Goal: Task Accomplishment & Management: Use online tool/utility

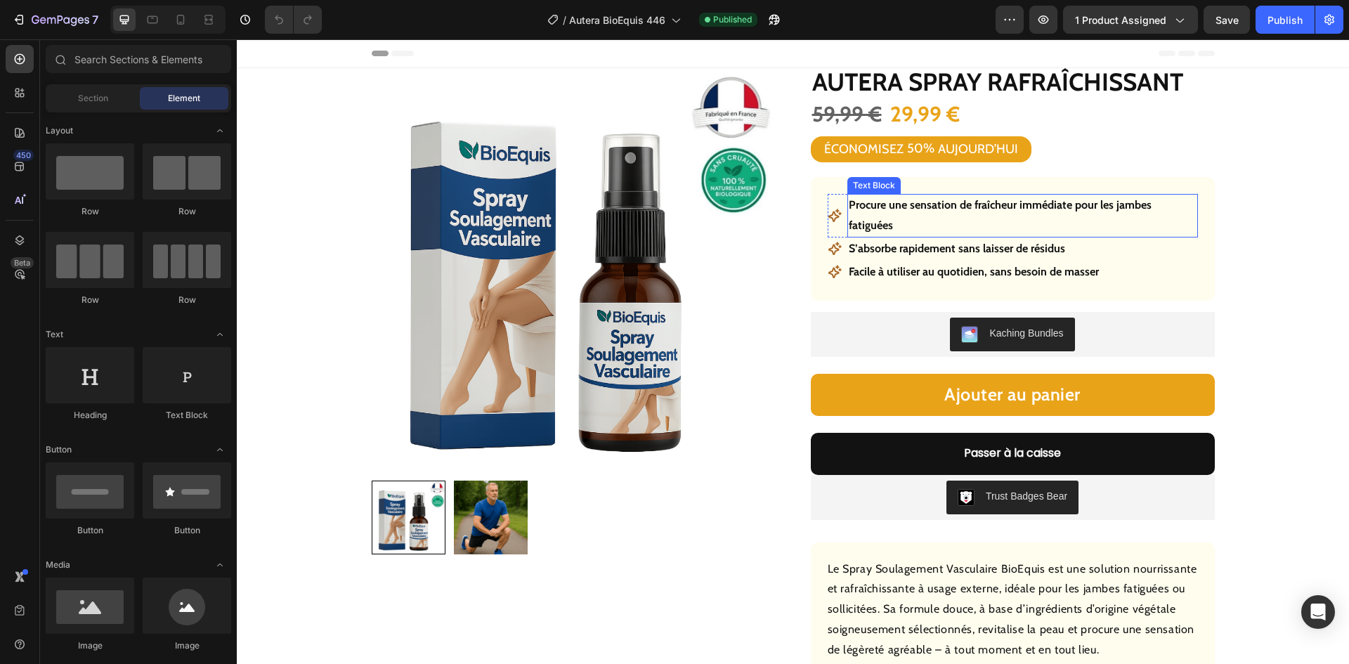
click at [918, 198] on p "Procure une sensation de fraîcheur immédiate pour les jambes fatiguées" at bounding box center [1023, 215] width 348 height 41
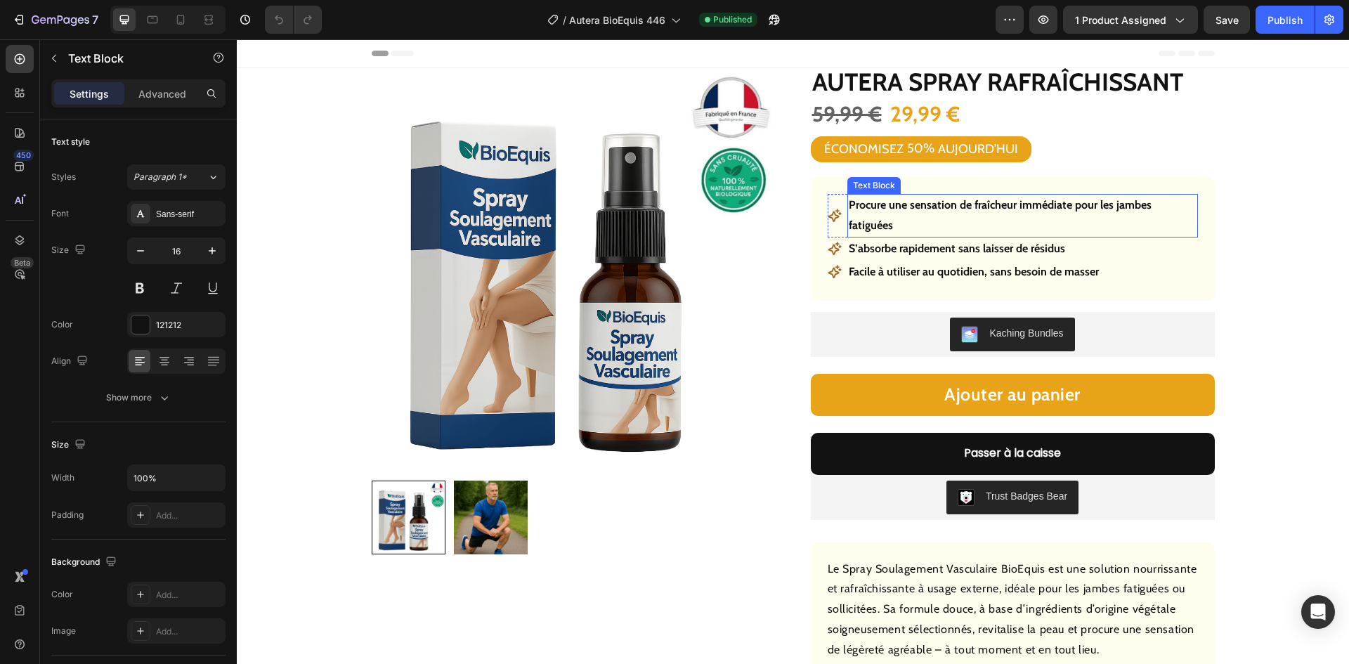
click at [918, 198] on p "Procure une sensation de fraîcheur immédiate pour les jambes fatiguées" at bounding box center [1023, 215] width 348 height 41
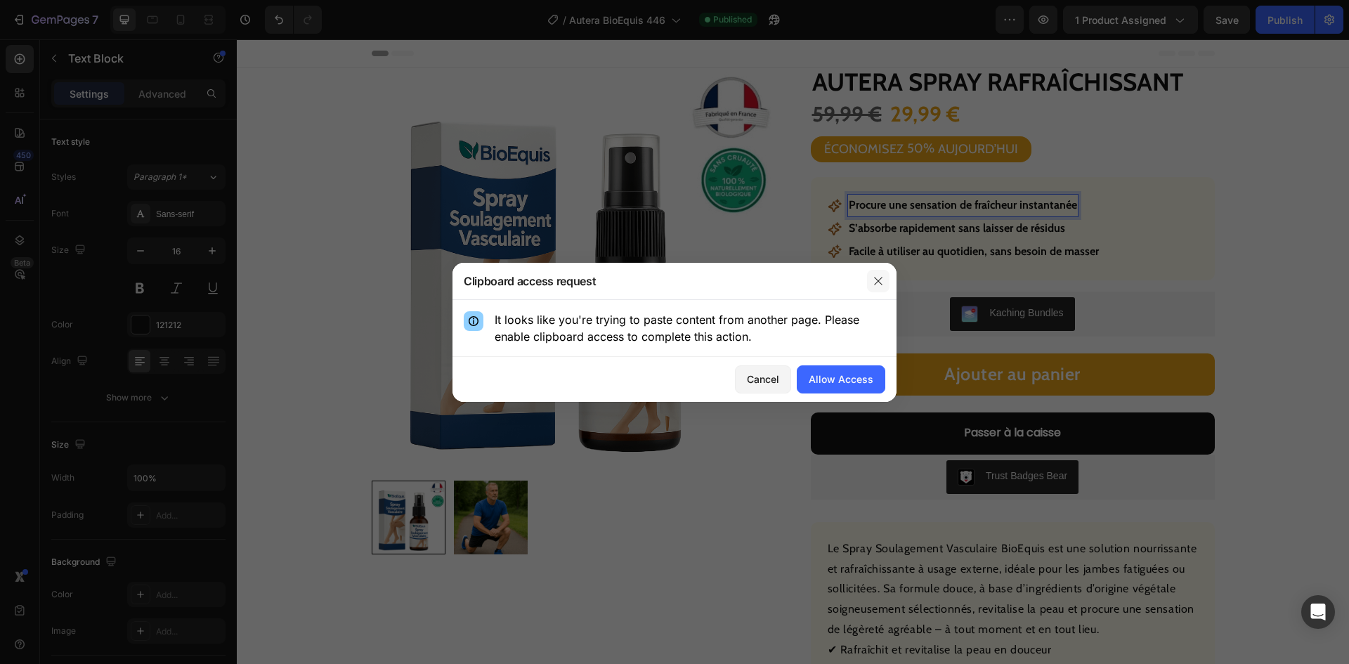
click at [881, 281] on icon "button" at bounding box center [878, 280] width 11 height 11
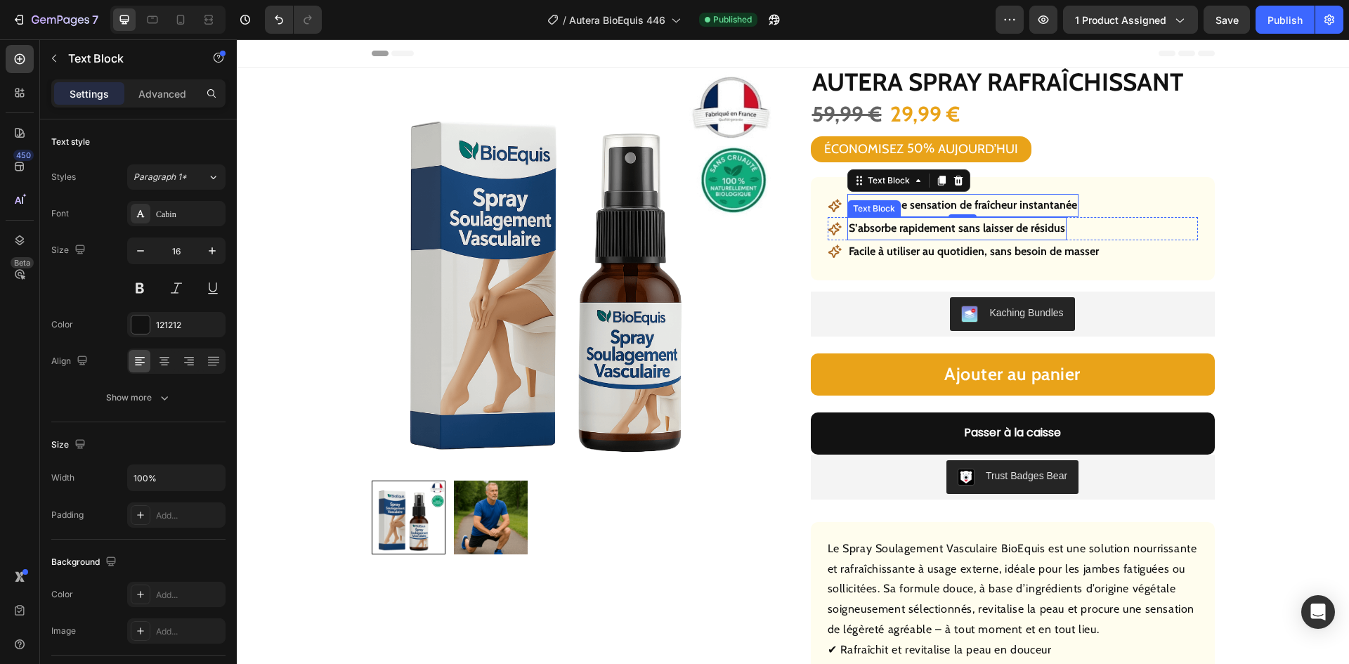
click at [925, 227] on p "S’absorbe rapidement sans laisser de résidus" at bounding box center [957, 228] width 216 height 20
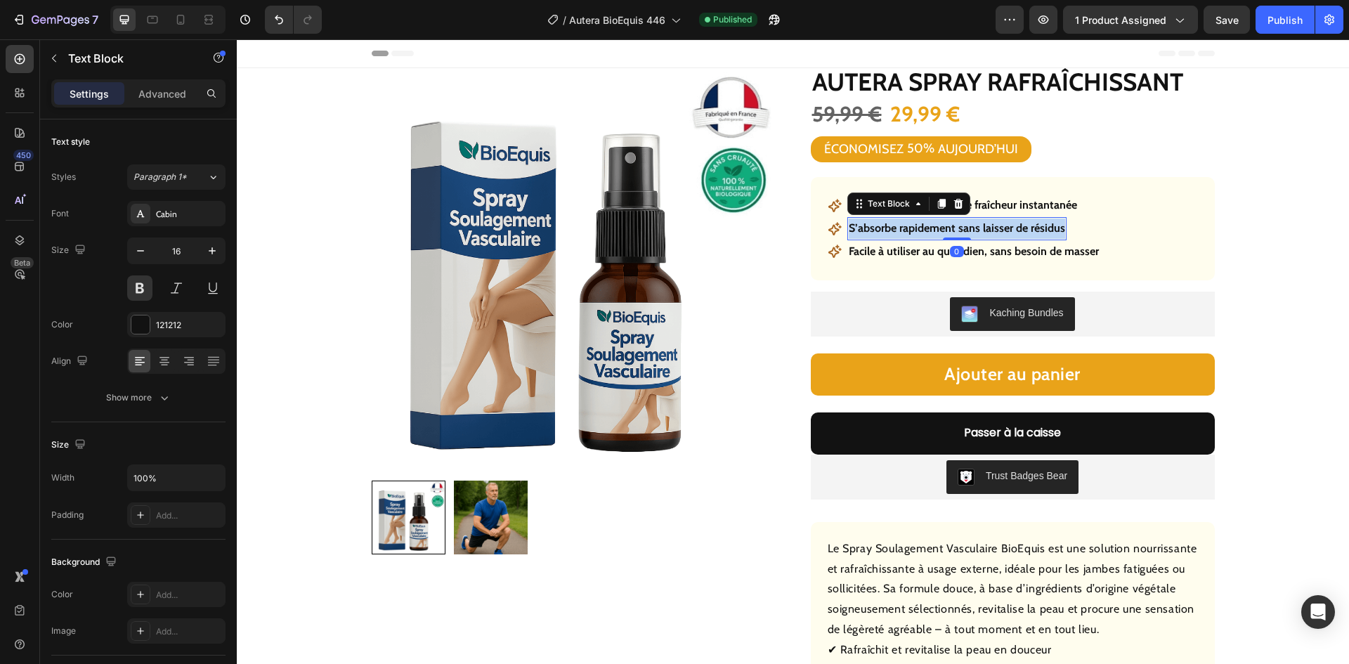
click at [925, 227] on p "S’absorbe rapidement sans laisser de résidus" at bounding box center [957, 228] width 216 height 20
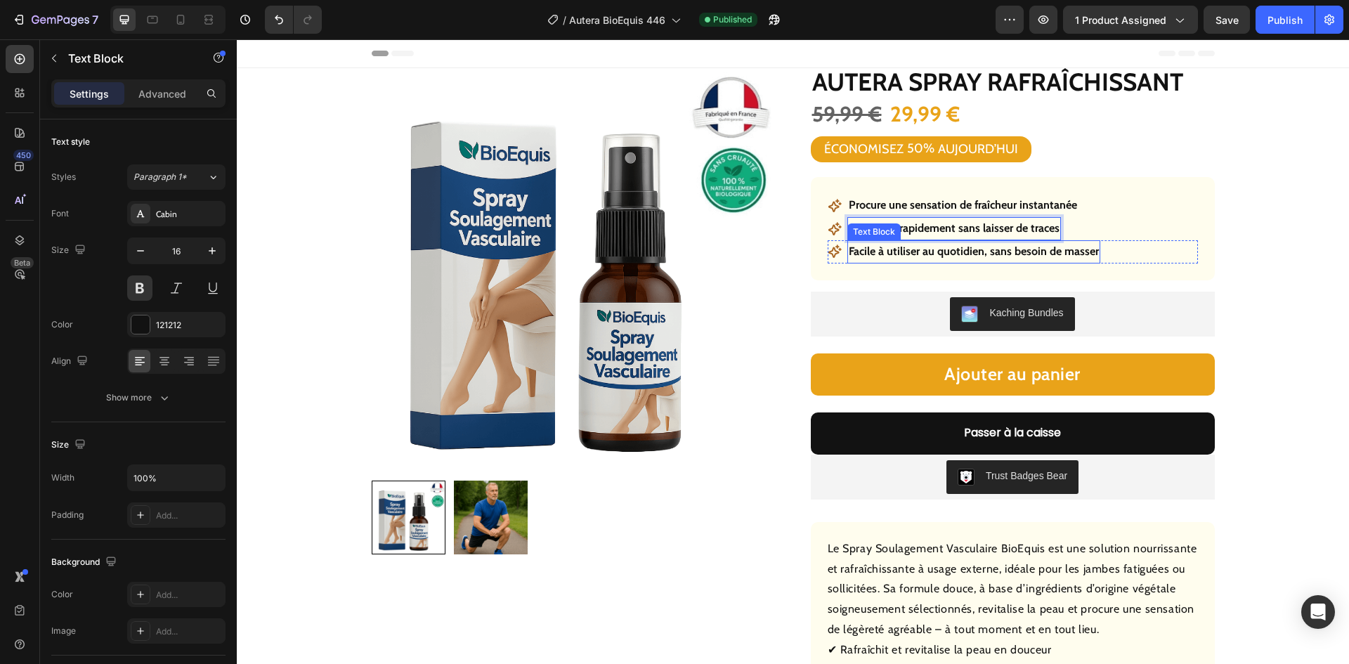
click at [936, 250] on strong "Facile à utiliser au quotidien, sans besoin de masser" at bounding box center [974, 250] width 250 height 13
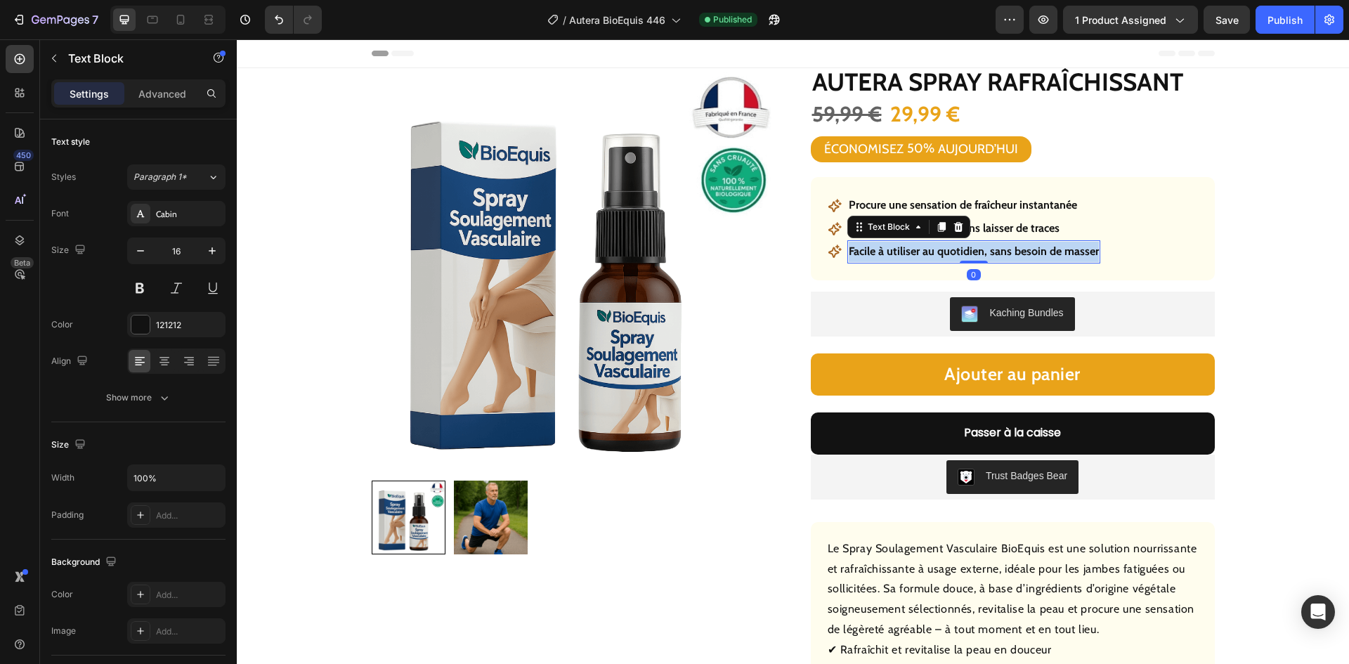
click at [936, 250] on strong "Facile à utiliser au quotidien, sans besoin de masser" at bounding box center [974, 250] width 250 height 13
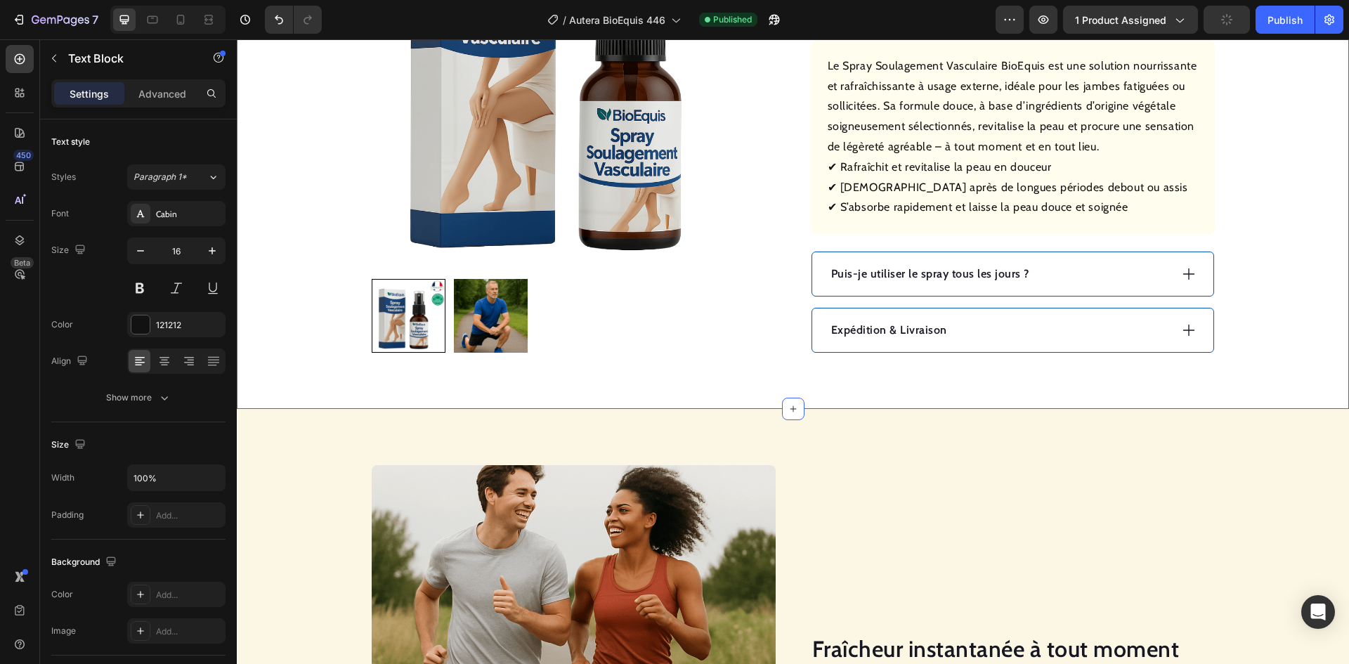
scroll to position [492, 0]
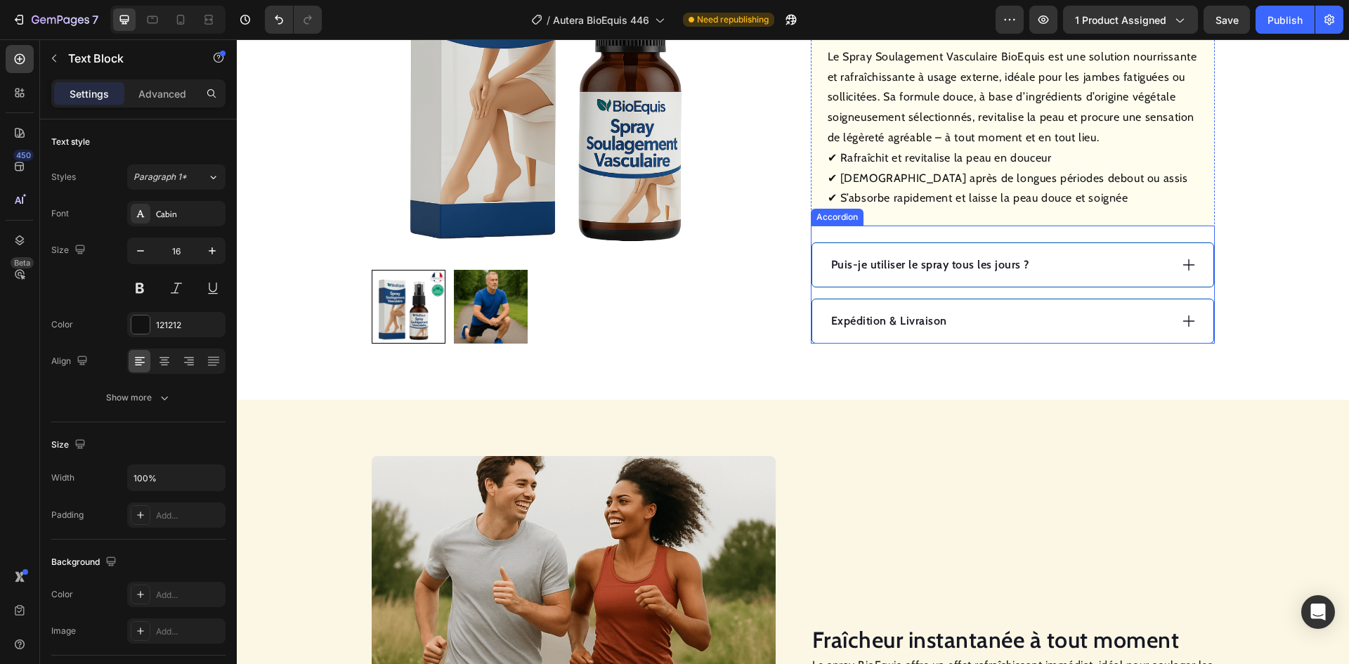
click at [927, 268] on p "Puis-je utiliser le spray tous les jours ?" at bounding box center [930, 264] width 198 height 17
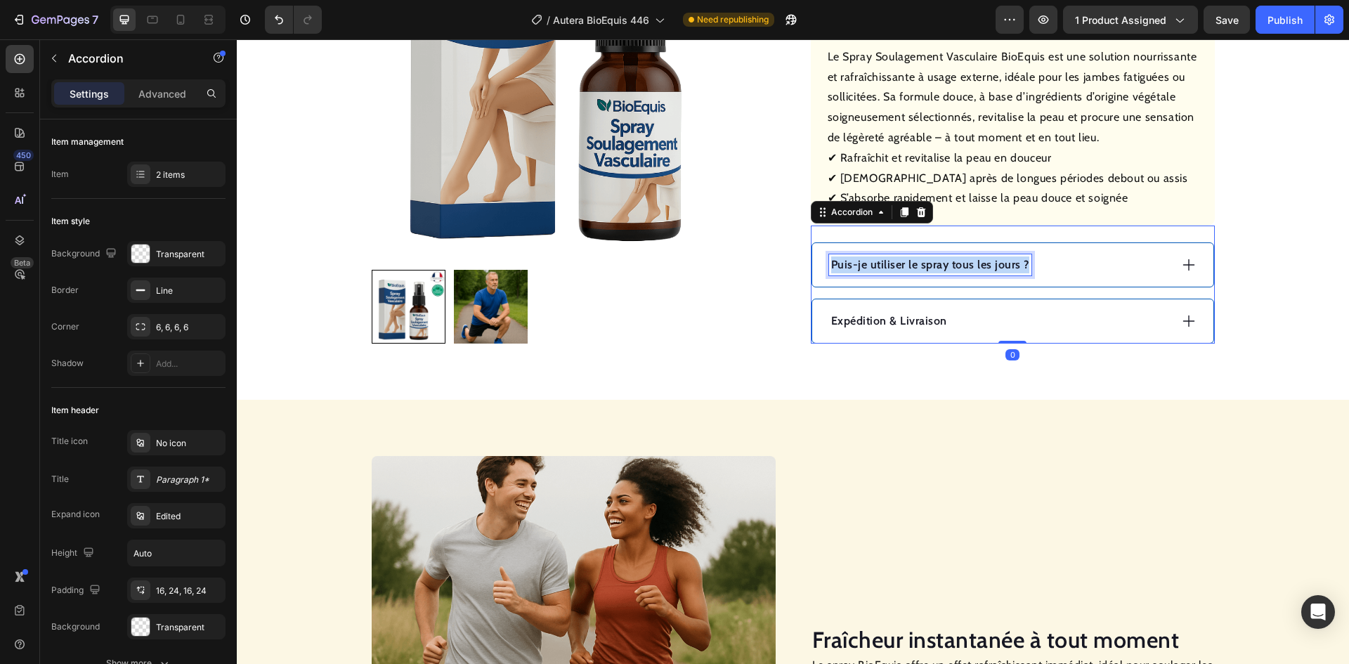
click at [927, 268] on p "Puis-je utiliser le spray tous les jours ?" at bounding box center [930, 264] width 198 height 17
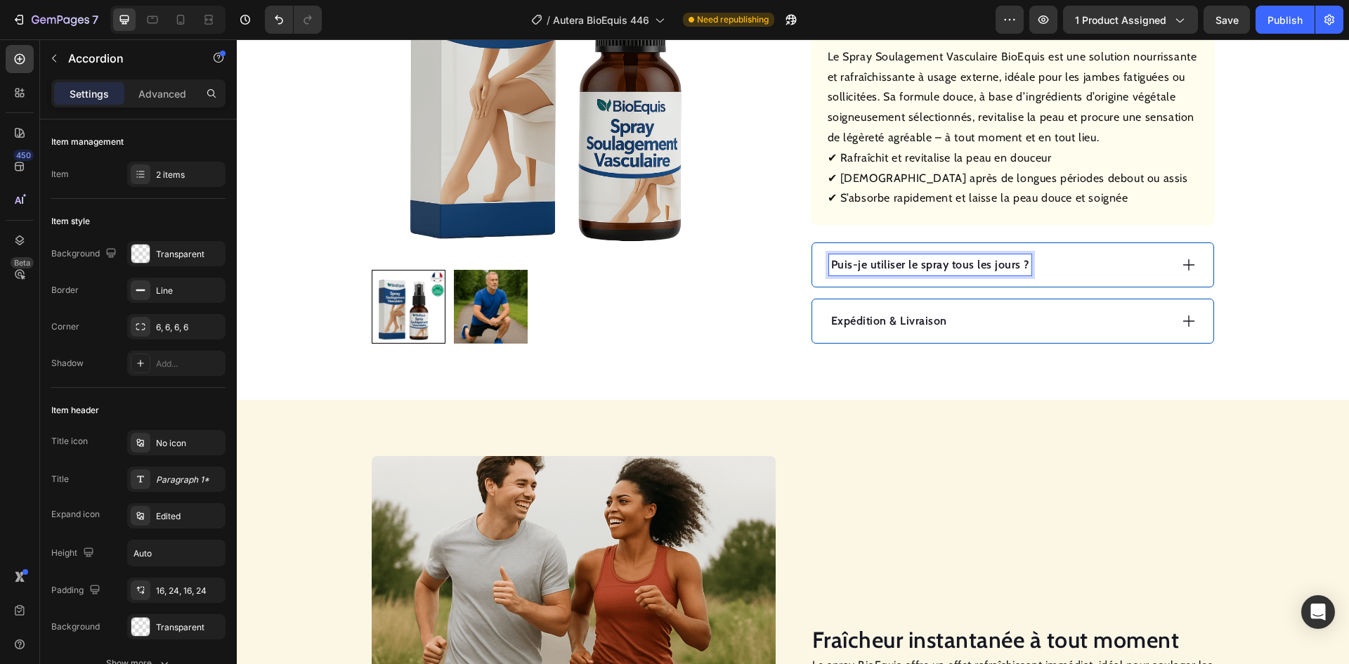
click at [1090, 275] on div "Puis-je utiliser le spray tous les jours ?" at bounding box center [999, 264] width 341 height 21
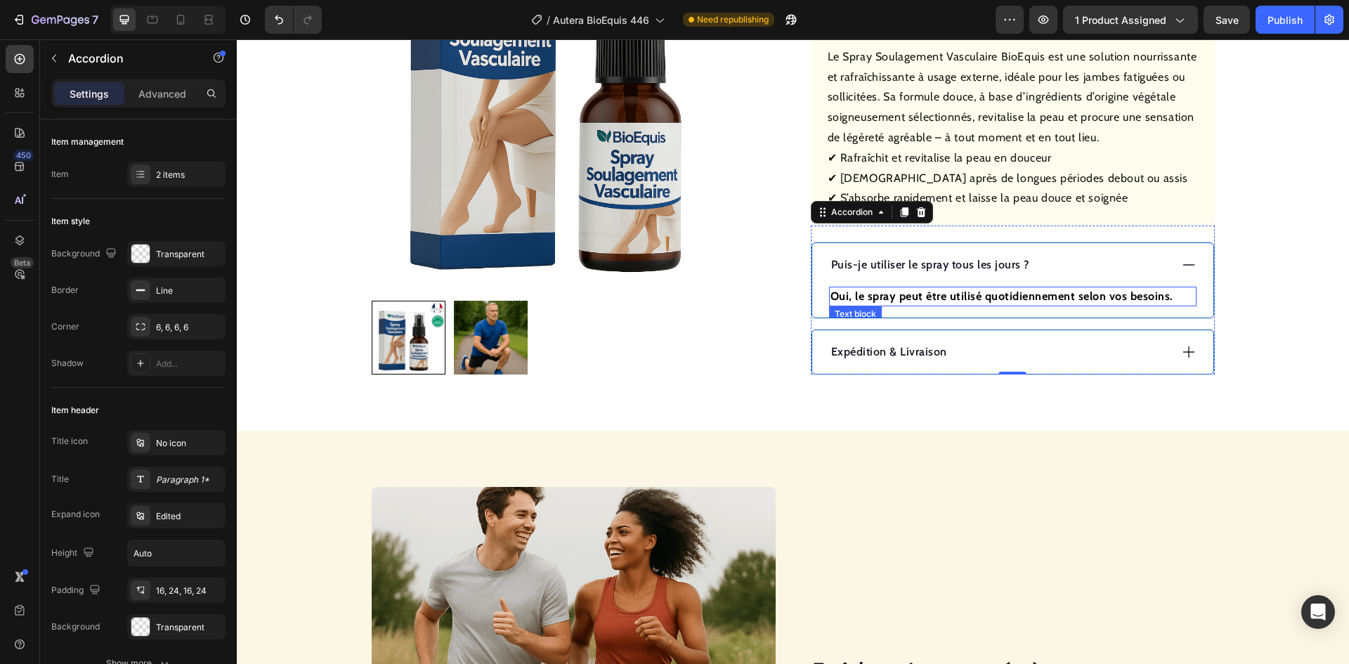
click at [1014, 297] on strong "Oui, le spray peut être utilisé quotidiennement selon vos besoins." at bounding box center [1001, 295] width 343 height 13
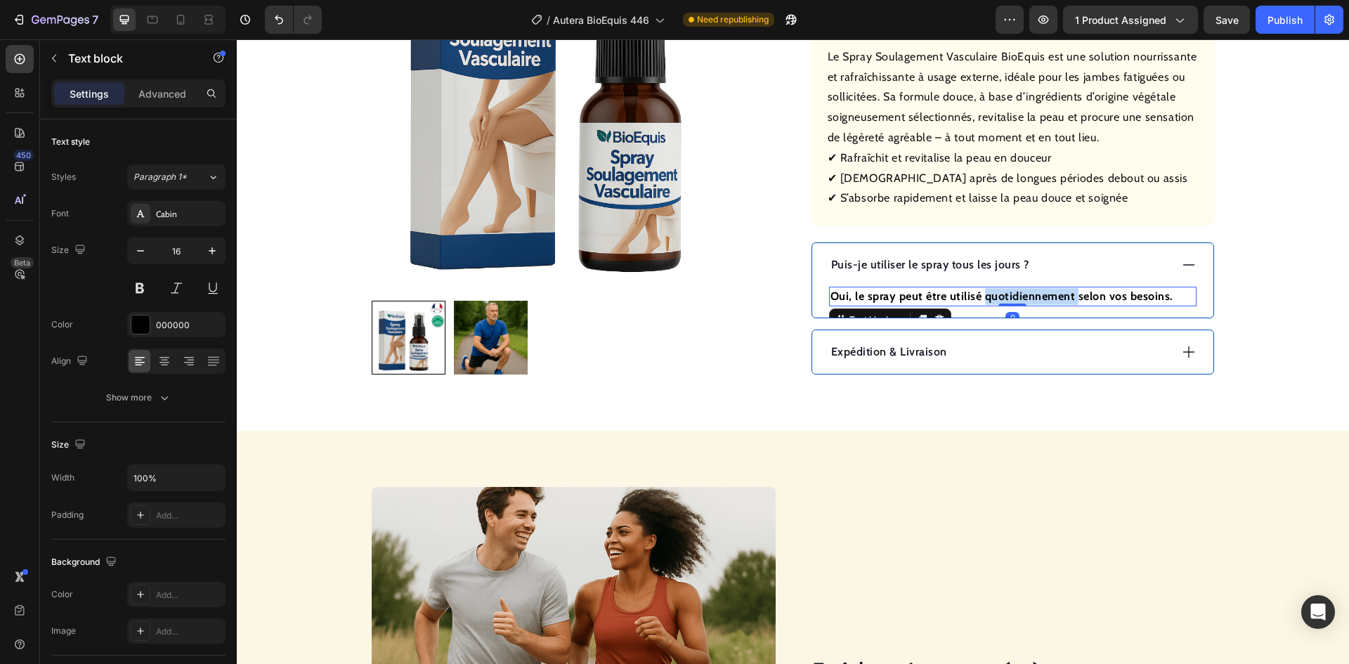
click at [1014, 297] on strong "Oui, le spray peut être utilisé quotidiennement selon vos besoins." at bounding box center [1001, 295] width 343 height 13
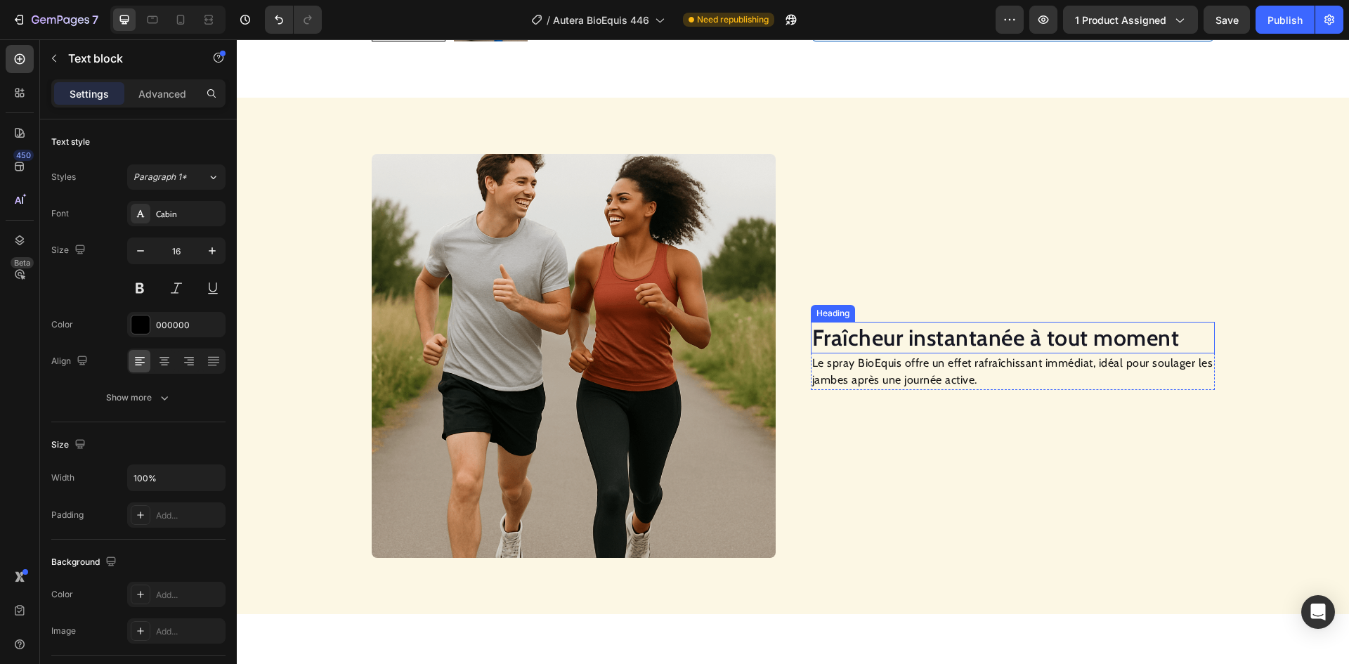
scroll to position [843, 0]
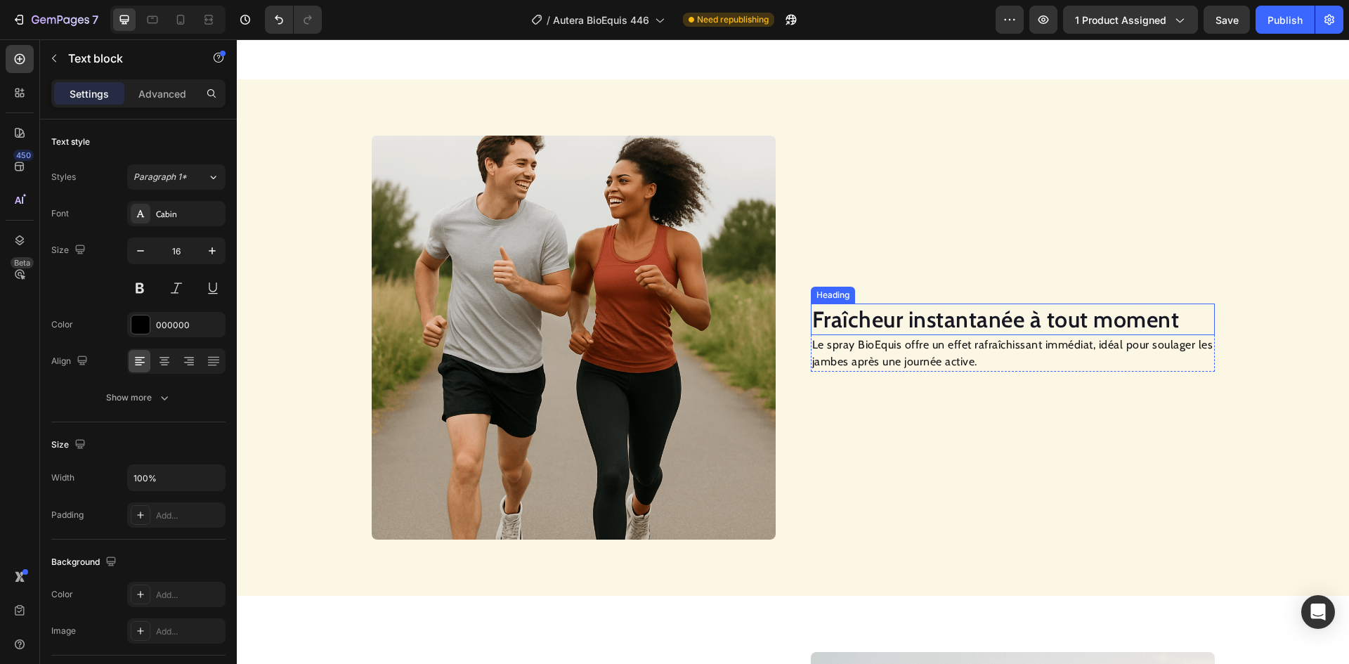
click at [936, 325] on h2 "Fraîcheur instantanée à tout moment" at bounding box center [1013, 319] width 404 height 32
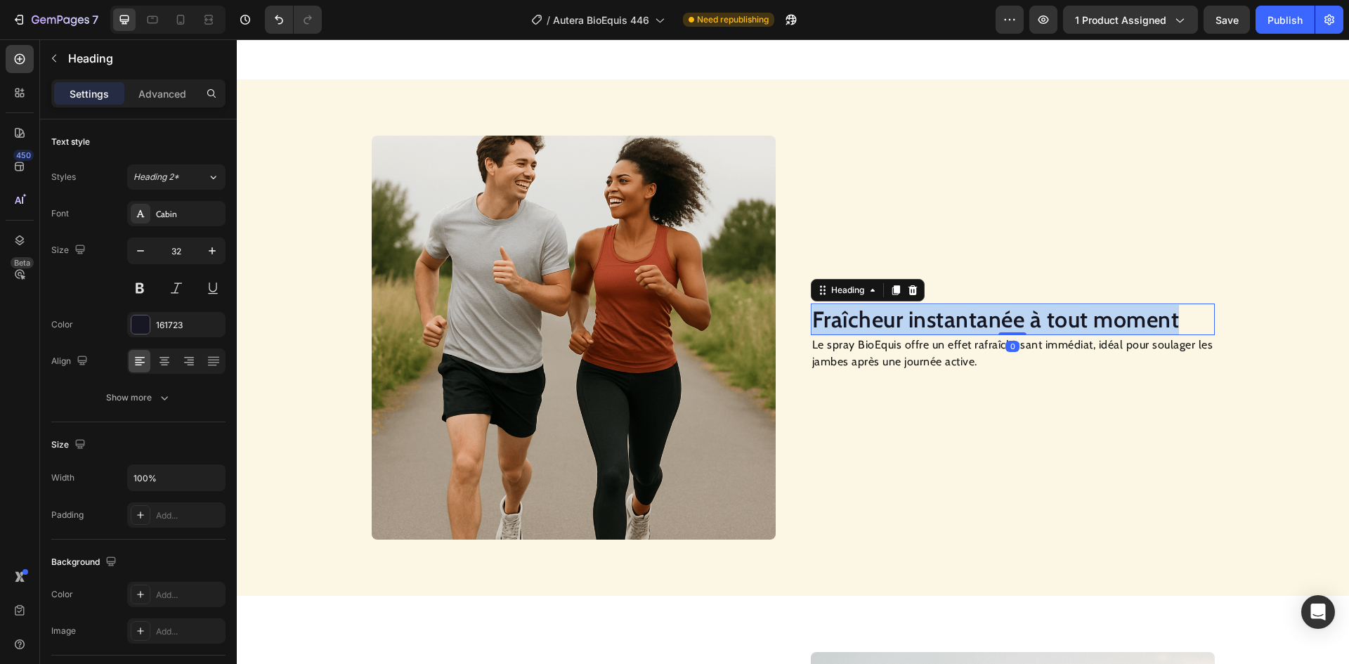
click at [936, 325] on p "Fraîcheur instantanée à tout moment" at bounding box center [1012, 320] width 401 height 30
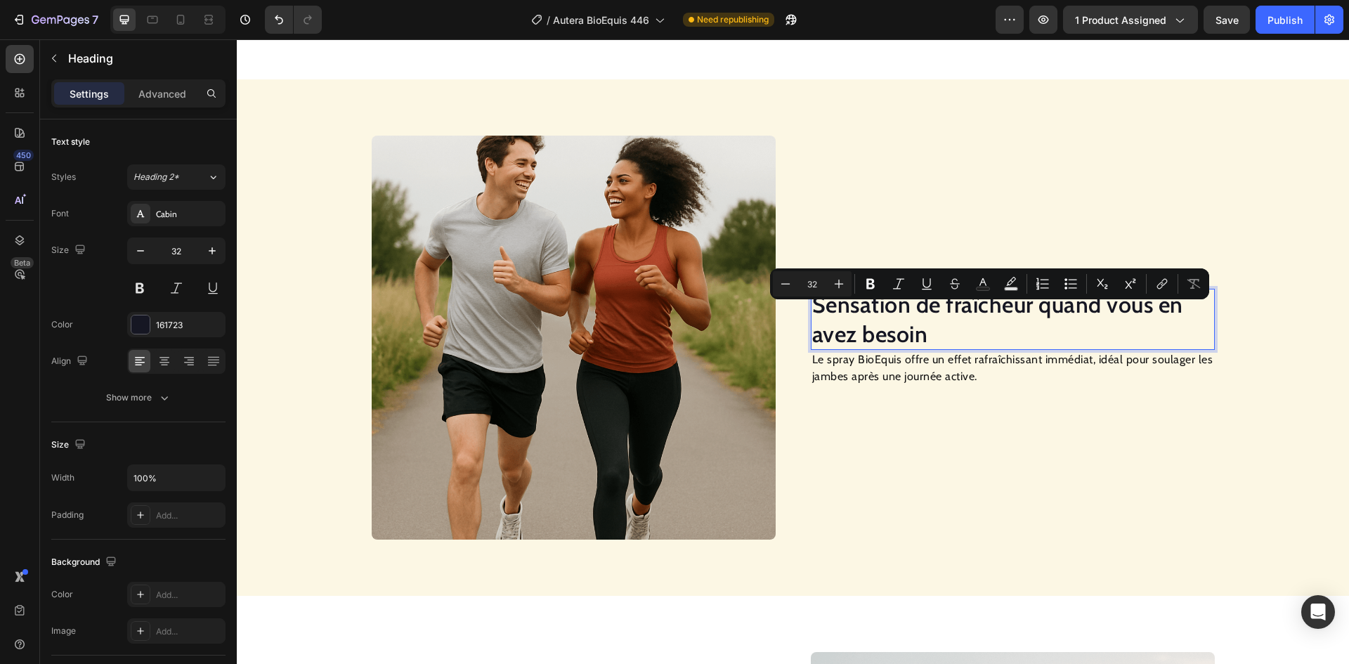
scroll to position [828, 0]
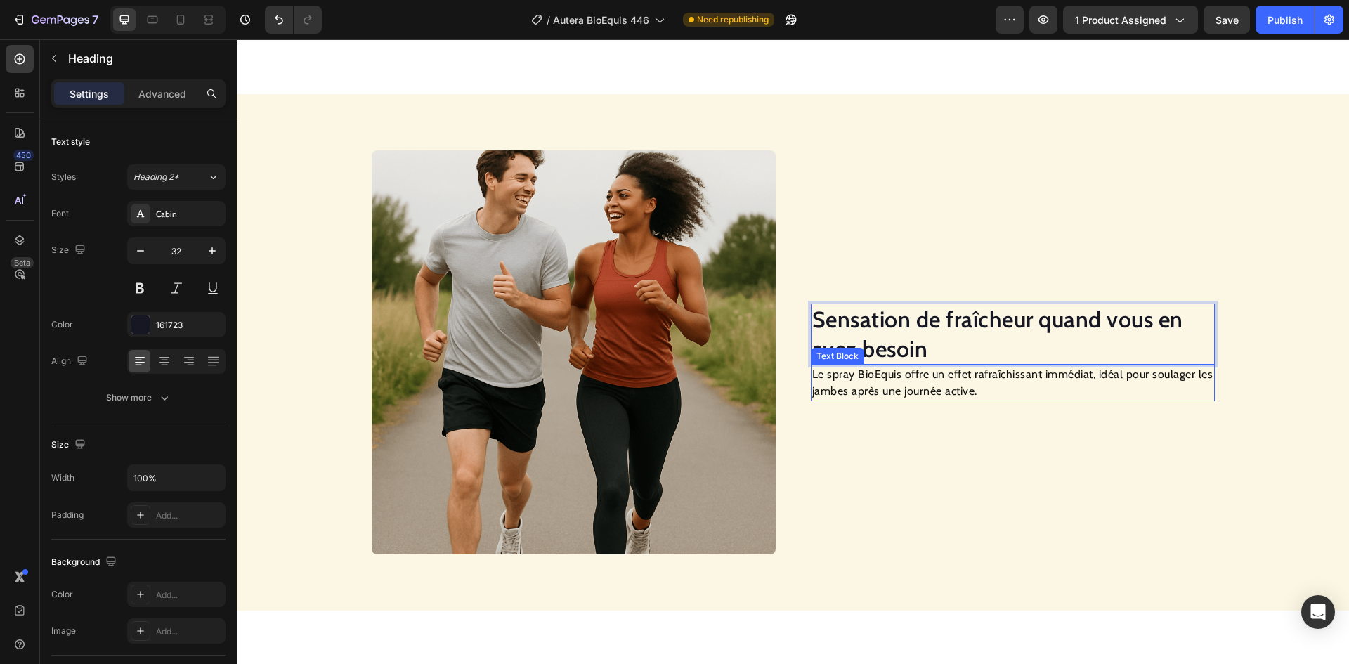
click at [1028, 372] on p "Le spray BioEquis offre un effet rafraîchissant immédiat, idéal pour soulager l…" at bounding box center [1012, 383] width 401 height 34
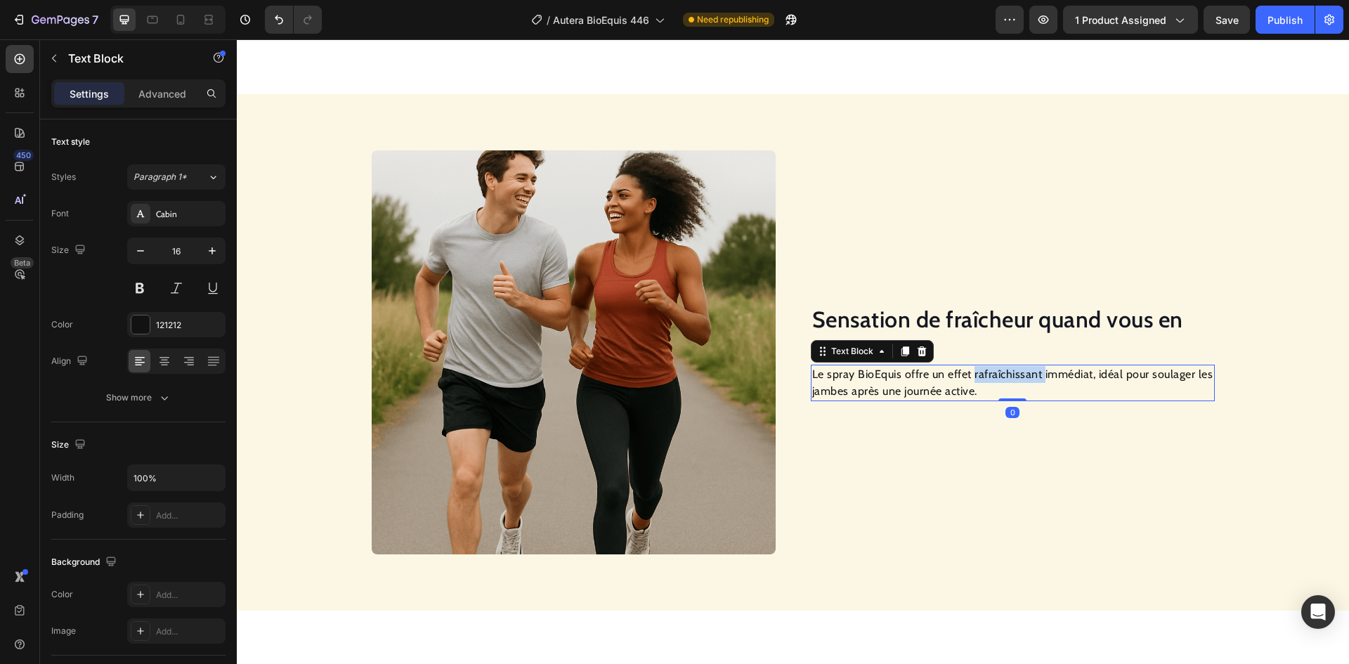
click at [1028, 372] on p "Le spray BioEquis offre un effet rafraîchissant immédiat, idéal pour soulager l…" at bounding box center [1012, 383] width 401 height 34
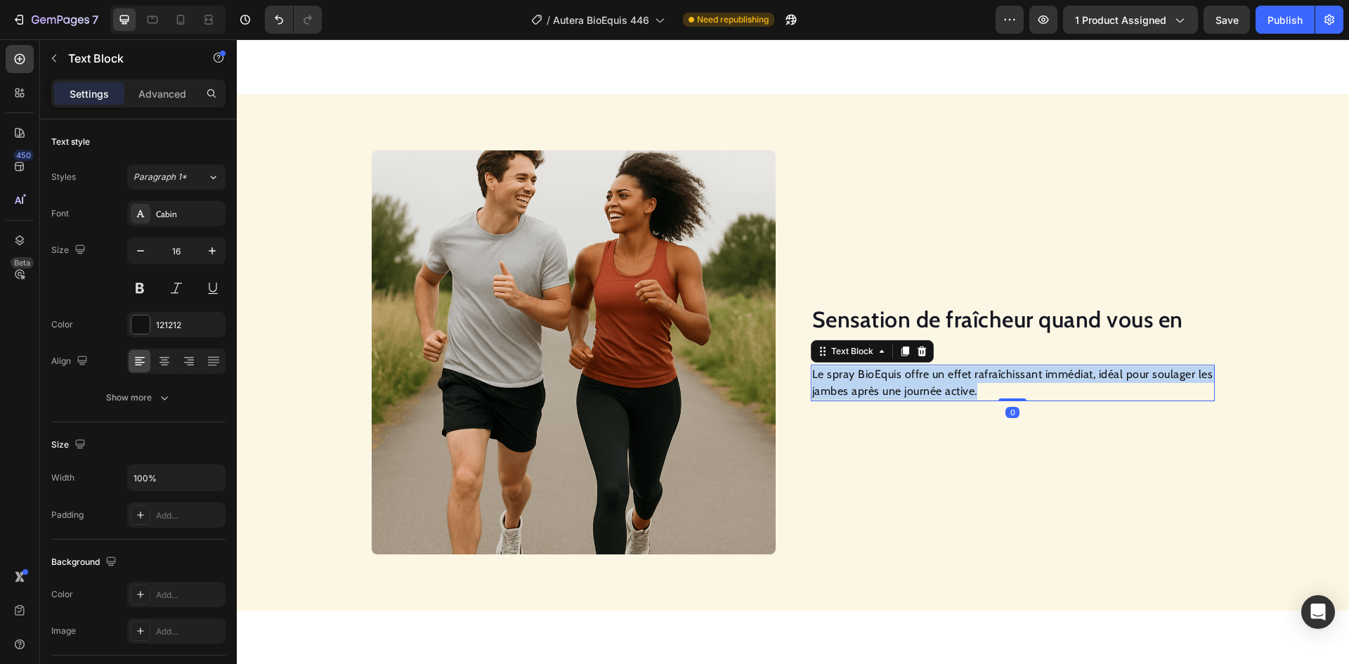
click at [1028, 372] on p "Le spray BioEquis offre un effet rafraîchissant immédiat, idéal pour soulager l…" at bounding box center [1012, 383] width 401 height 34
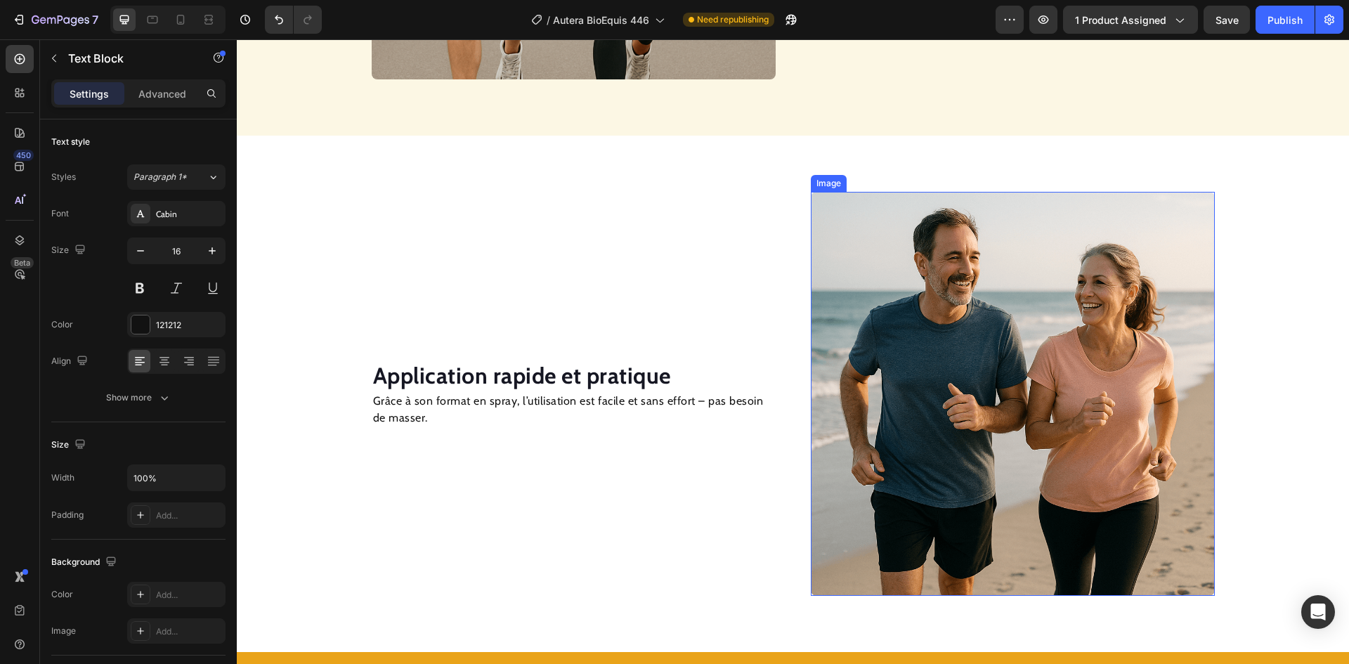
scroll to position [1312, 0]
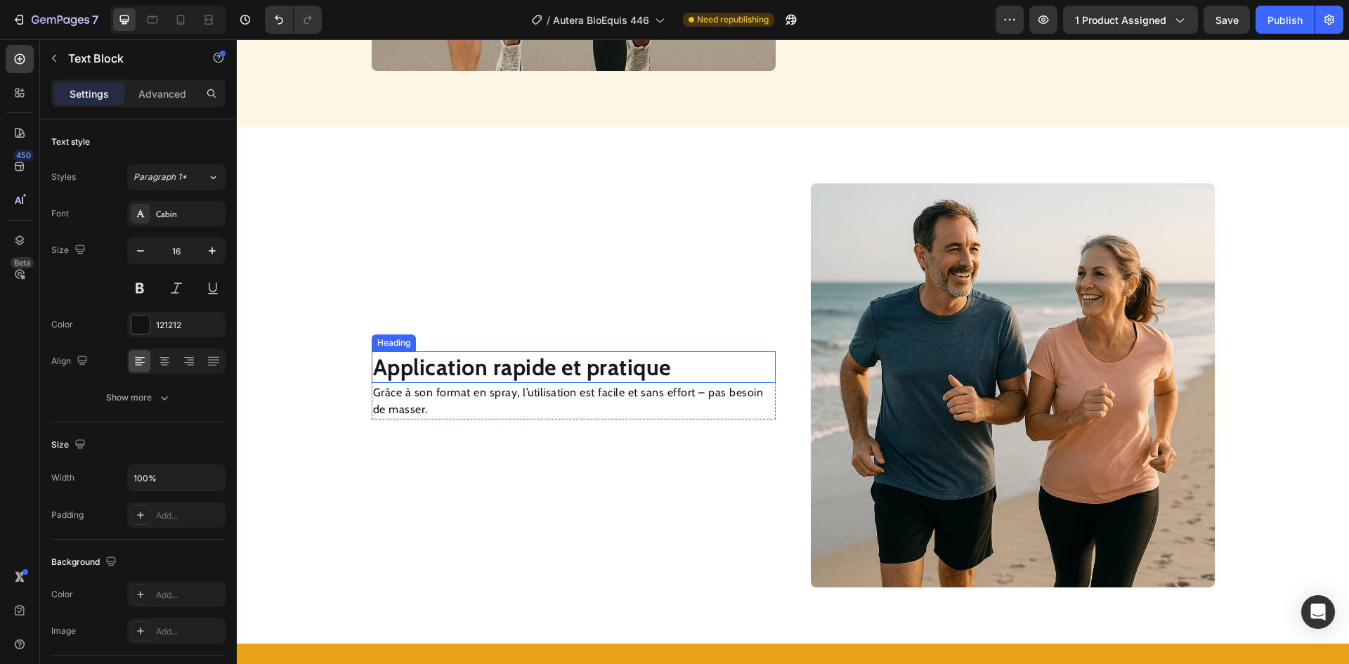
click at [573, 368] on strong "Application rapide et pratique" at bounding box center [522, 366] width 298 height 27
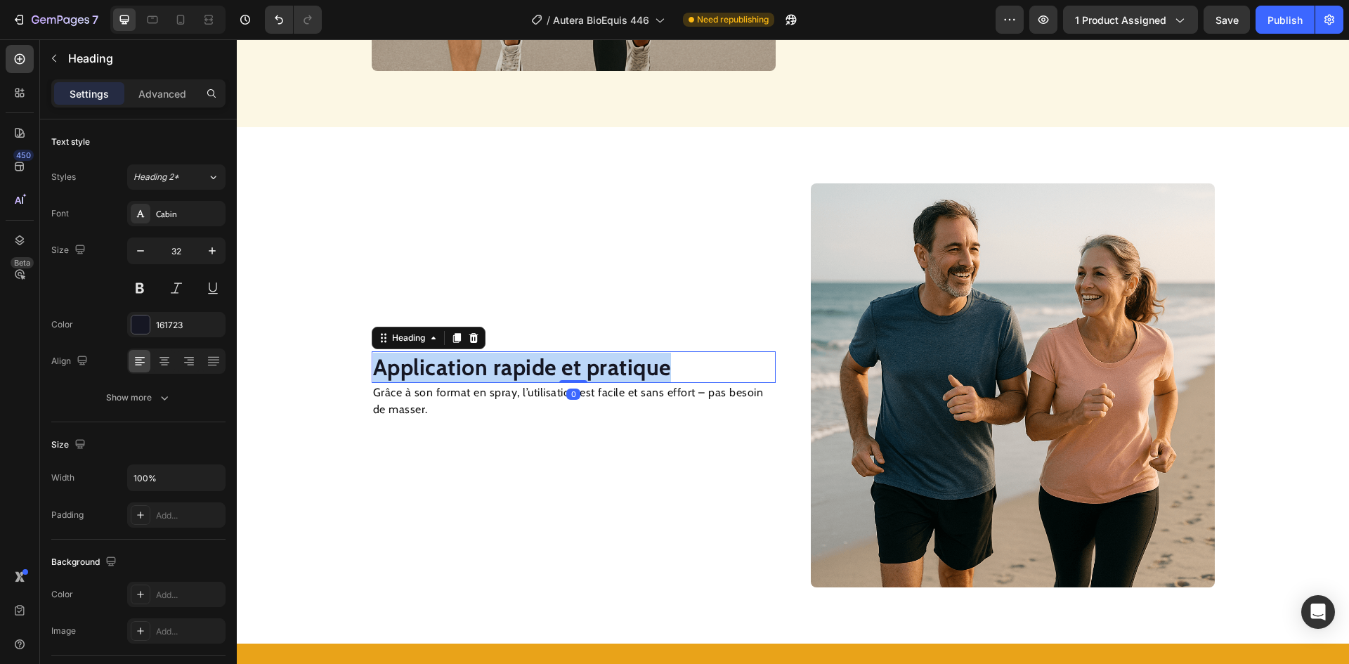
click at [571, 368] on strong "Application rapide et pratique" at bounding box center [522, 366] width 298 height 27
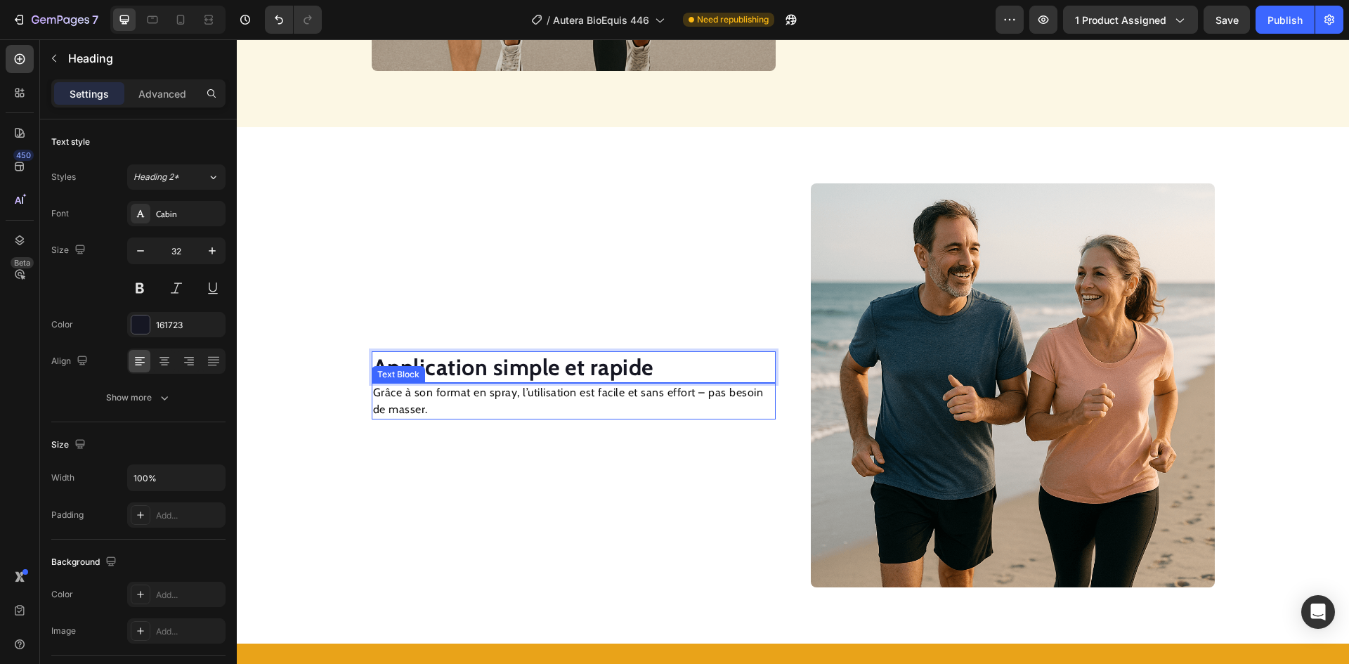
click at [438, 403] on p "Grâce à son format en spray, l’utilisation est facile et sans effort – pas beso…" at bounding box center [573, 401] width 401 height 34
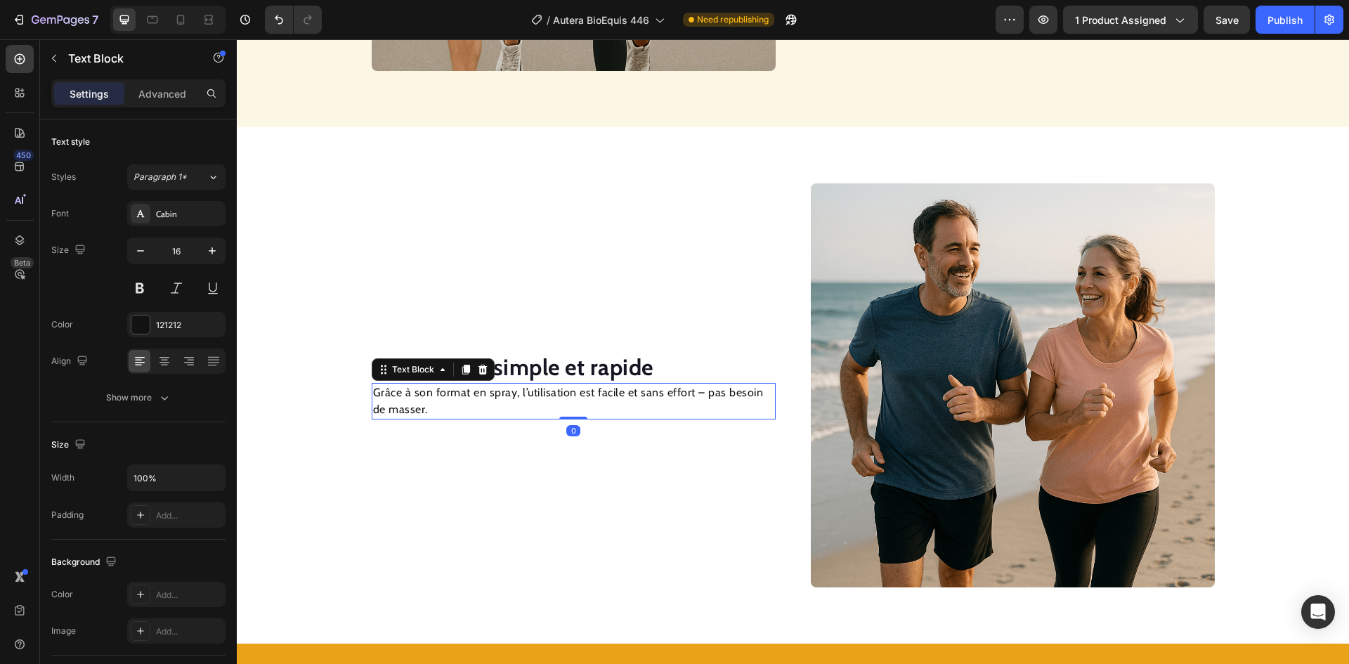
click at [438, 403] on p "Grâce à son format en spray, l’utilisation est facile et sans effort – pas beso…" at bounding box center [573, 401] width 401 height 34
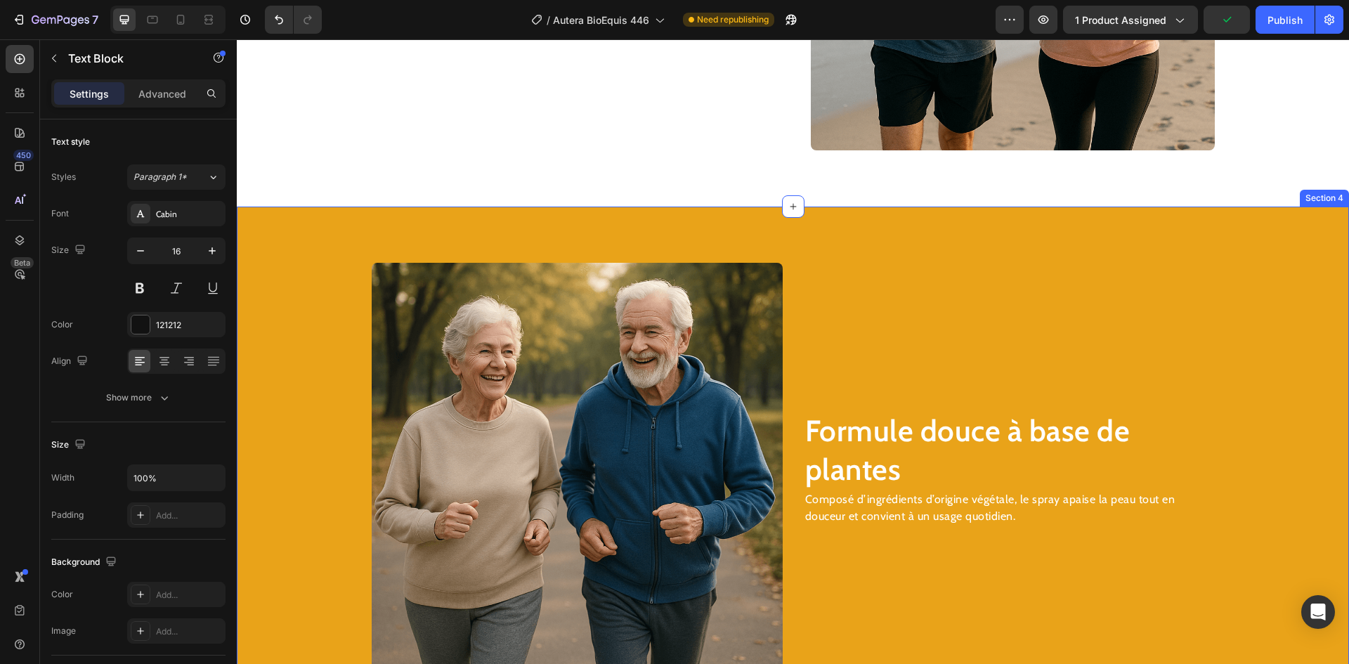
scroll to position [1803, 0]
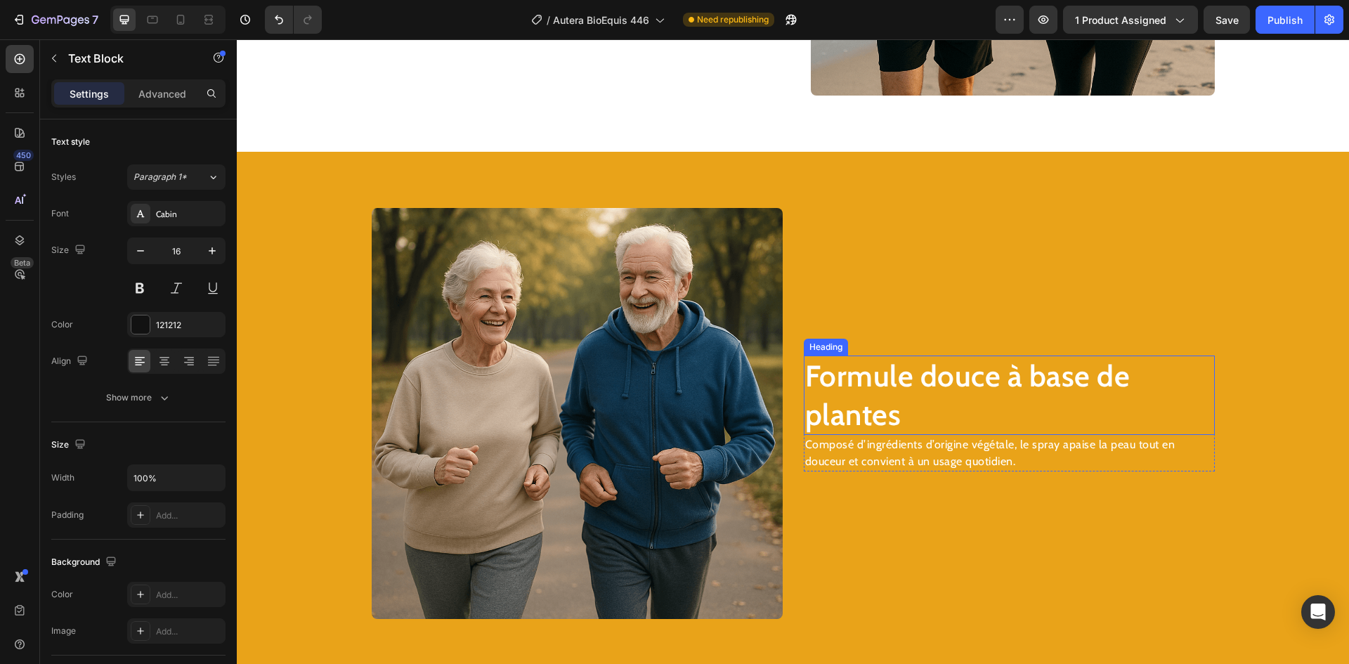
click at [854, 377] on h2 "Formule douce à base de plantes" at bounding box center [1009, 394] width 411 height 79
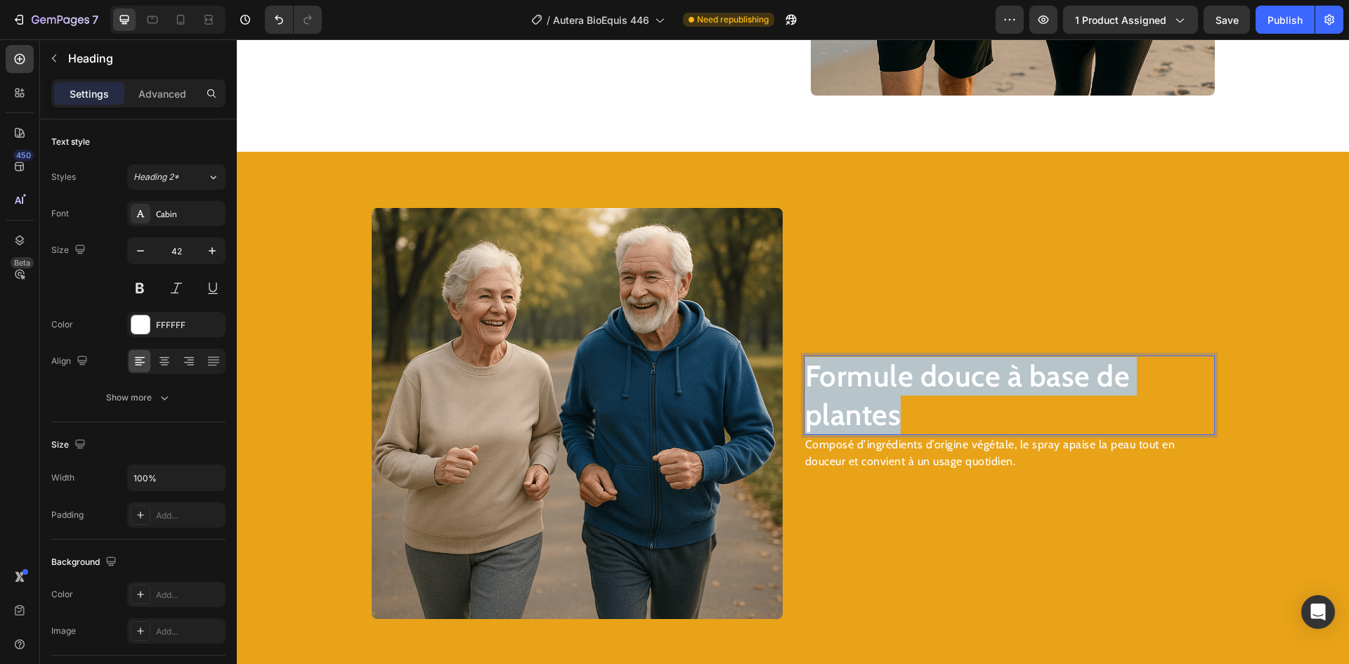
click at [854, 377] on p "Formule douce à base de plantes" at bounding box center [1009, 395] width 408 height 77
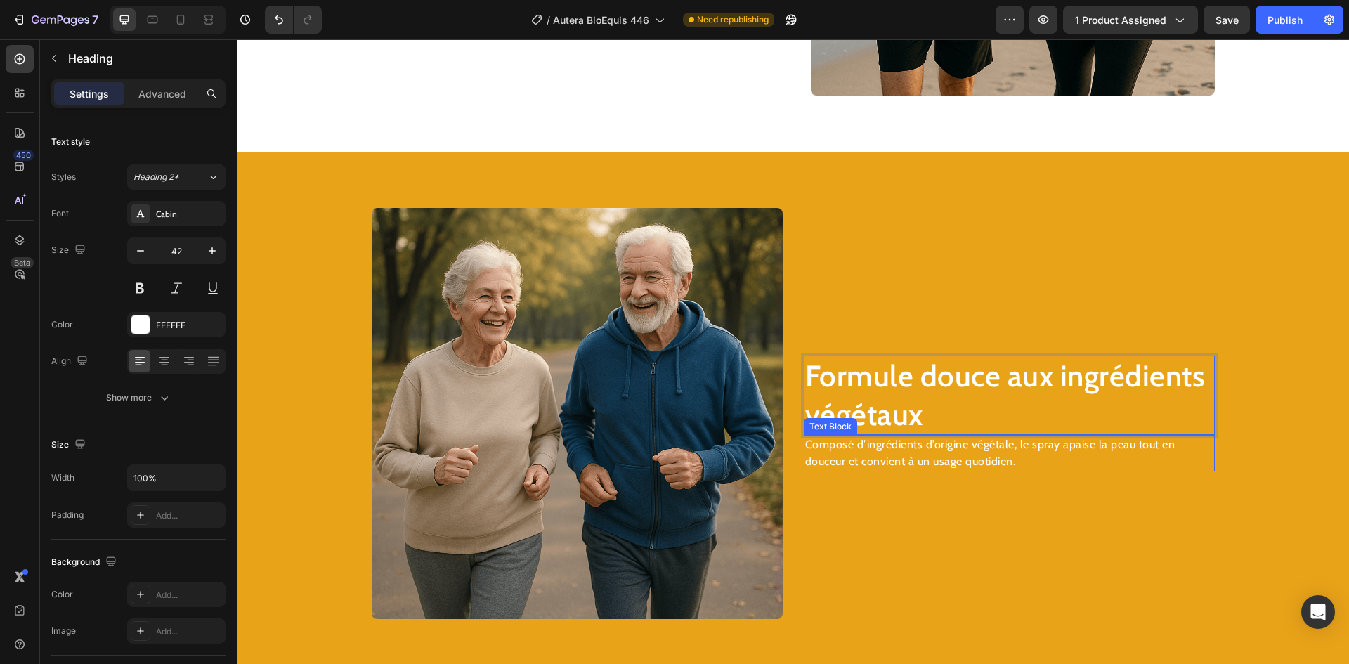
click at [890, 443] on p "Composé d’ingrédients d’origine végétale, le spray apaise la peau tout en douce…" at bounding box center [1009, 453] width 408 height 34
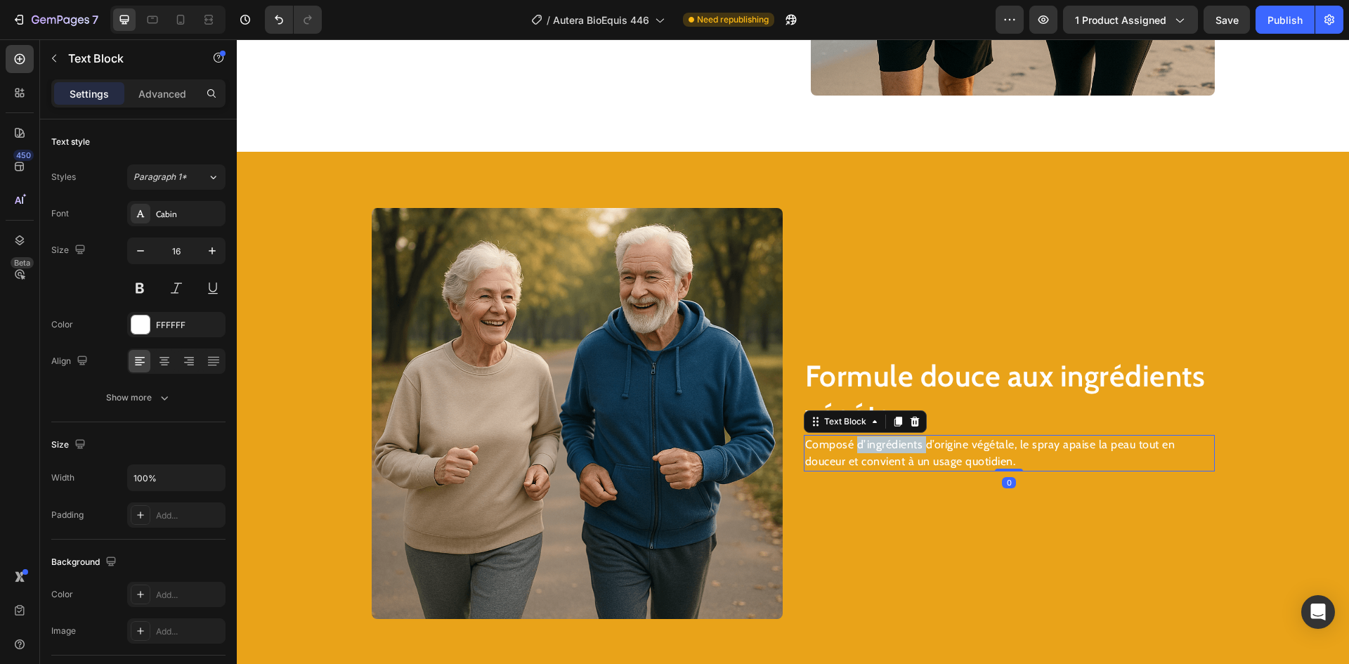
click at [890, 443] on p "Composé d’ingrédients d’origine végétale, le spray apaise la peau tout en douce…" at bounding box center [1009, 453] width 408 height 34
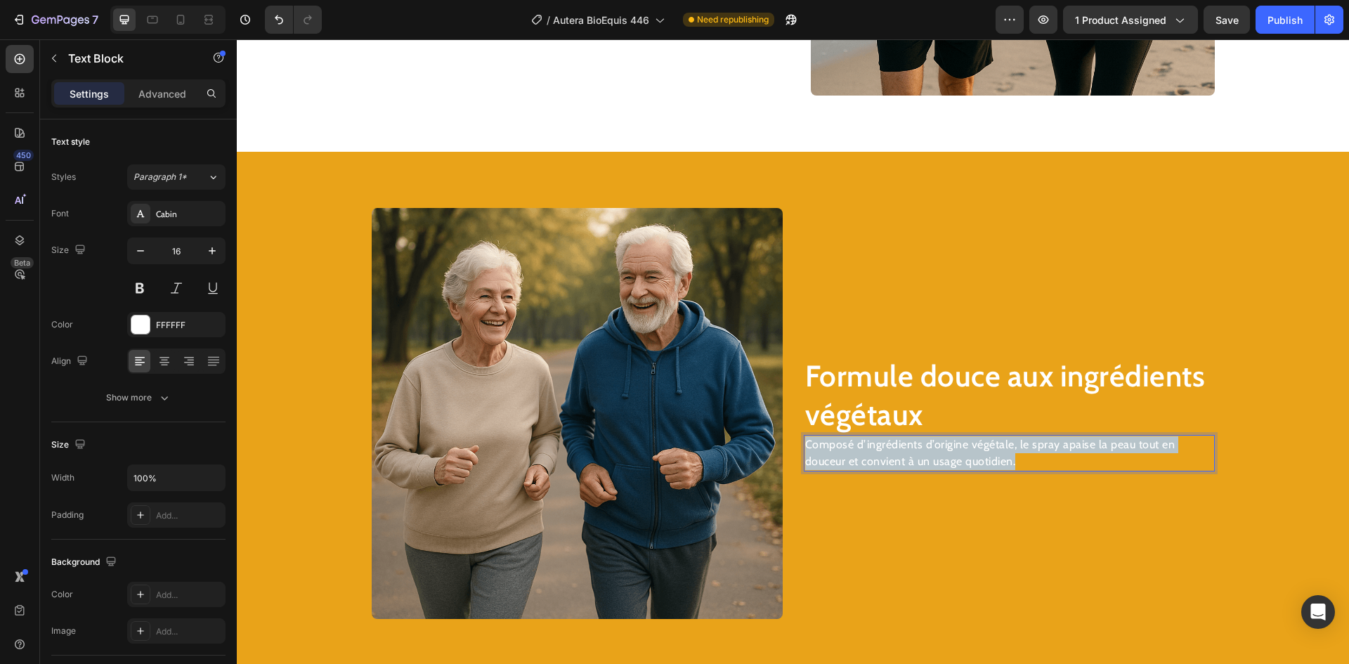
click at [890, 443] on p "Composé d’ingrédients d’origine végétale, le spray apaise la peau tout en douce…" at bounding box center [1009, 453] width 408 height 34
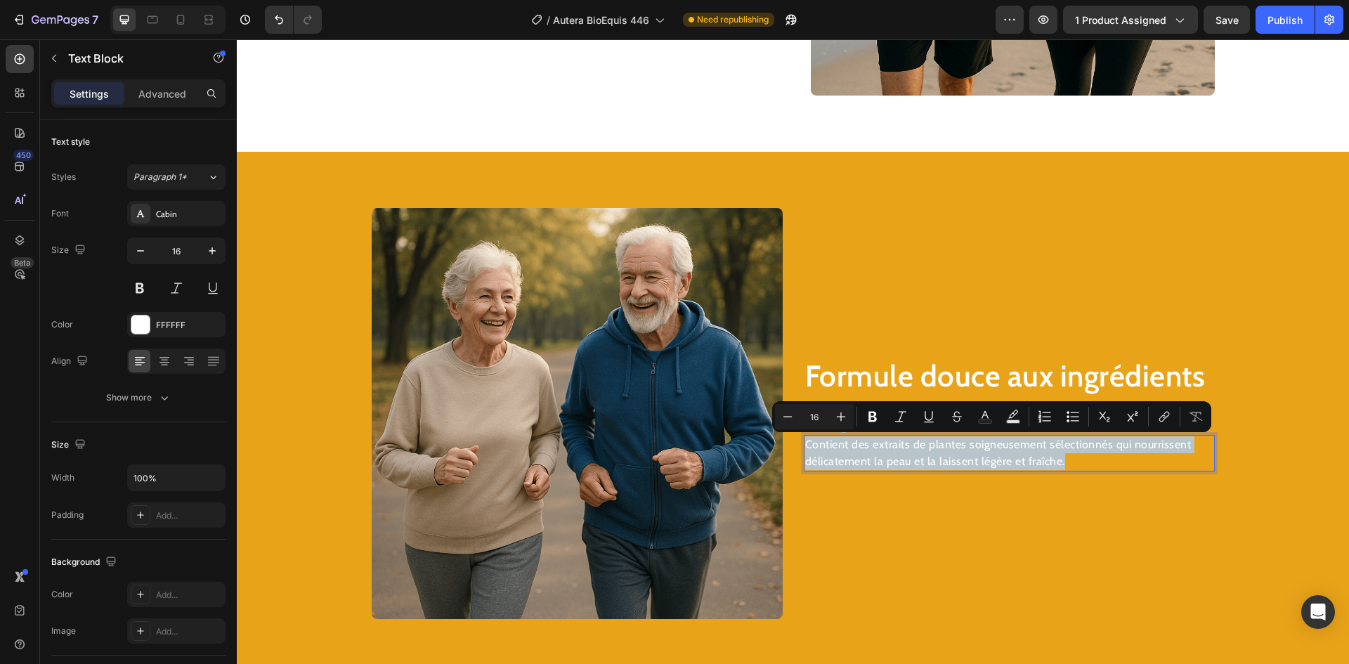
click at [865, 528] on div "Formule douce aux ingrédients végétaux Heading Contient des extraits de plantes…" at bounding box center [1009, 413] width 411 height 411
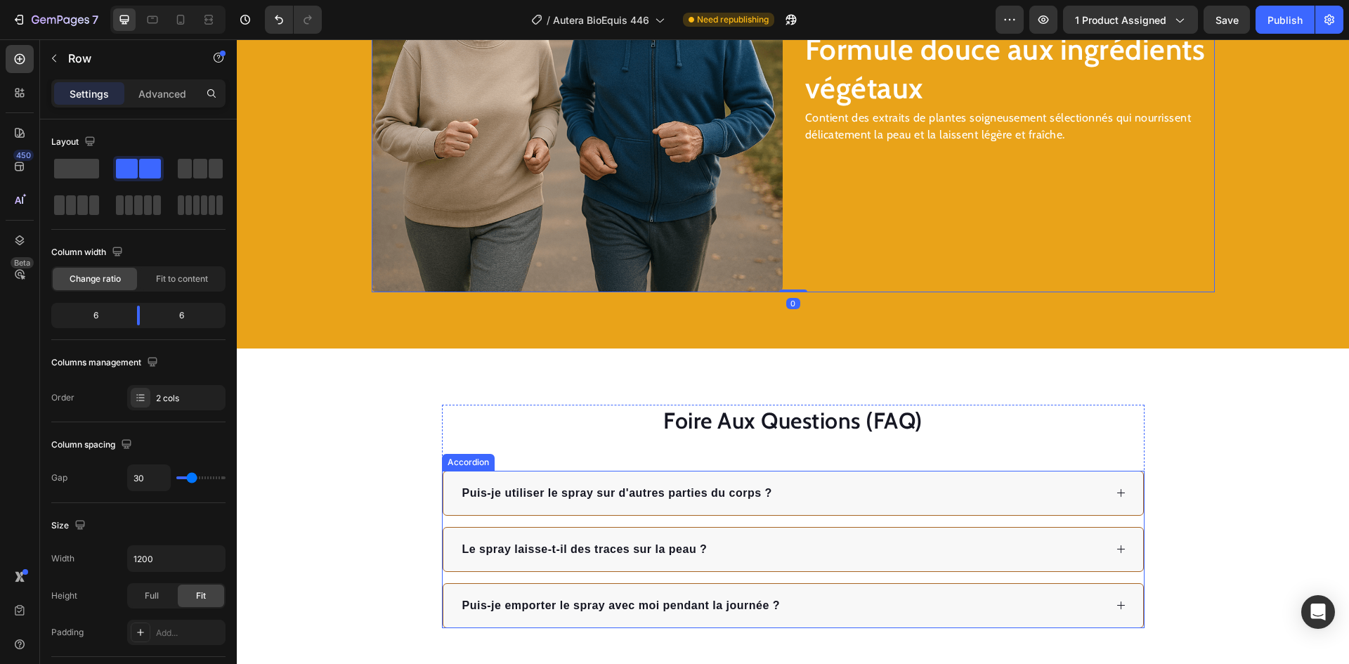
scroll to position [2225, 0]
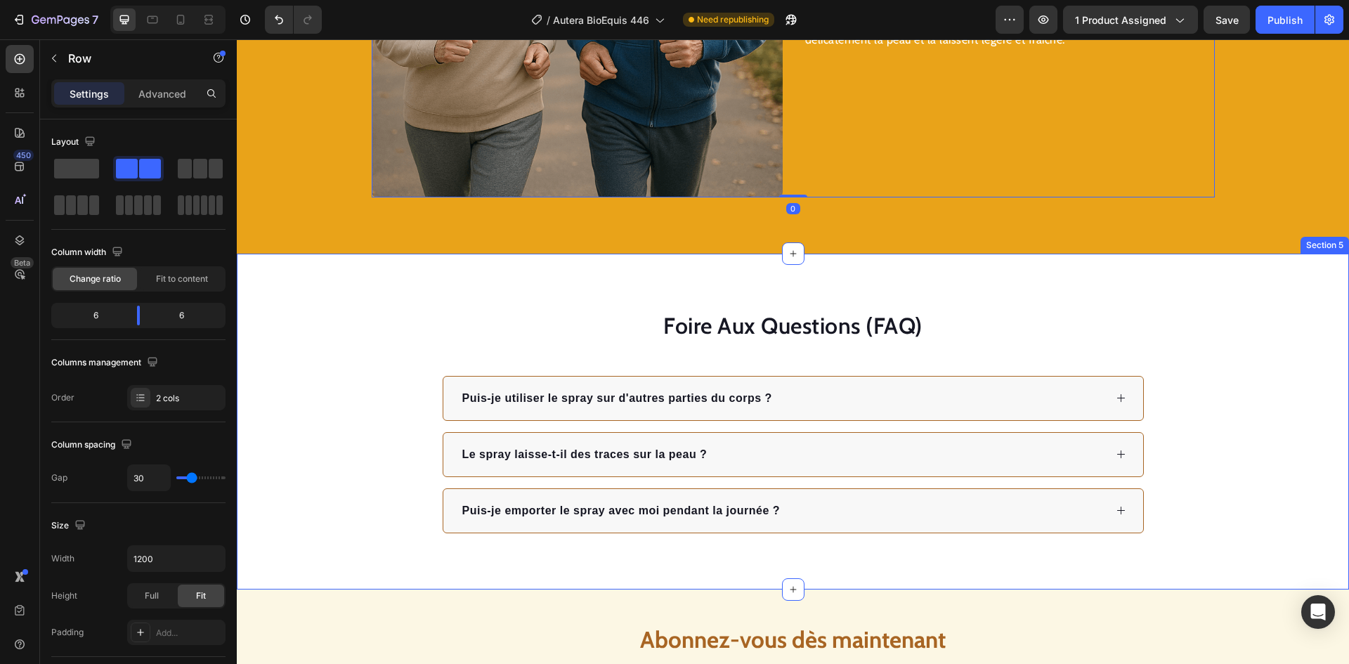
click at [1031, 285] on div "Foire Aux Questions (FAQ) Heading Puis-je utiliser le spray sur d'autres partie…" at bounding box center [793, 422] width 1112 height 336
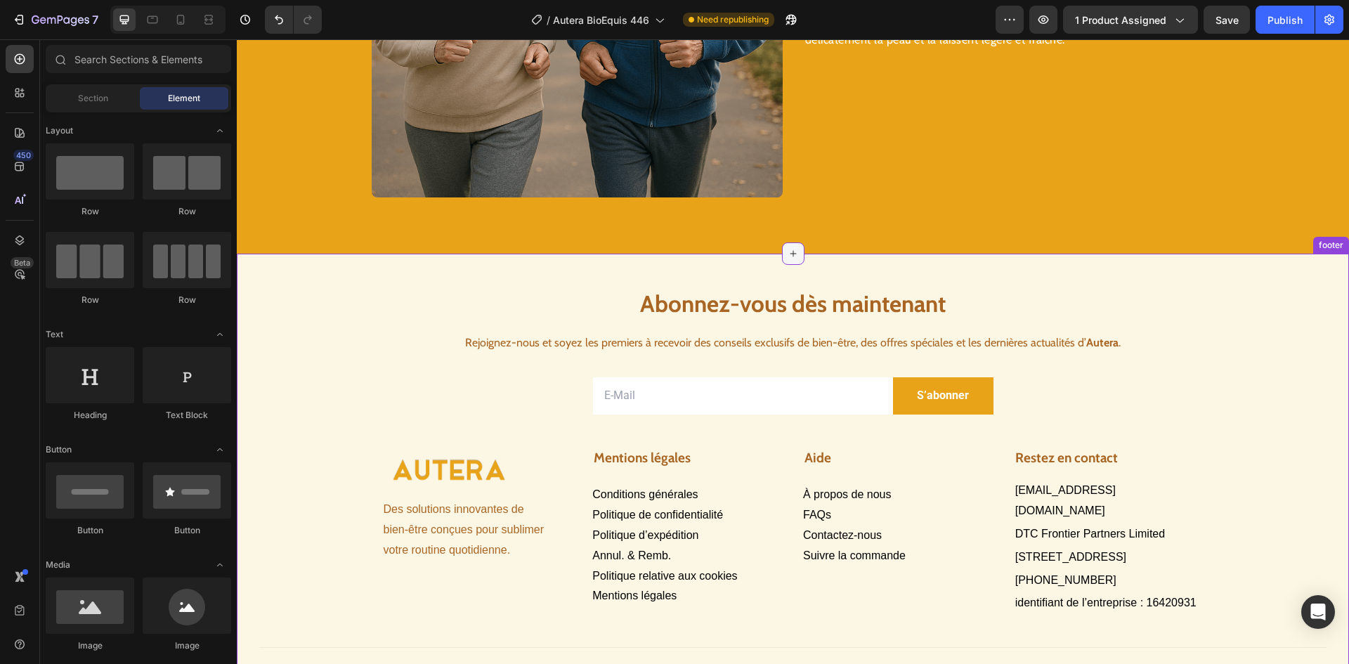
click at [790, 259] on icon at bounding box center [793, 253] width 11 height 11
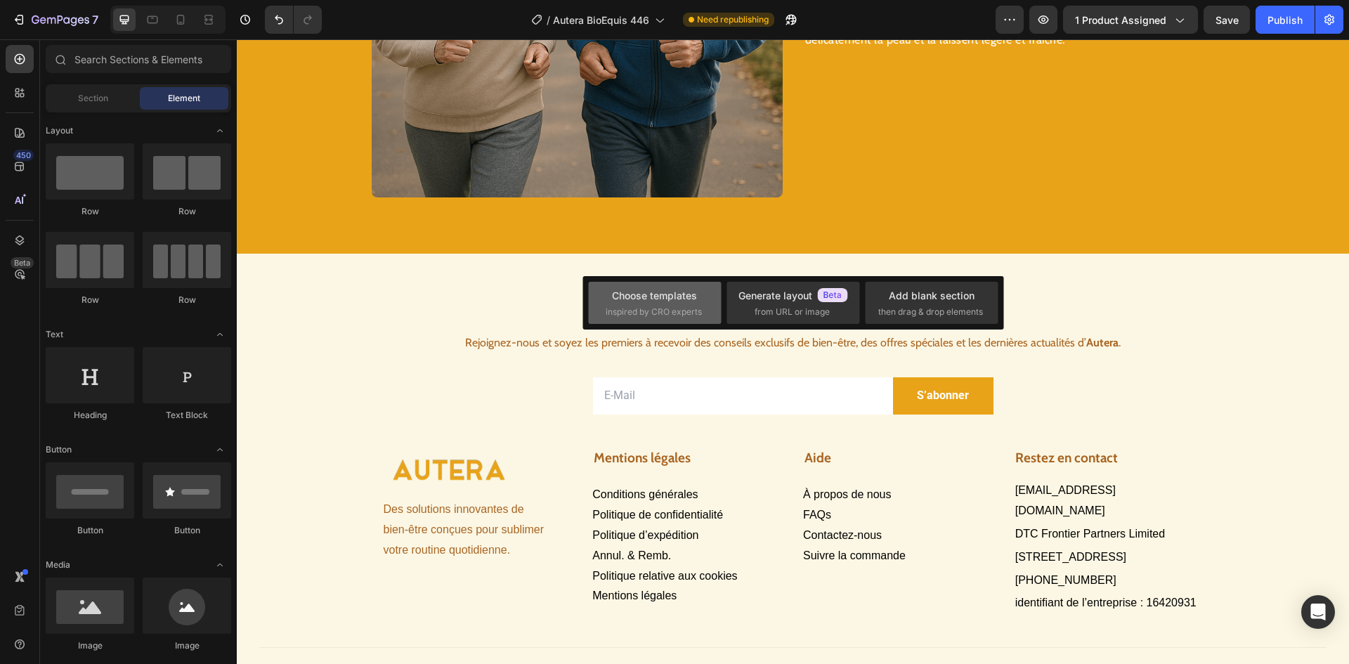
click at [697, 306] on span "inspired by CRO experts" at bounding box center [654, 312] width 96 height 13
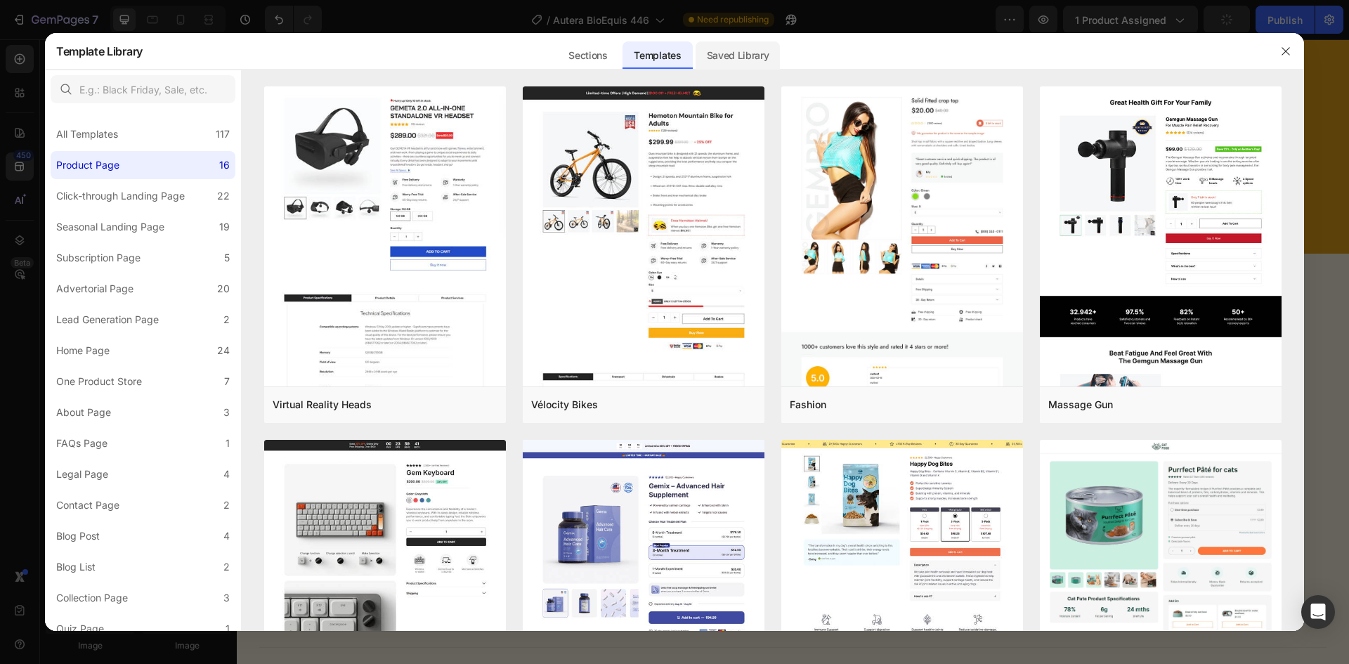
click at [729, 52] on div "Saved Library" at bounding box center [737, 55] width 85 height 28
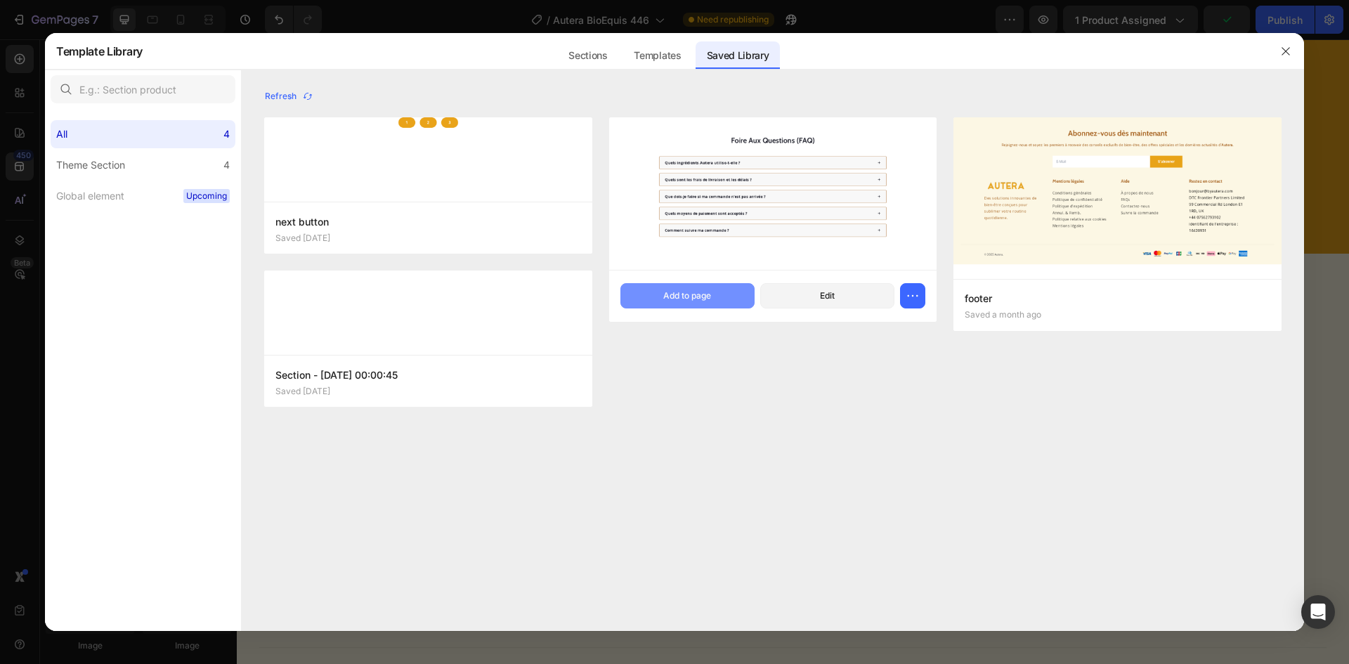
click at [642, 294] on button "Add to page" at bounding box center [687, 295] width 134 height 25
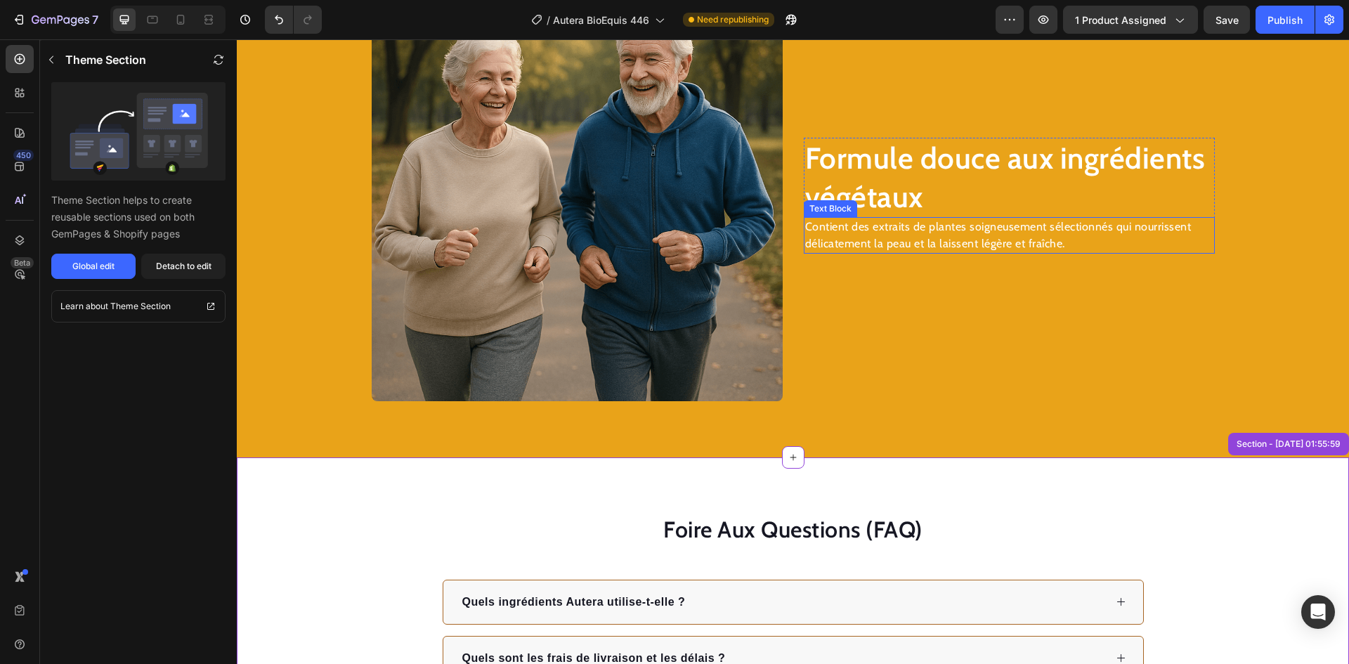
scroll to position [2018, 0]
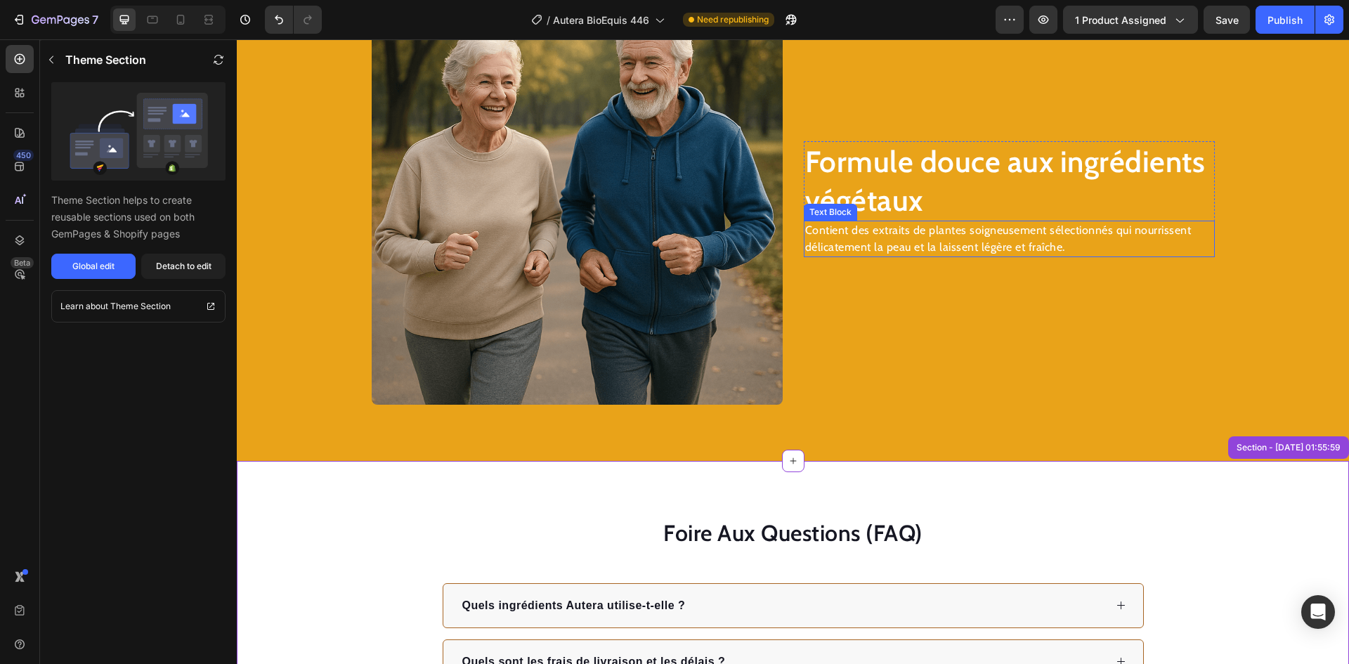
click at [504, 188] on img at bounding box center [577, 199] width 411 height 411
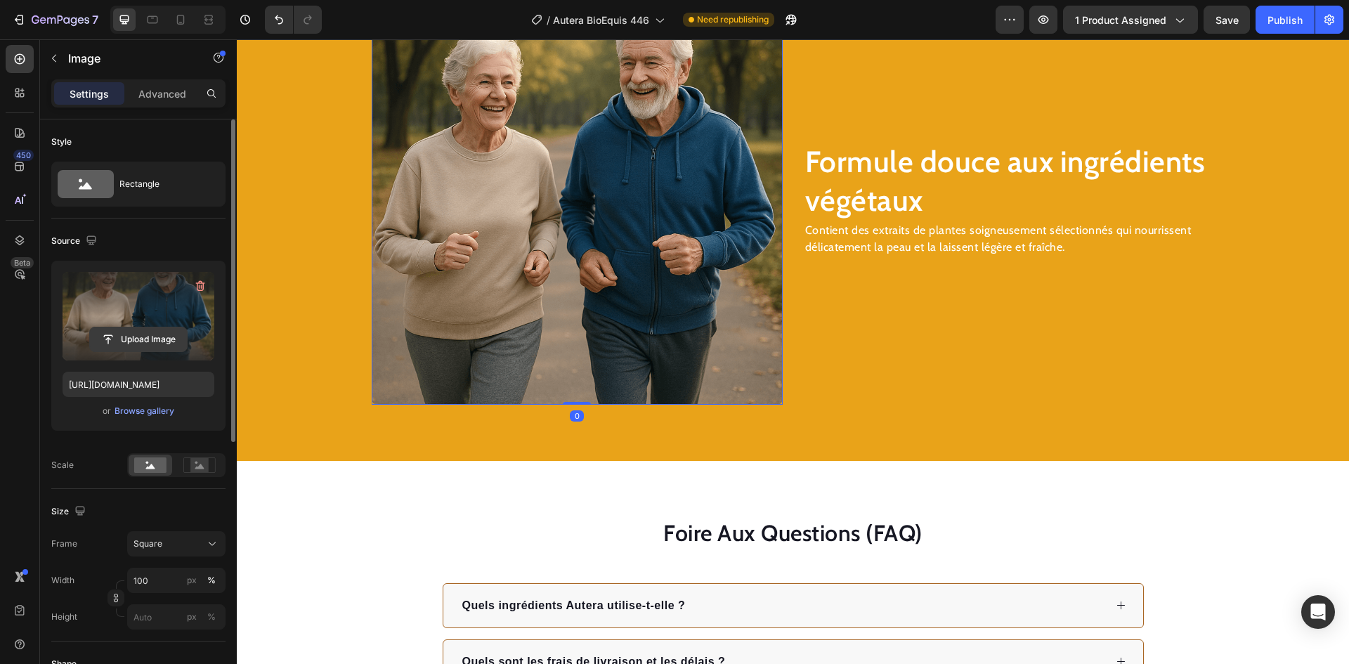
click at [163, 338] on input "file" at bounding box center [138, 339] width 97 height 24
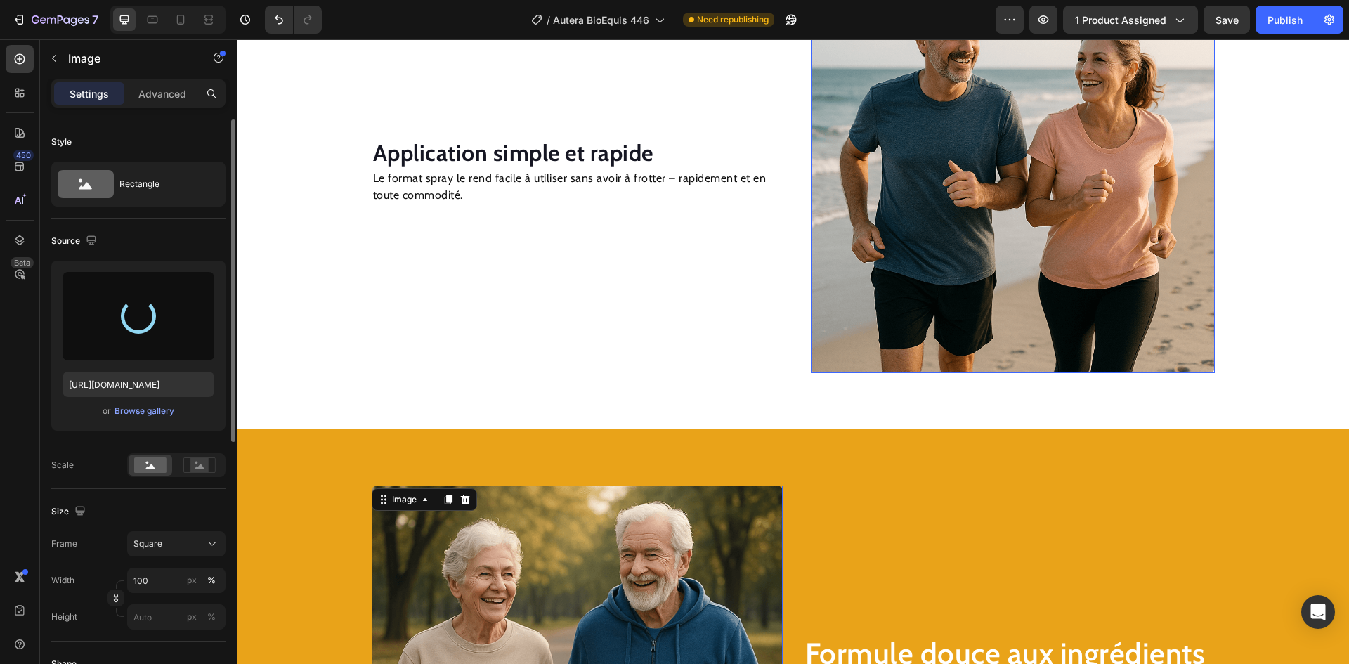
scroll to position [1456, 0]
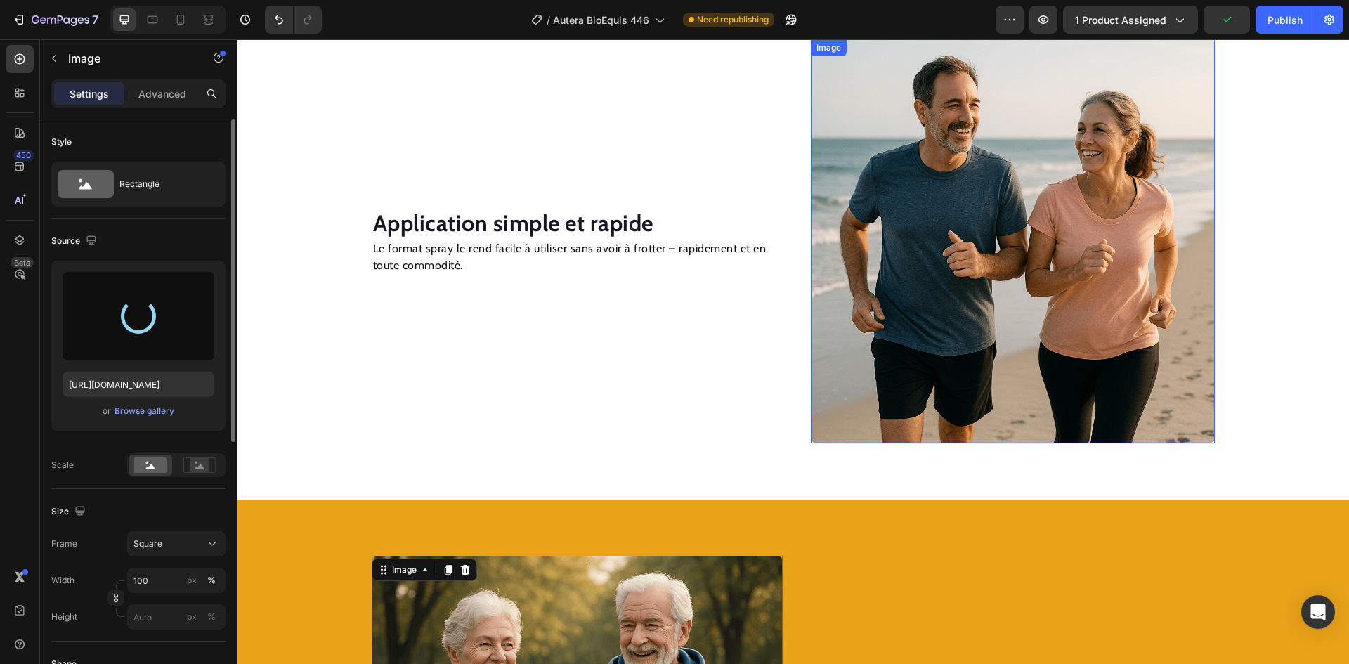
type input "[URL][DOMAIN_NAME]"
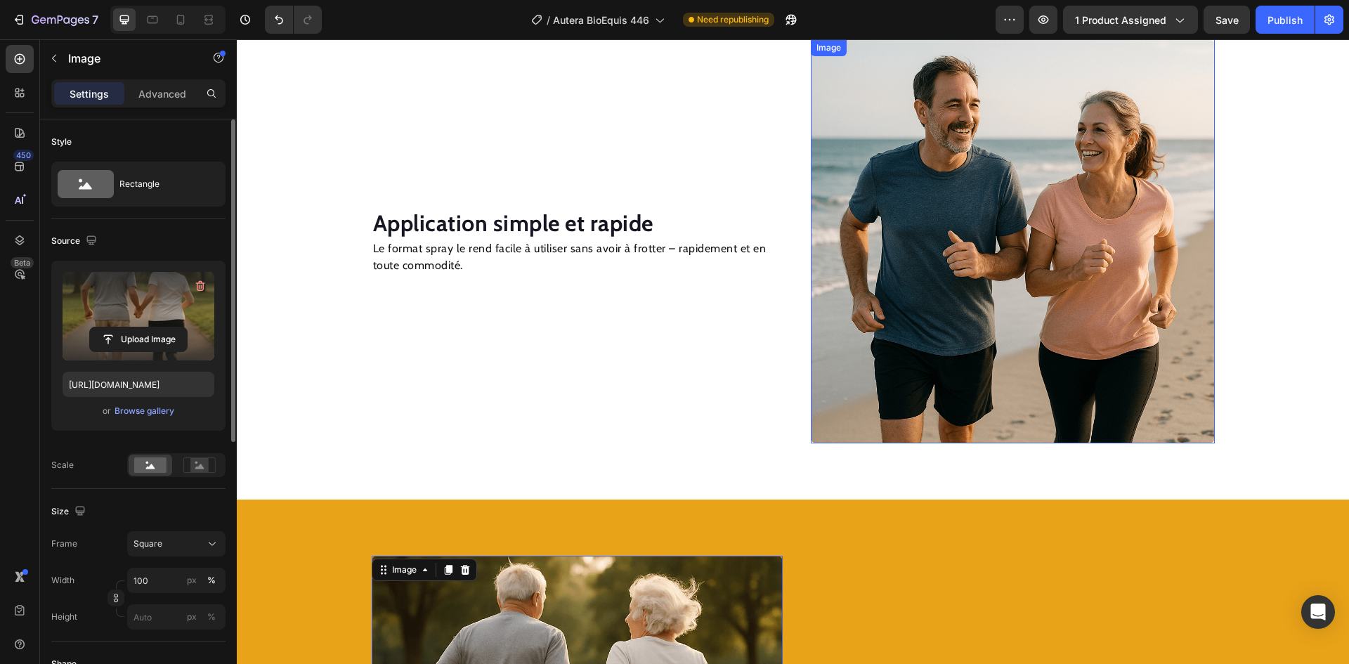
click at [958, 203] on img at bounding box center [1013, 241] width 404 height 404
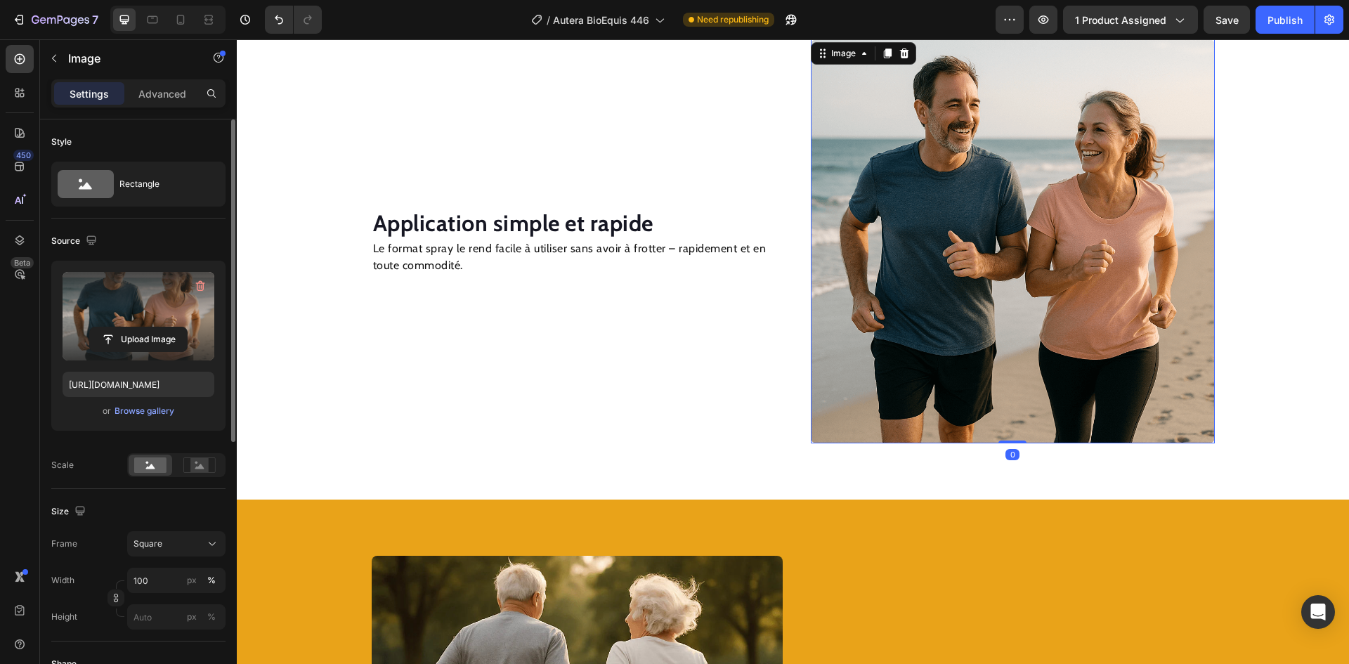
click at [168, 326] on label at bounding box center [139, 316] width 152 height 89
click at [168, 327] on input "file" at bounding box center [138, 339] width 97 height 24
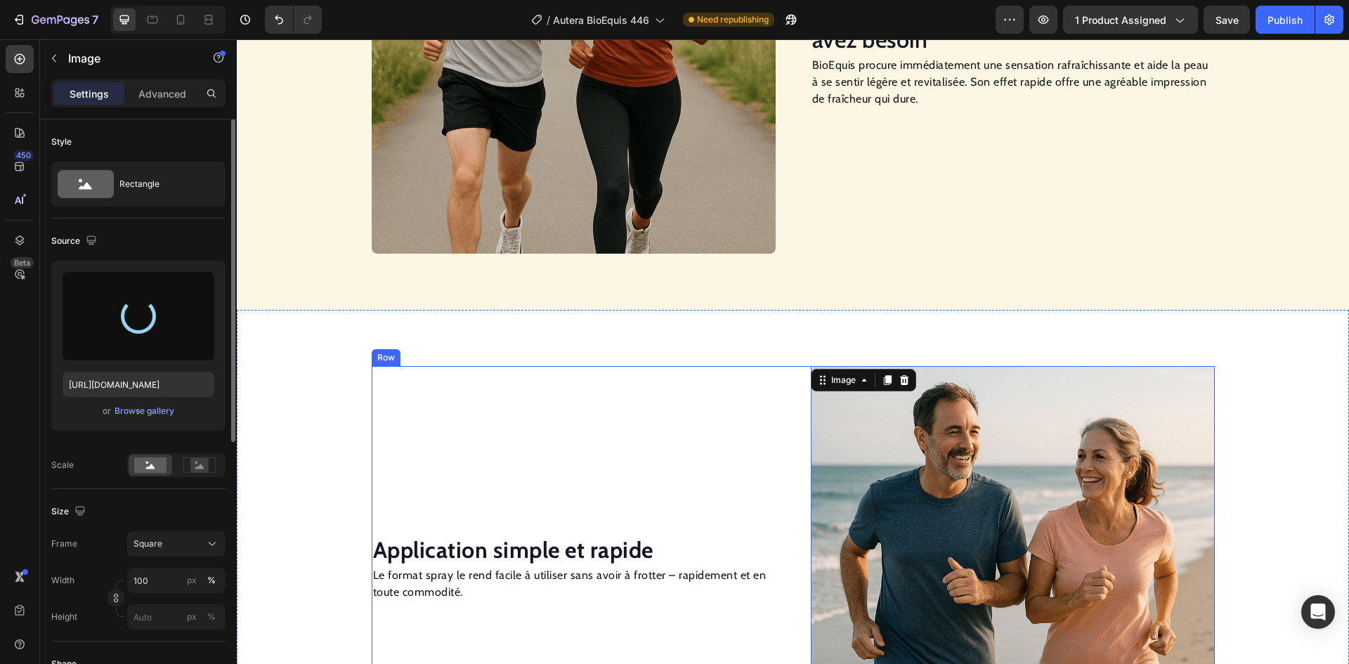
scroll to position [1104, 0]
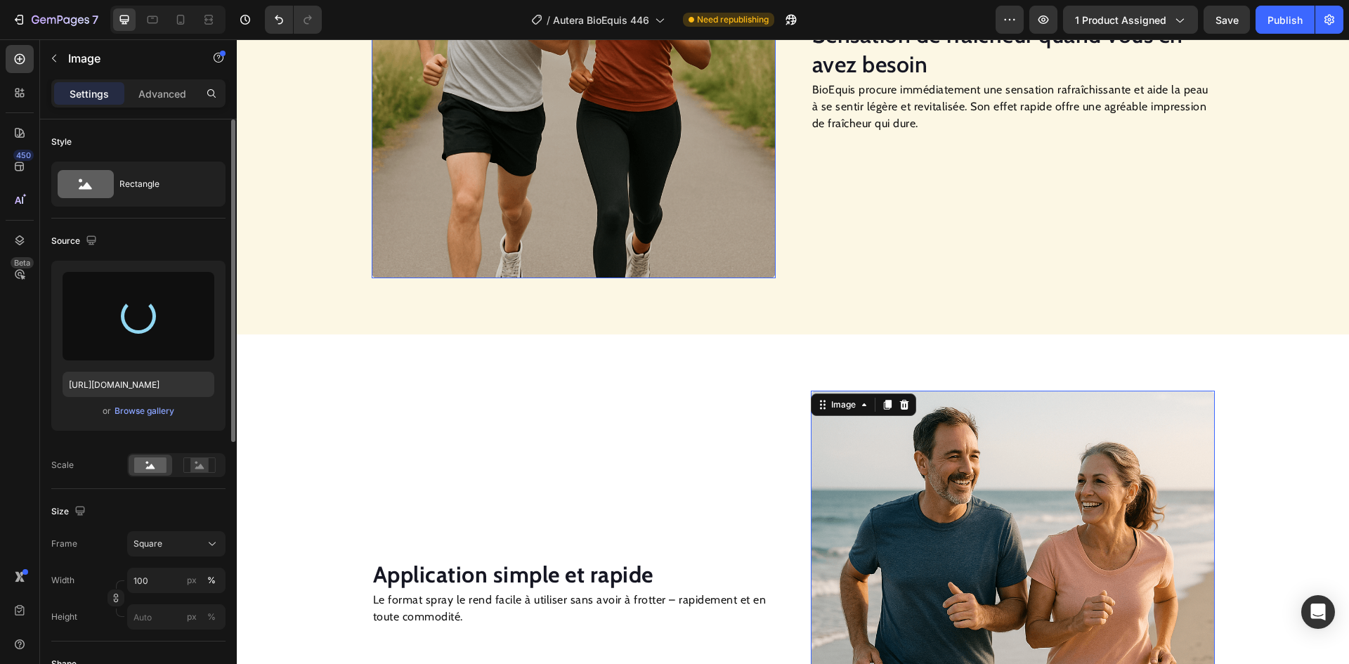
type input "[URL][DOMAIN_NAME]"
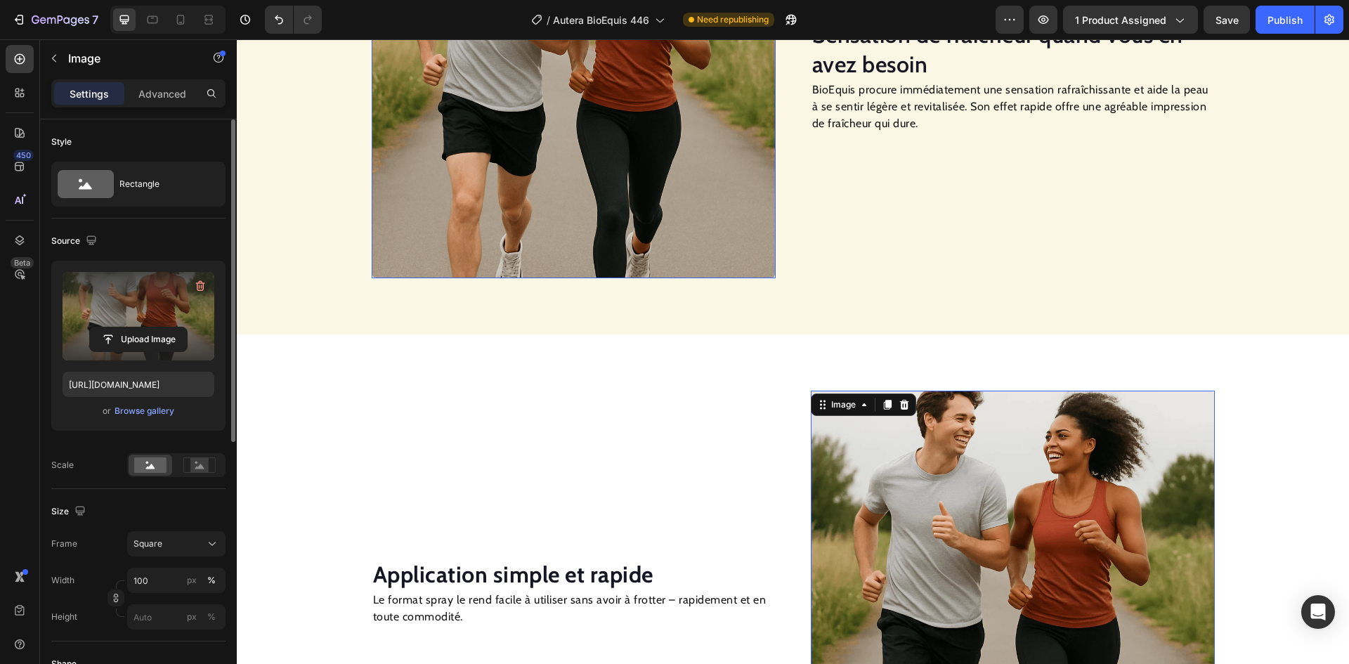
click at [584, 192] on img at bounding box center [574, 76] width 404 height 404
click at [120, 333] on input "file" at bounding box center [138, 339] width 97 height 24
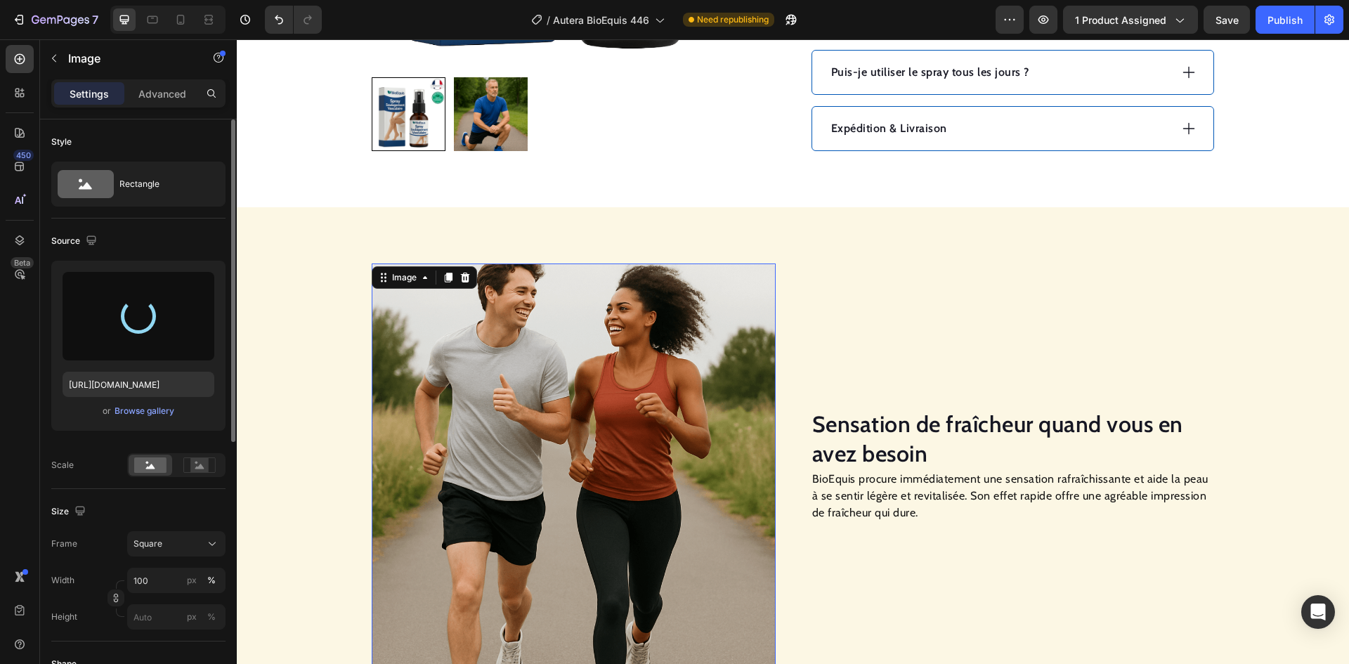
scroll to position [683, 0]
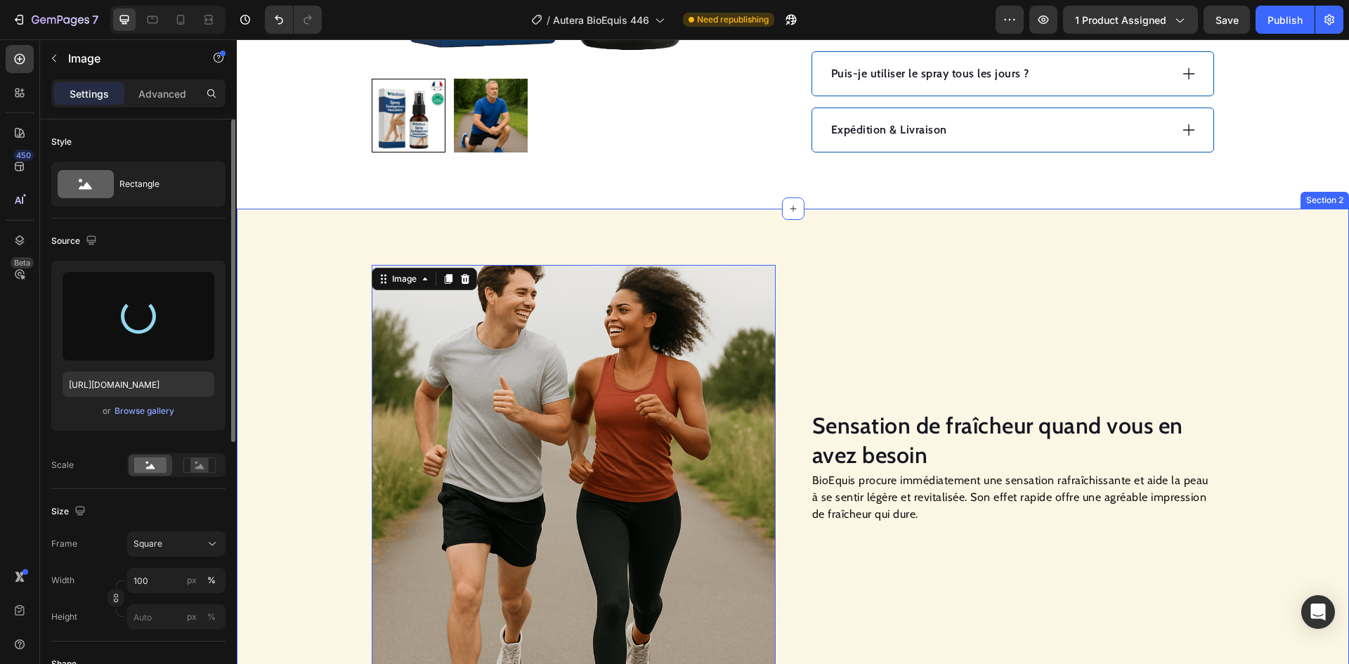
type input "[URL][DOMAIN_NAME]"
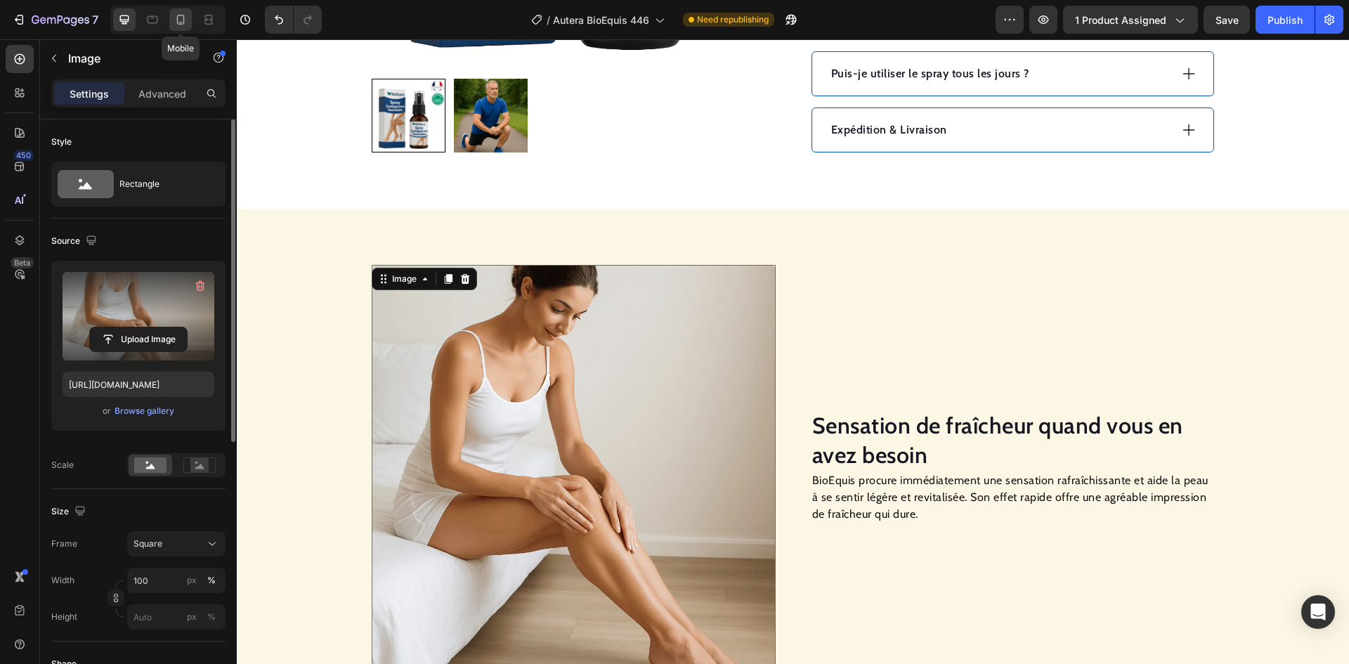
click at [176, 13] on icon at bounding box center [181, 20] width 14 height 14
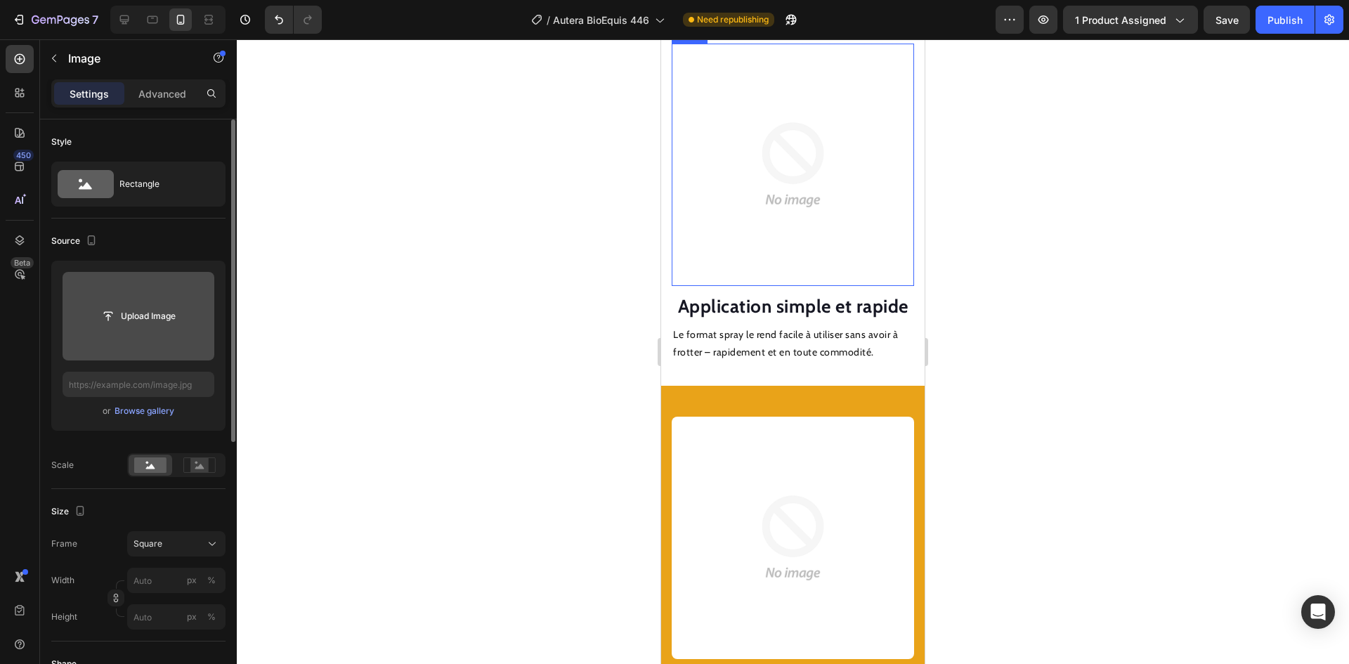
scroll to position [1661, 0]
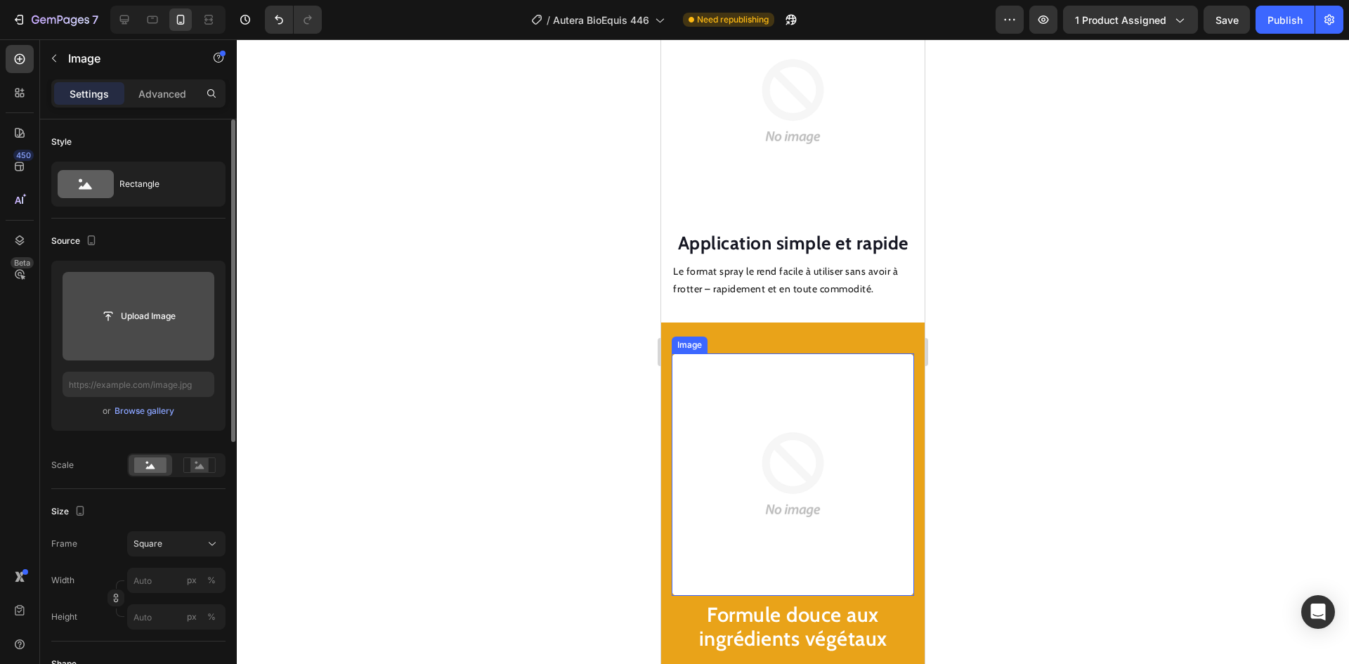
click at [731, 449] on img at bounding box center [793, 474] width 242 height 242
click at [134, 315] on input "file" at bounding box center [138, 316] width 97 height 24
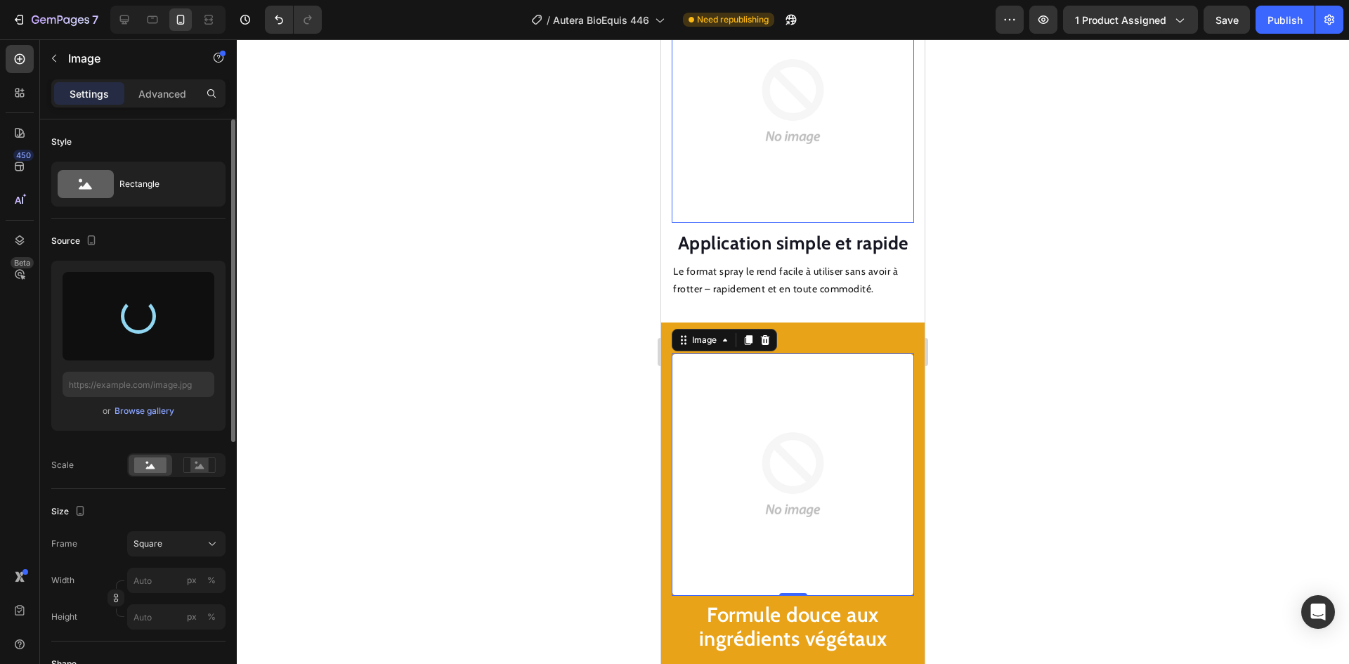
type input "[URL][DOMAIN_NAME]"
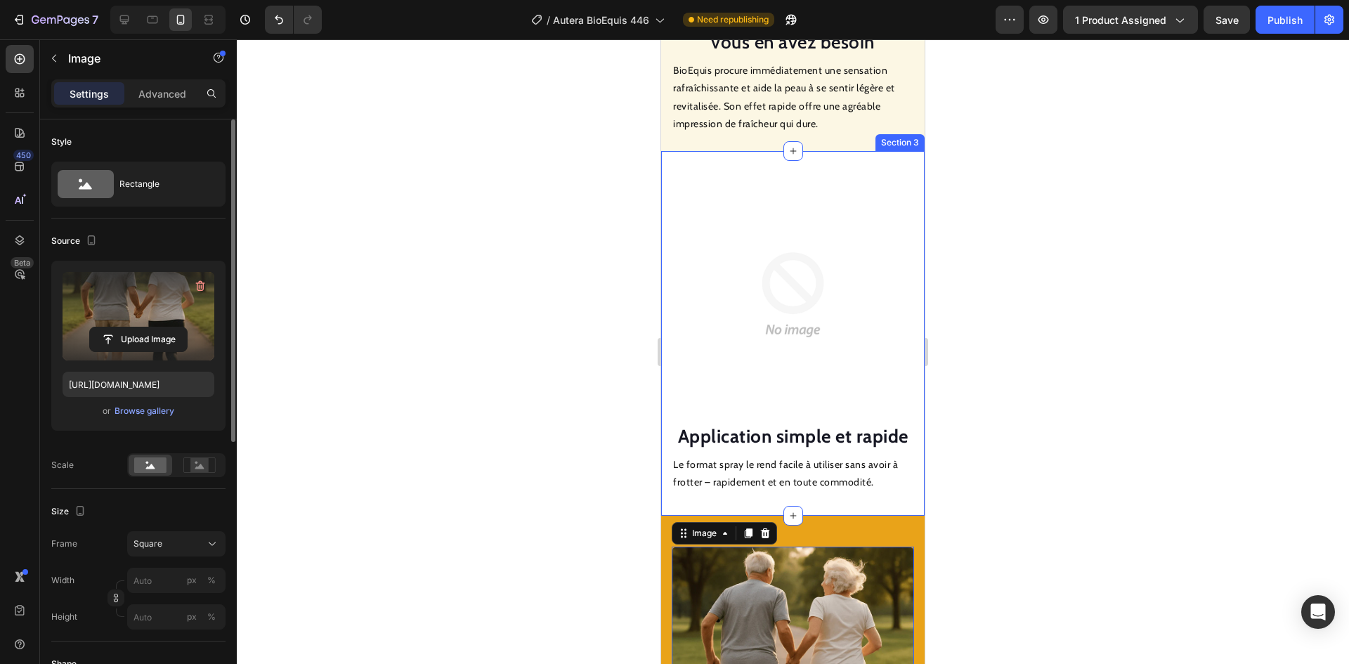
scroll to position [1451, 0]
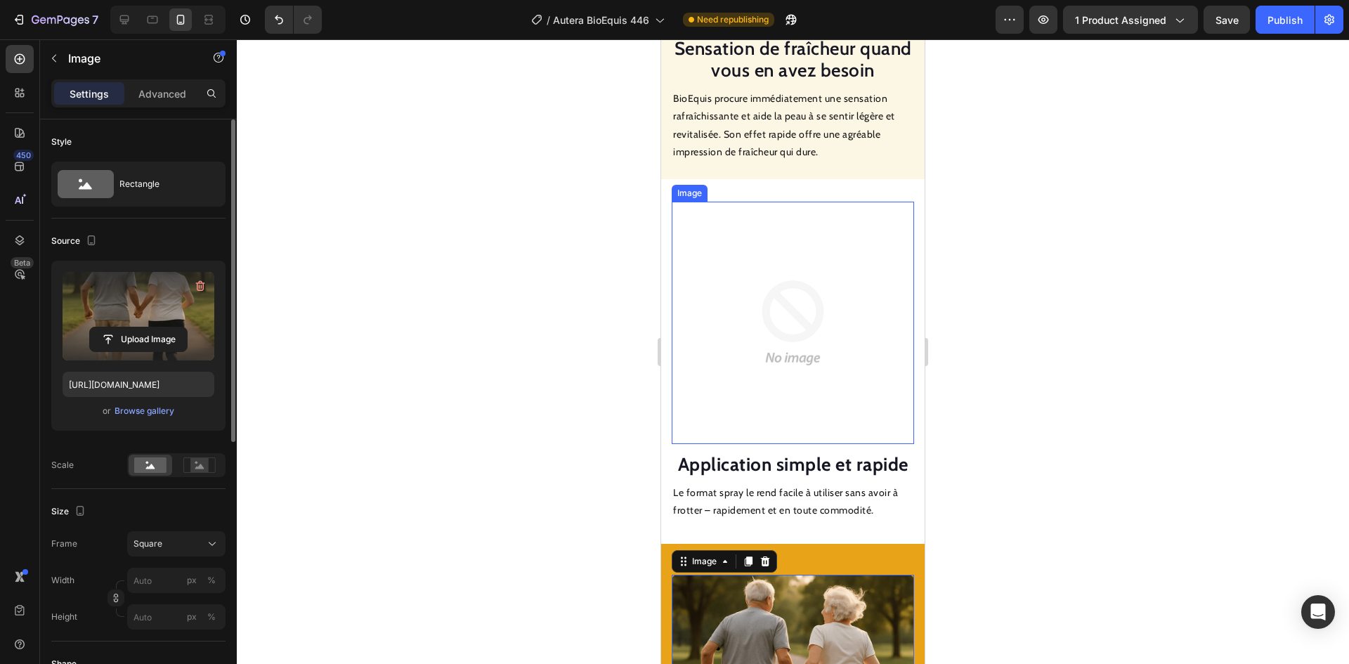
click at [801, 247] on img at bounding box center [793, 323] width 242 height 242
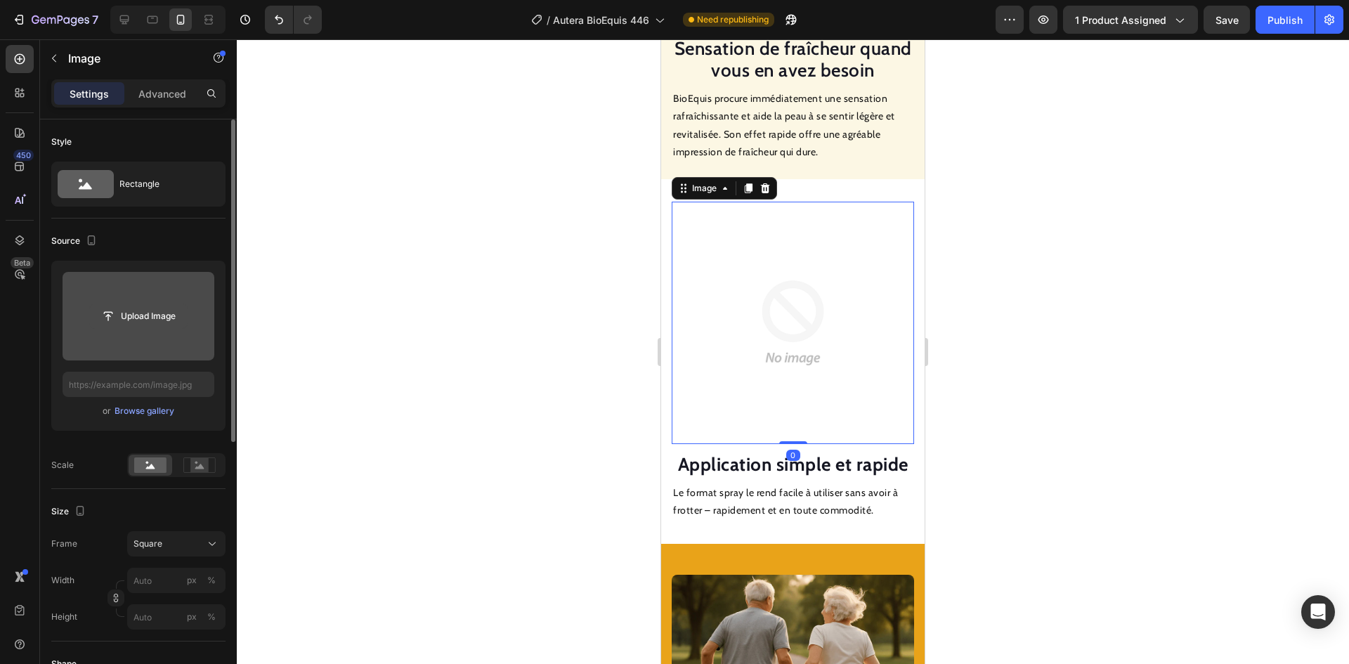
click at [150, 315] on input "file" at bounding box center [138, 316] width 97 height 24
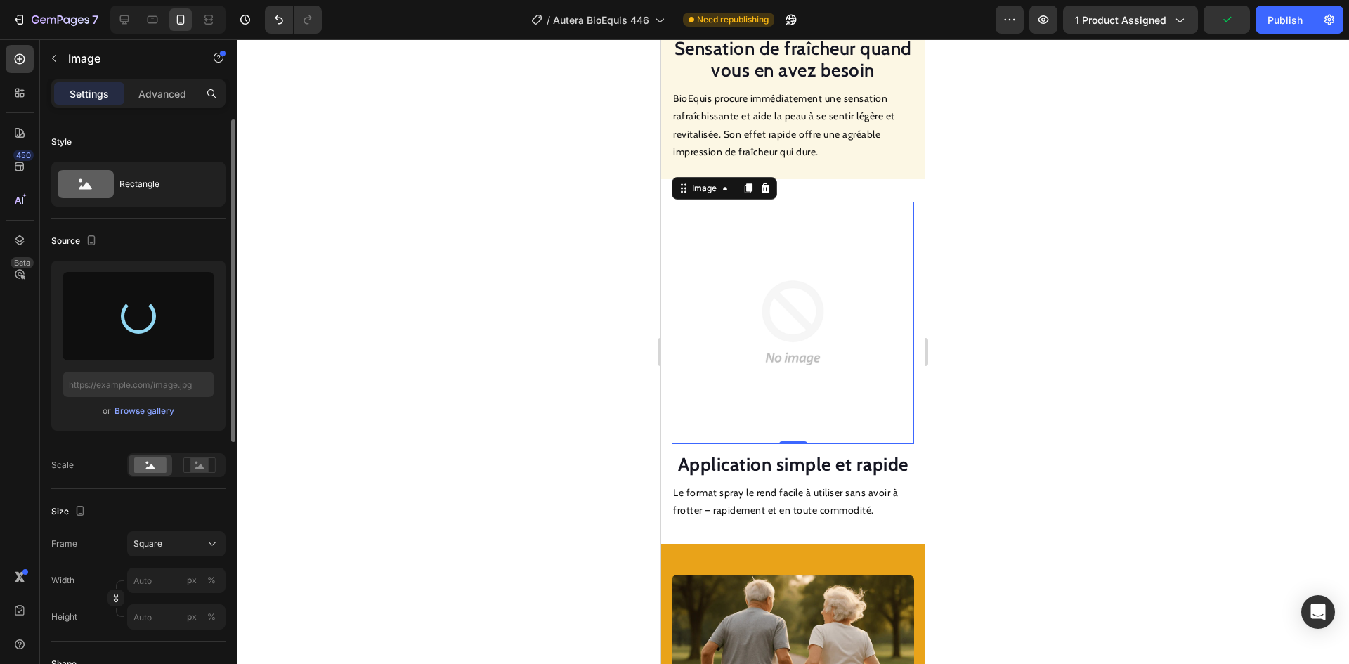
type input "[URL][DOMAIN_NAME]"
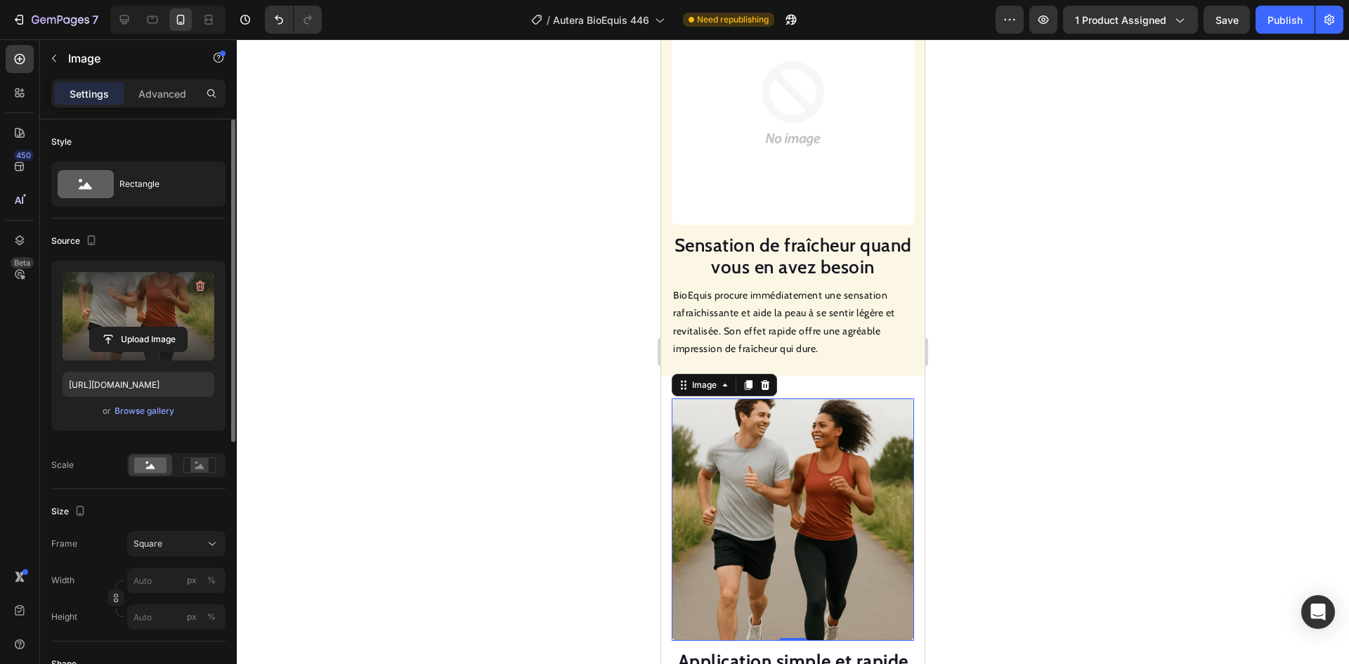
scroll to position [1240, 0]
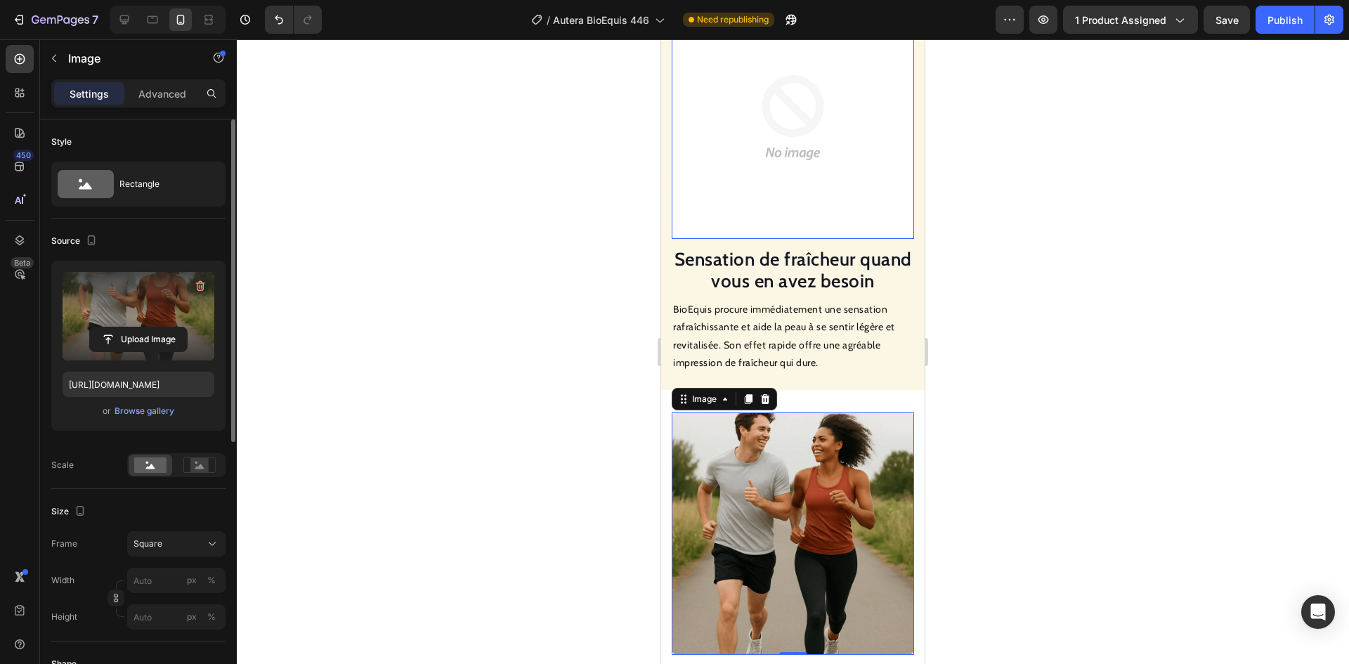
click at [802, 164] on img at bounding box center [793, 117] width 242 height 242
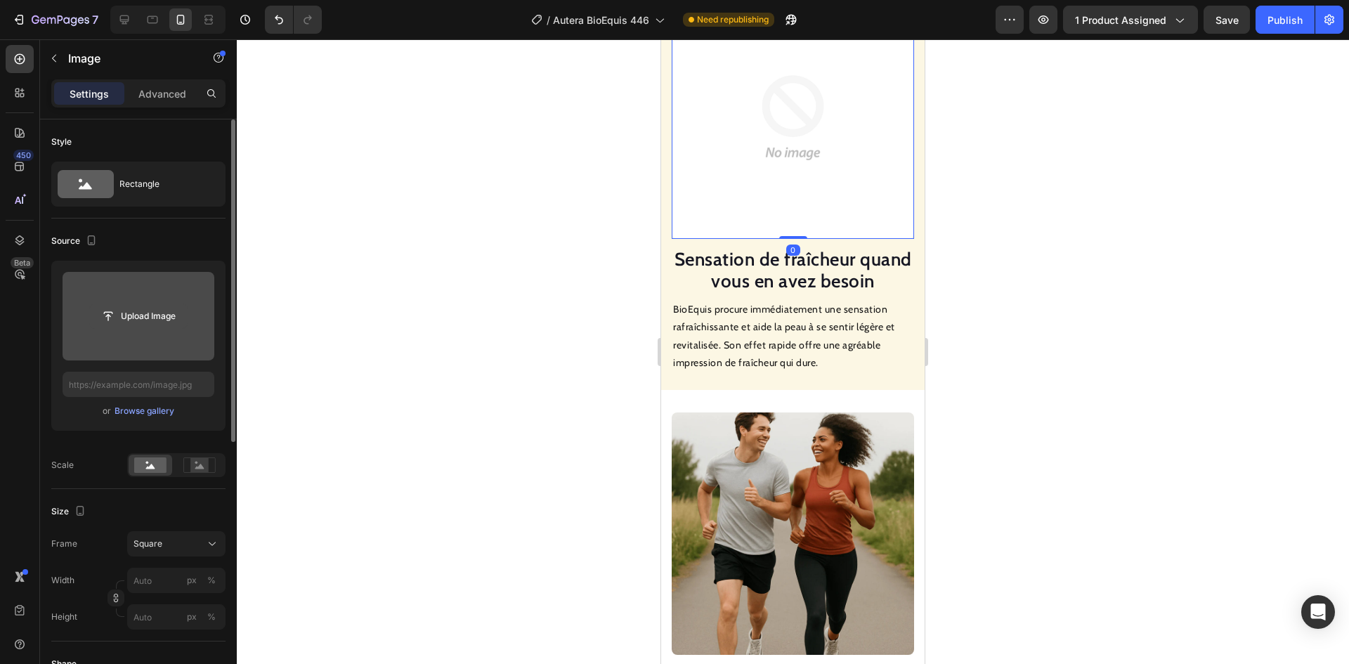
click at [174, 311] on input "file" at bounding box center [138, 316] width 97 height 24
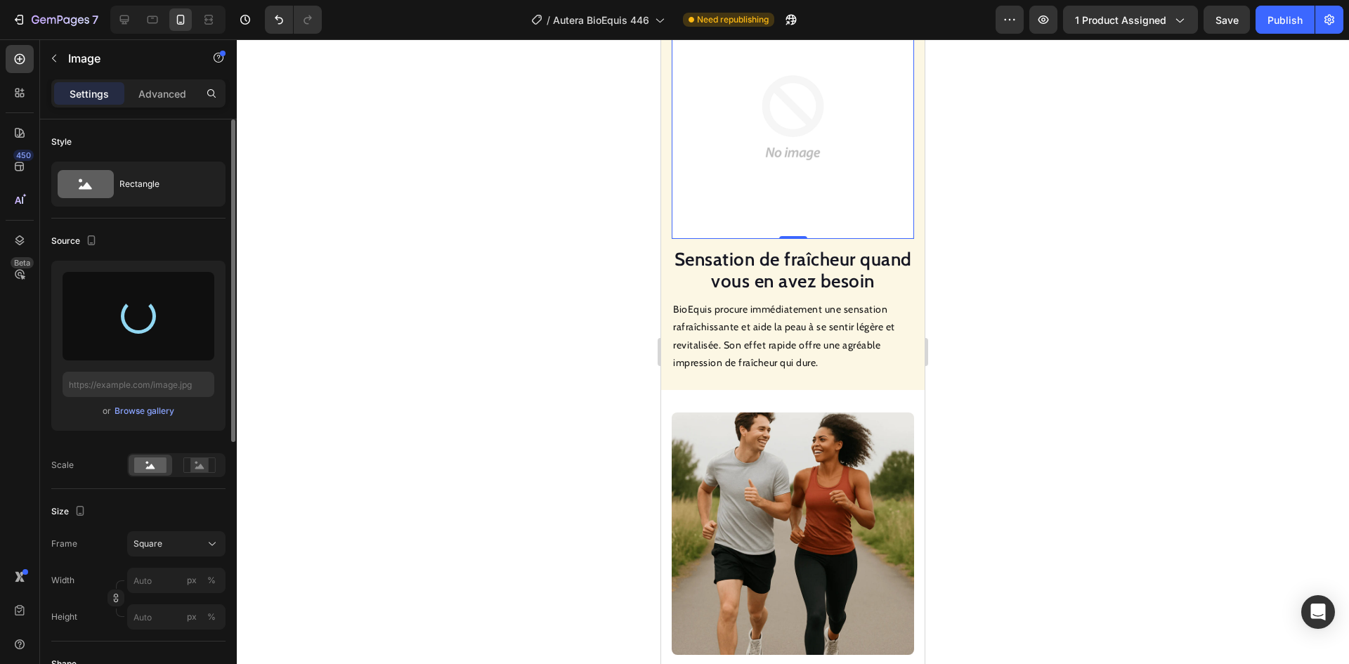
type input "[URL][DOMAIN_NAME]"
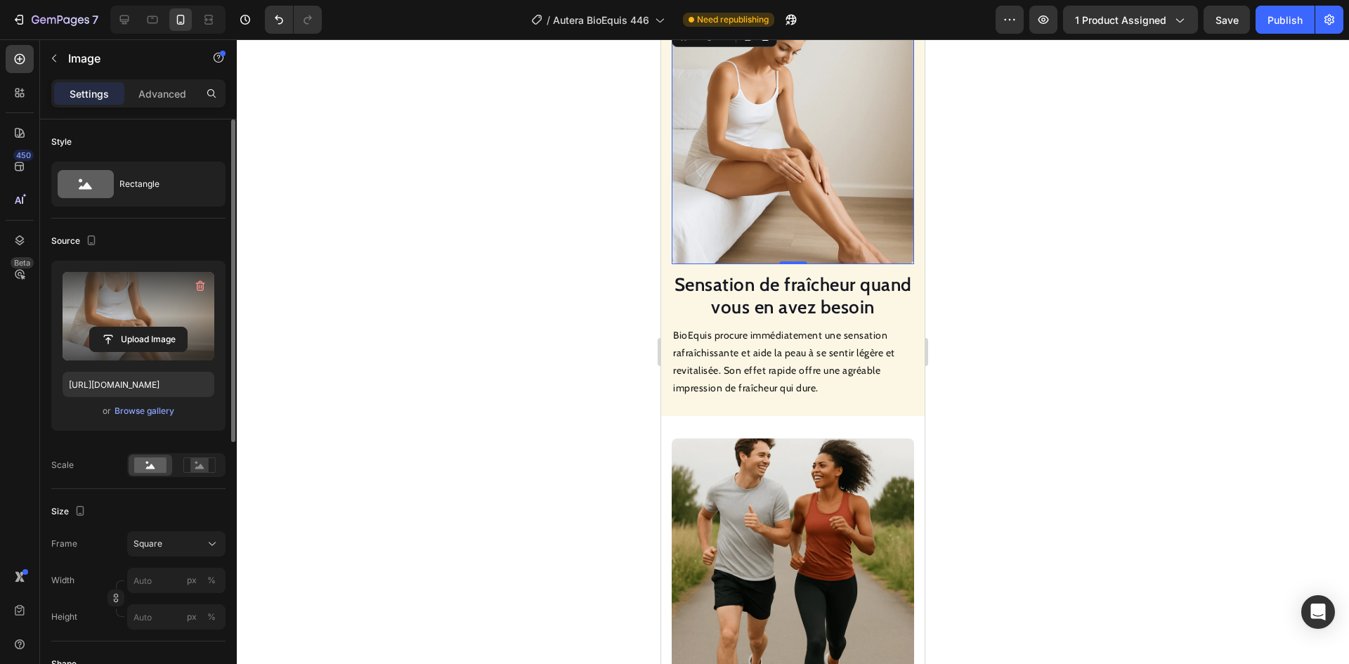
scroll to position [1029, 0]
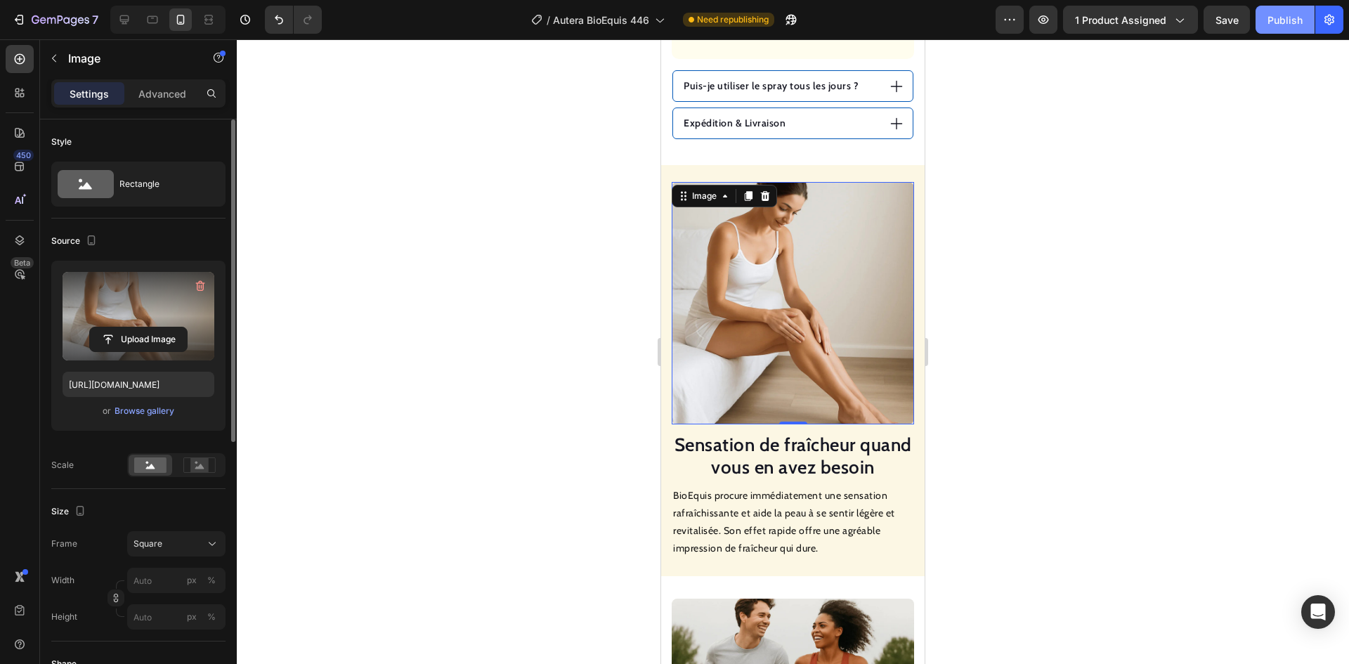
click at [1275, 26] on div "Publish" at bounding box center [1284, 20] width 35 height 15
click at [117, 21] on div at bounding box center [124, 19] width 22 height 22
type input "100"
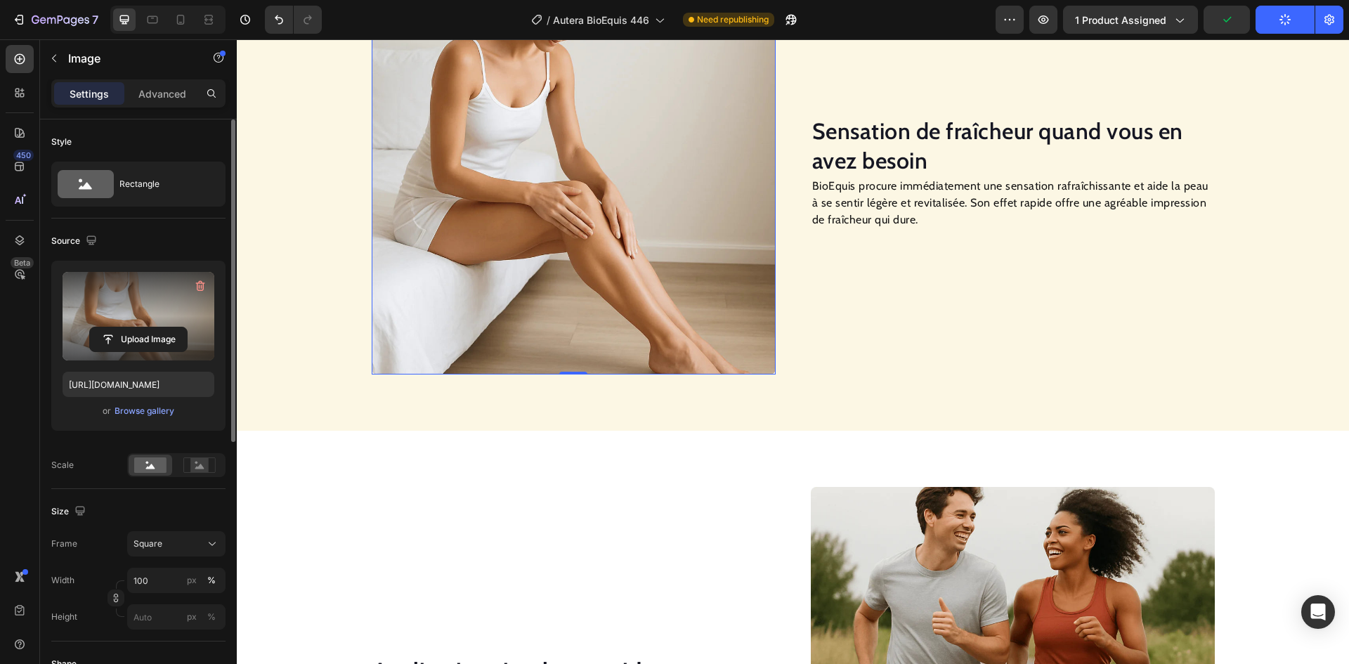
scroll to position [859, 0]
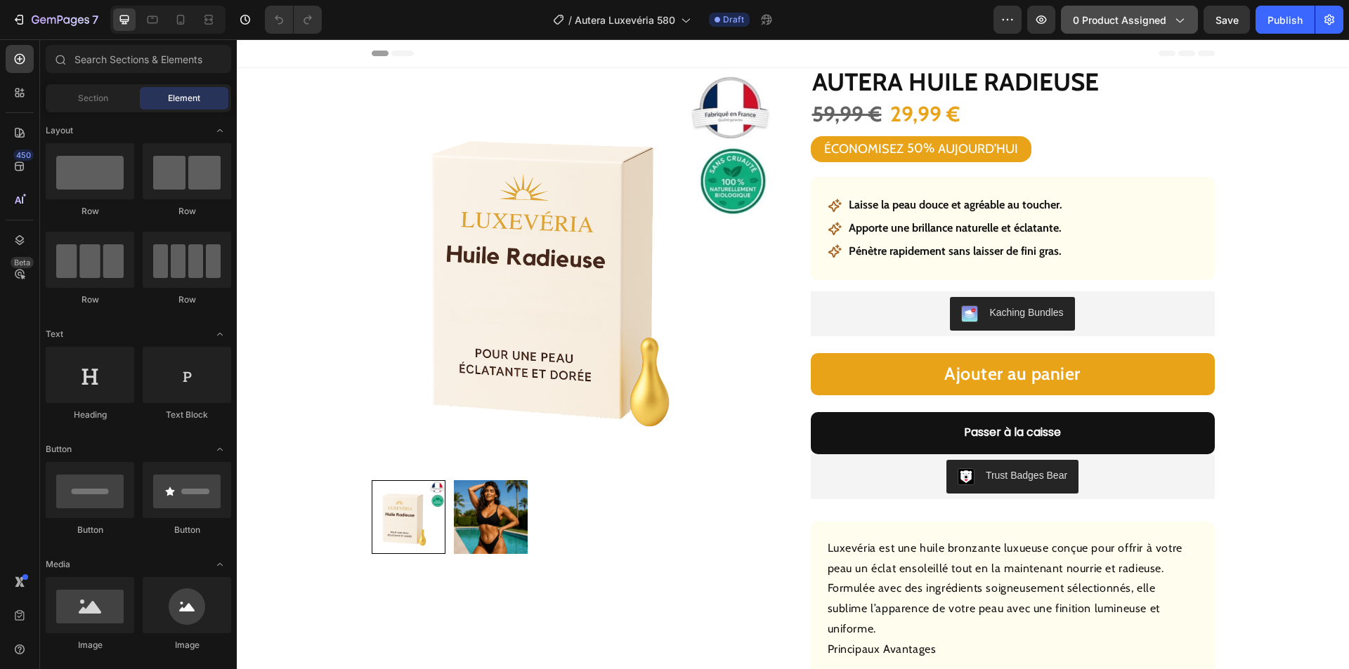
click at [1145, 14] on span "0 product assigned" at bounding box center [1119, 20] width 93 height 15
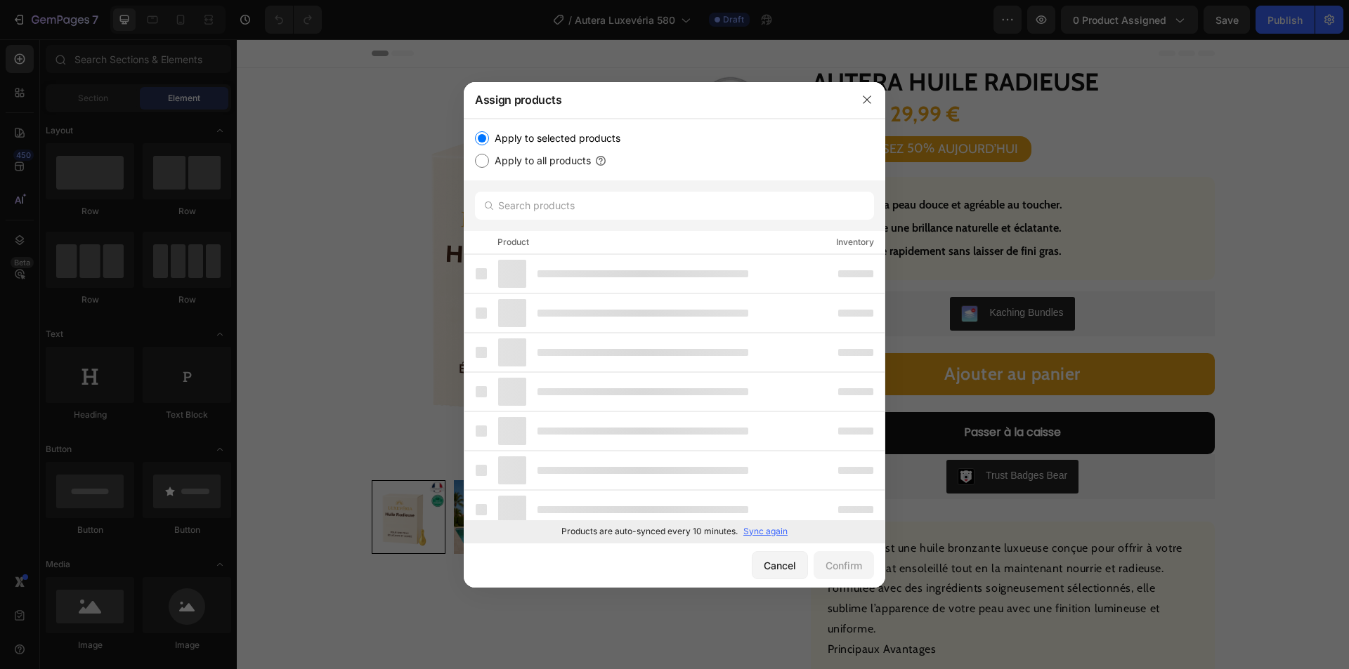
click at [765, 529] on p "Sync again" at bounding box center [765, 531] width 44 height 13
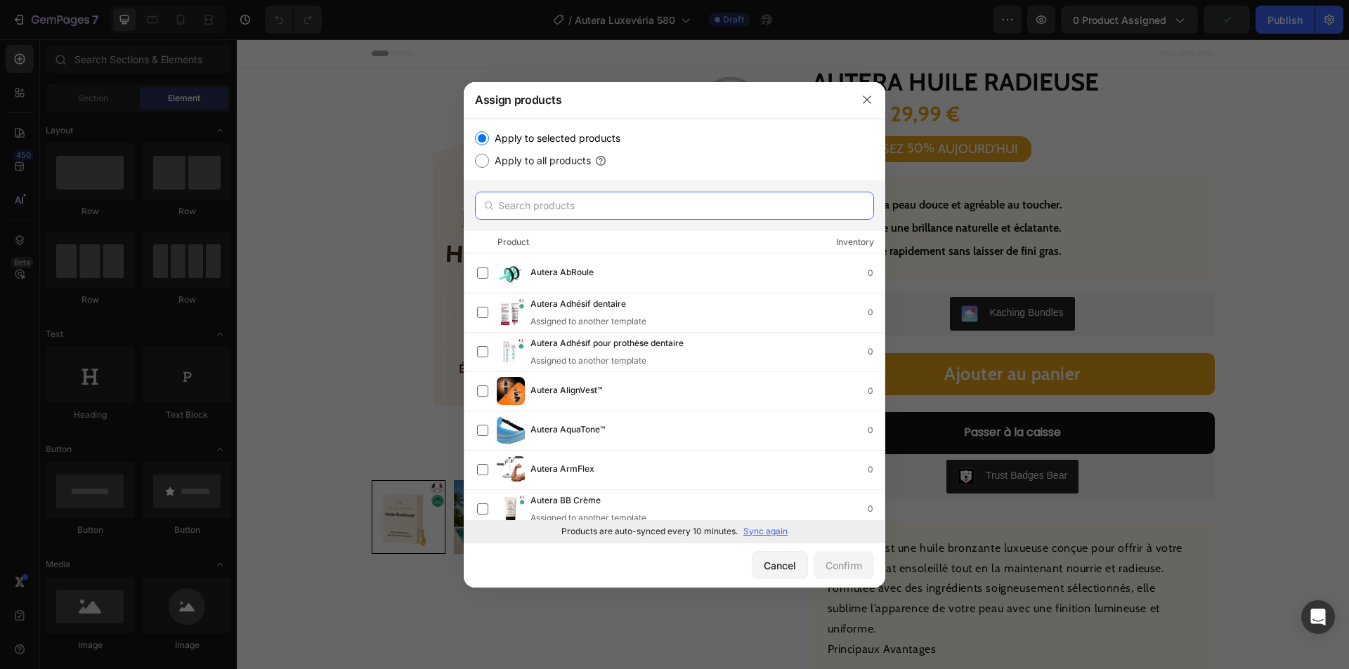
click at [620, 211] on input "text" at bounding box center [674, 206] width 399 height 28
paste input "Autera Rouge à lèvres hydratant"
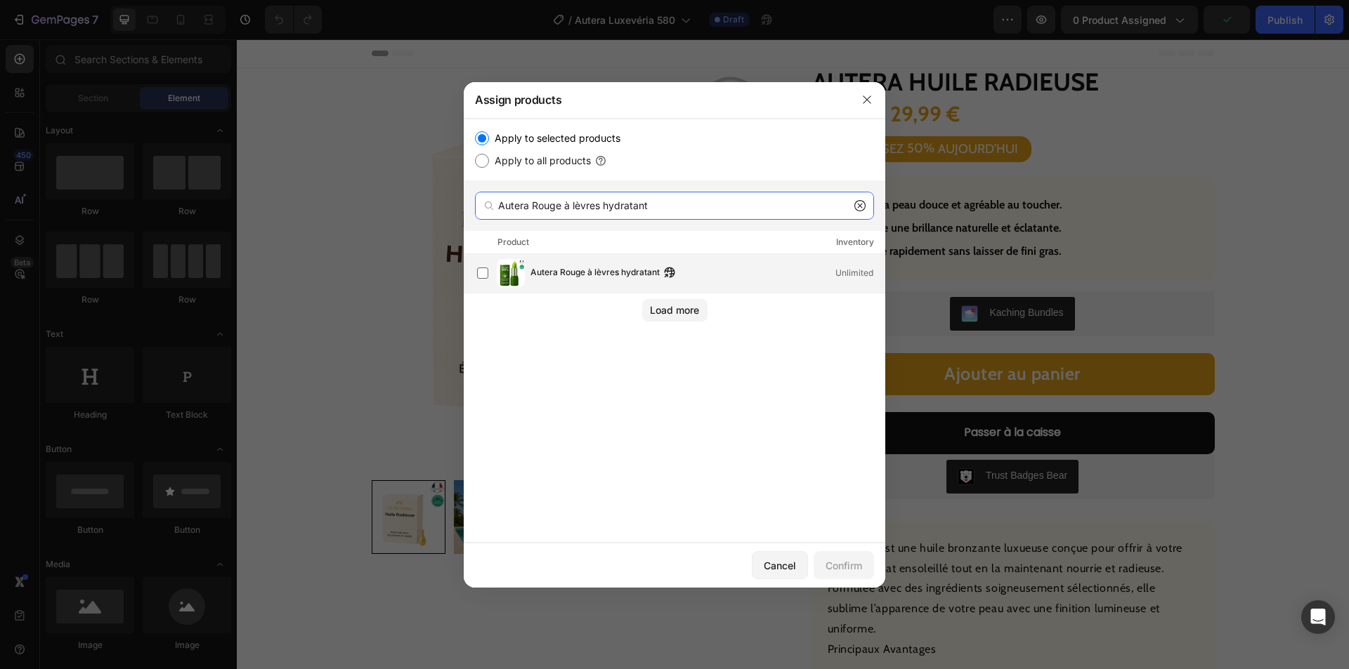
type input "Autera Rouge à lèvres hydratant"
click at [577, 277] on span "Autera Rouge à lèvres hydratant" at bounding box center [594, 273] width 129 height 15
click at [831, 554] on button "Confirm" at bounding box center [844, 565] width 60 height 28
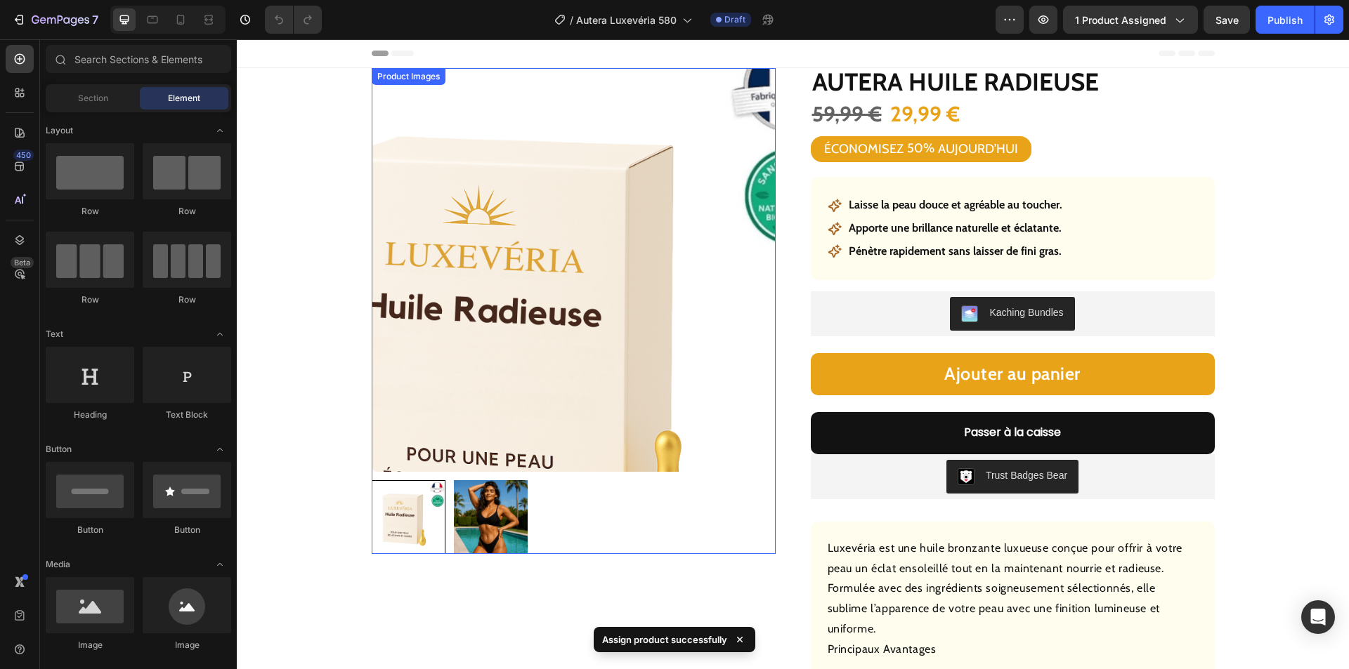
click at [608, 164] on img at bounding box center [574, 270] width 404 height 404
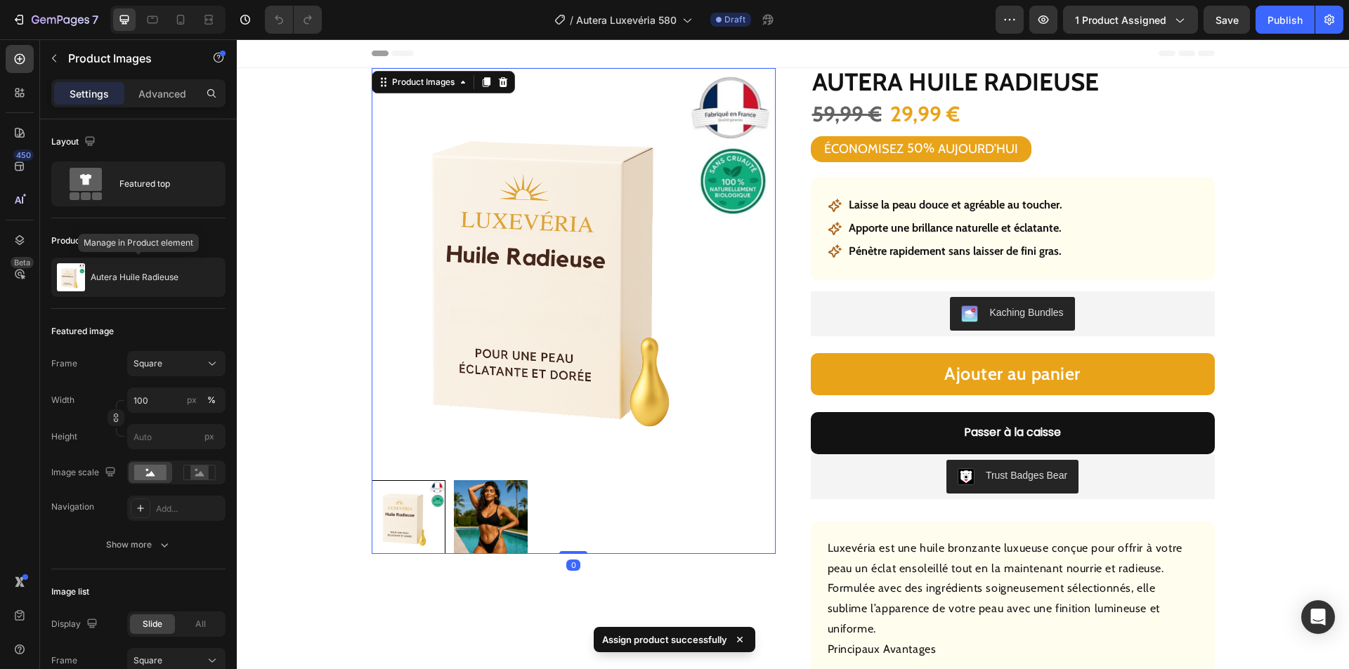
click at [133, 281] on p "Autera Huile Radieuse" at bounding box center [135, 278] width 88 height 10
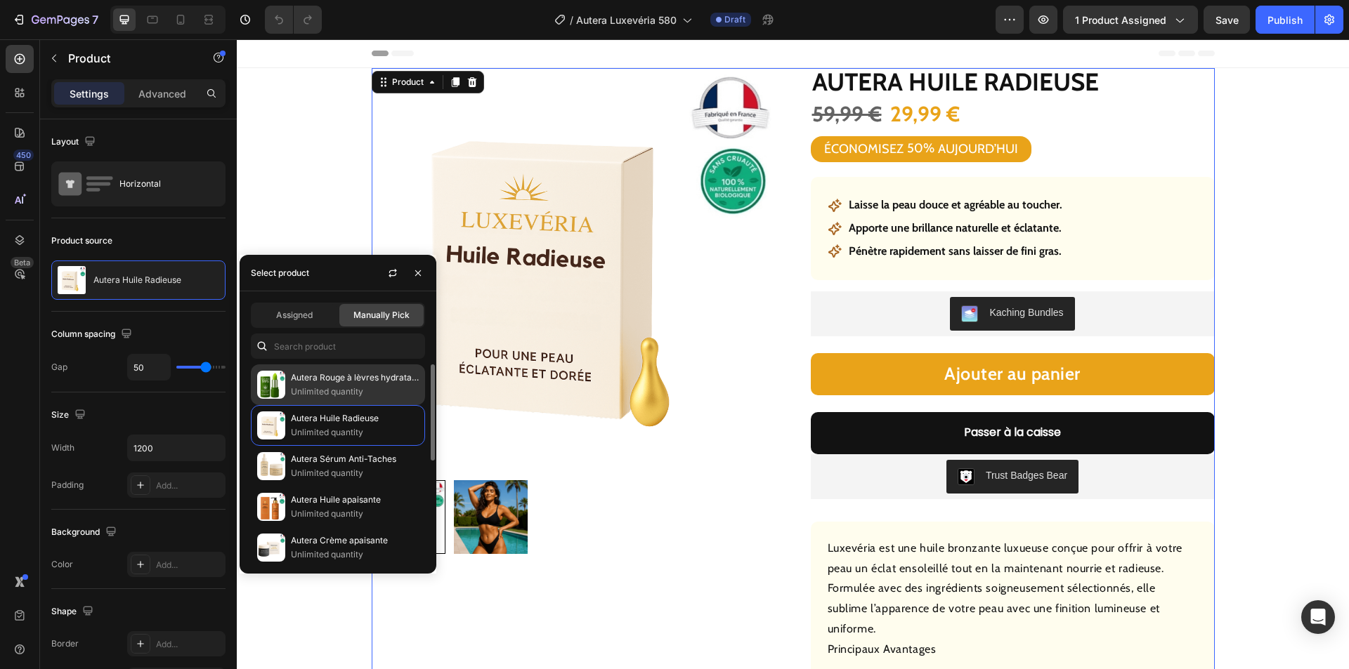
click at [358, 389] on p "Unlimited quantity" at bounding box center [355, 392] width 128 height 14
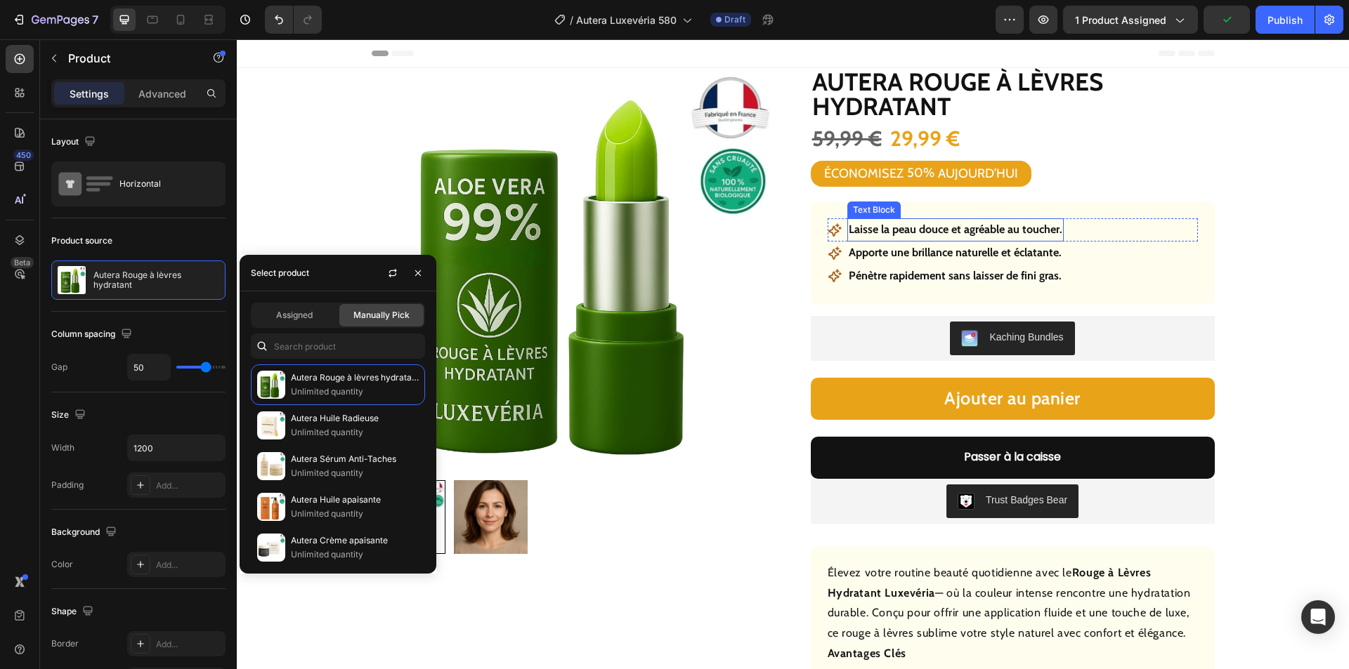
click at [905, 226] on p "Laisse la peau douce et agréable au toucher." at bounding box center [956, 230] width 214 height 20
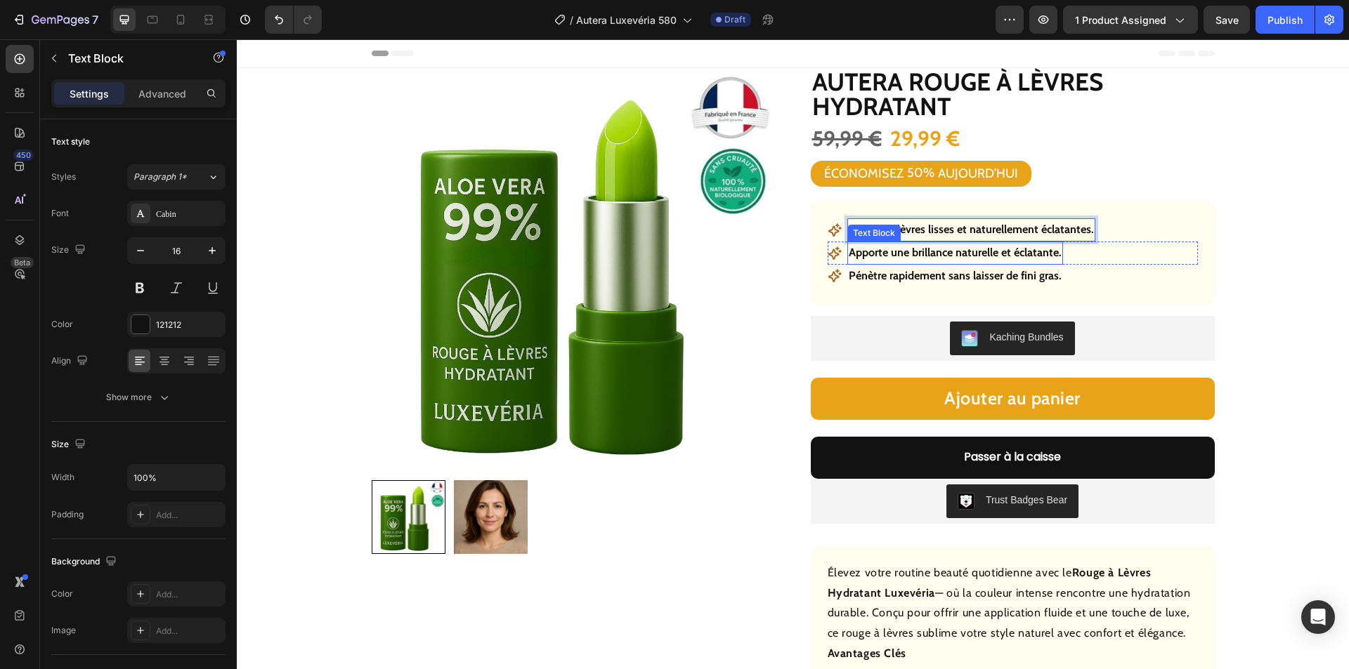
click at [952, 252] on p "Apporte une brillance naturelle et éclatante." at bounding box center [955, 253] width 213 height 20
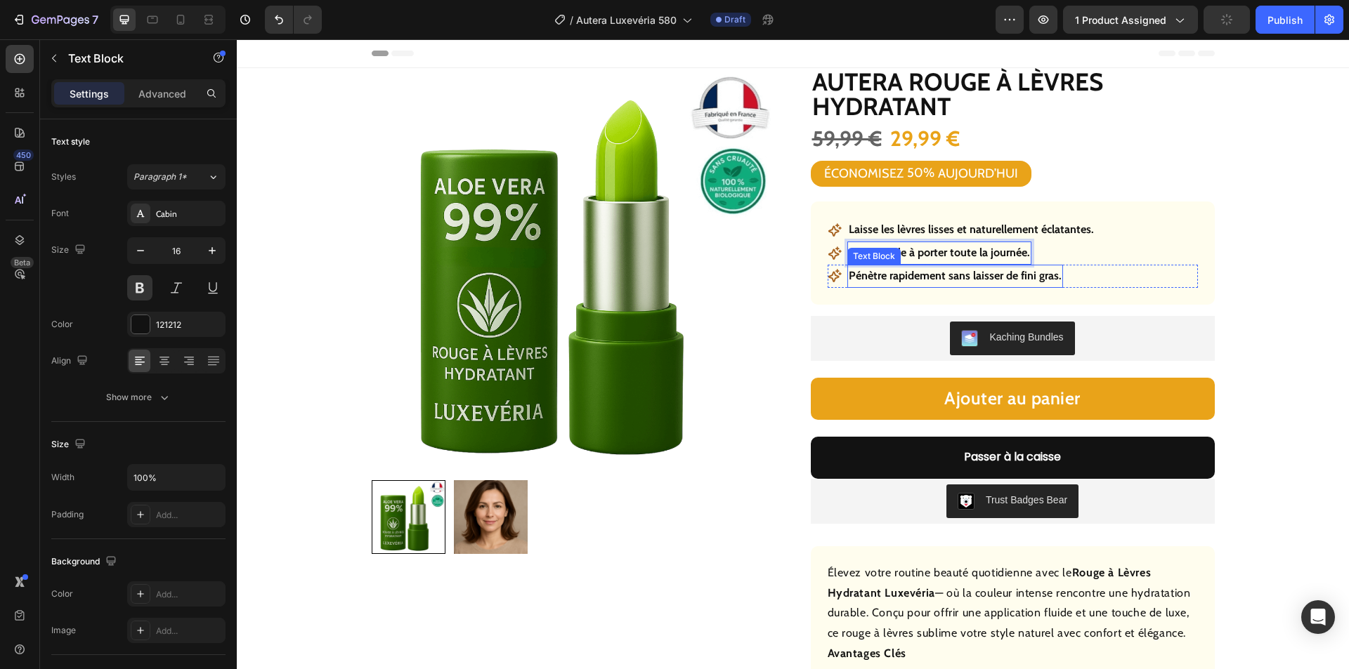
click at [924, 274] on p "Pénètre rapidement sans laisser de fini gras." at bounding box center [955, 276] width 213 height 20
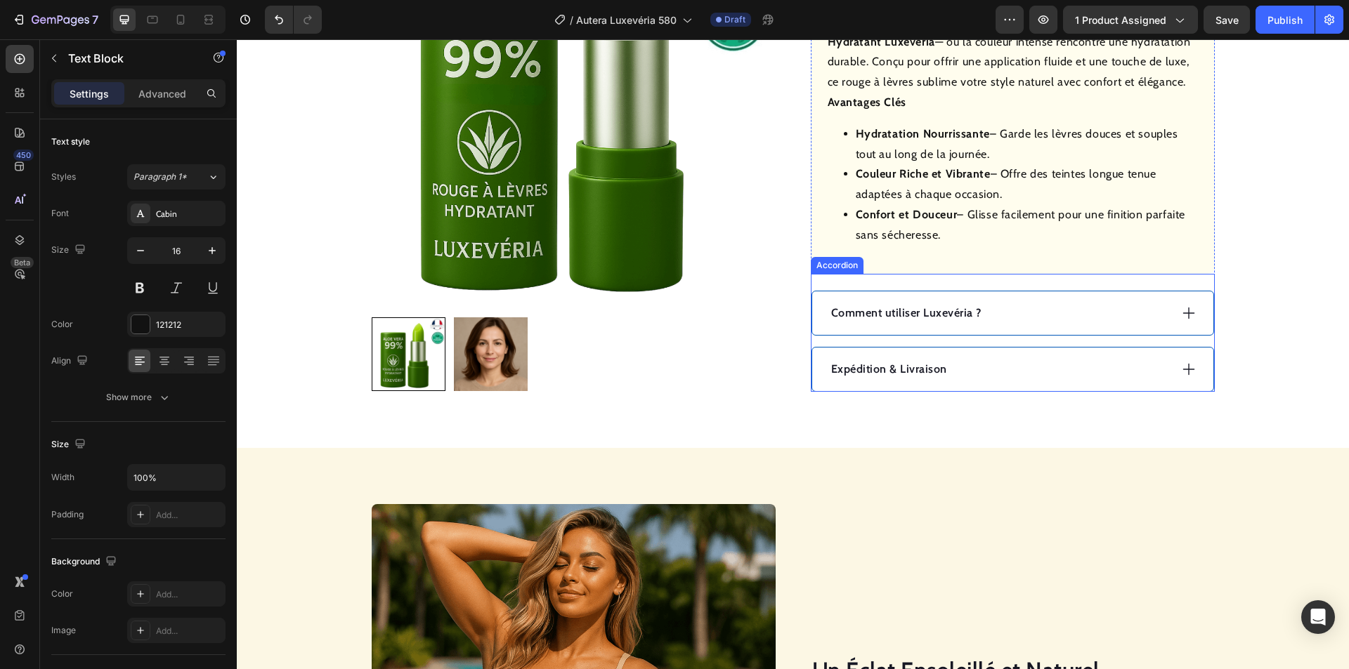
scroll to position [562, 0]
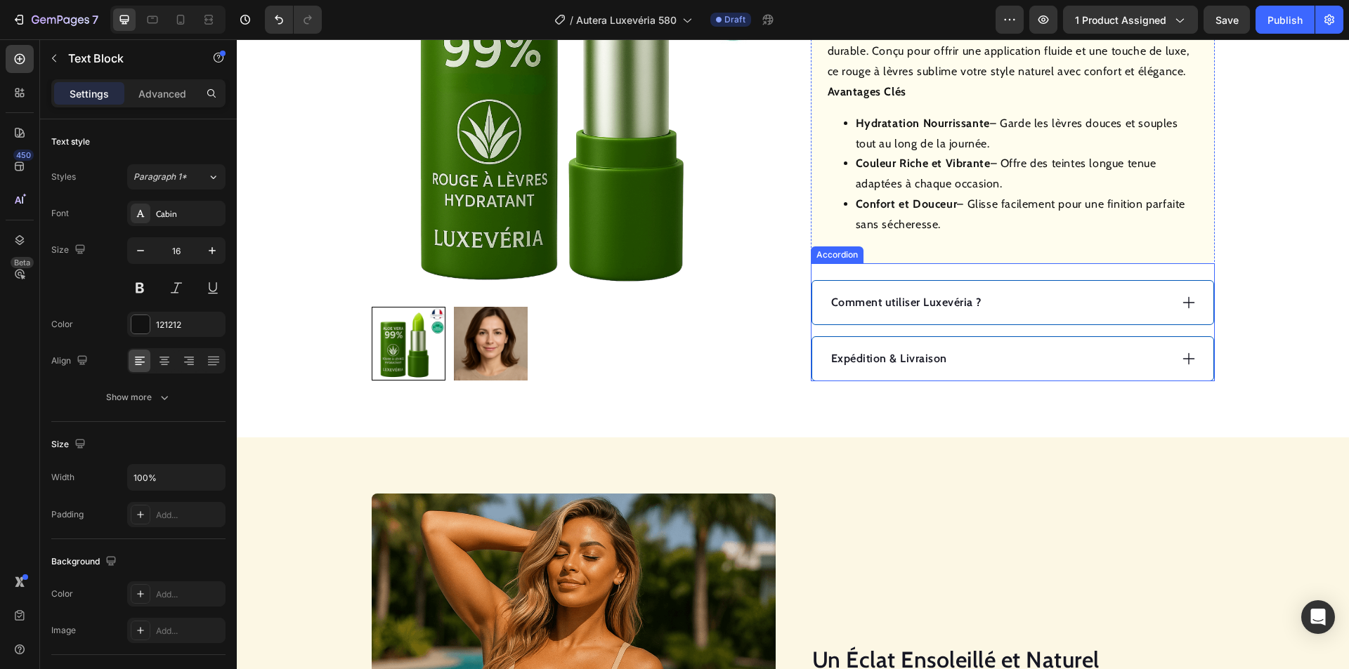
click at [1033, 311] on div "Comment utiliser Luxevéria ?" at bounding box center [999, 302] width 341 height 21
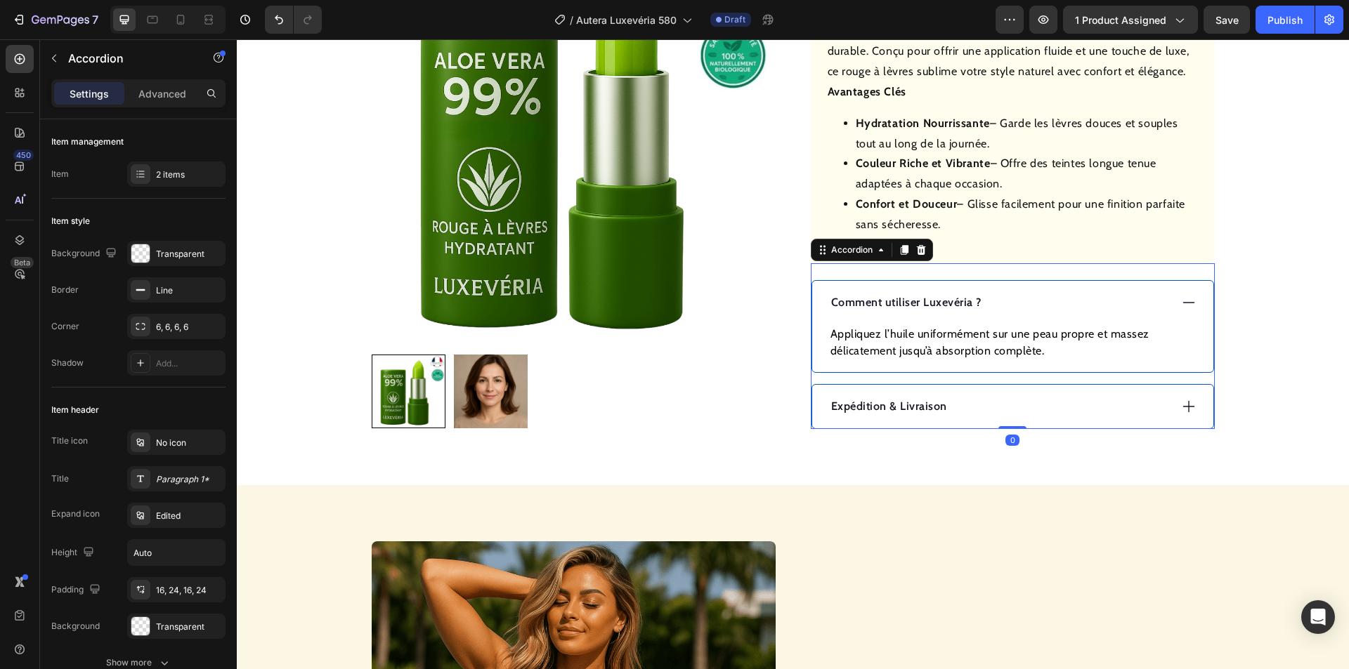
click at [1041, 298] on div "Comment utiliser Luxevéria ?" at bounding box center [999, 302] width 341 height 21
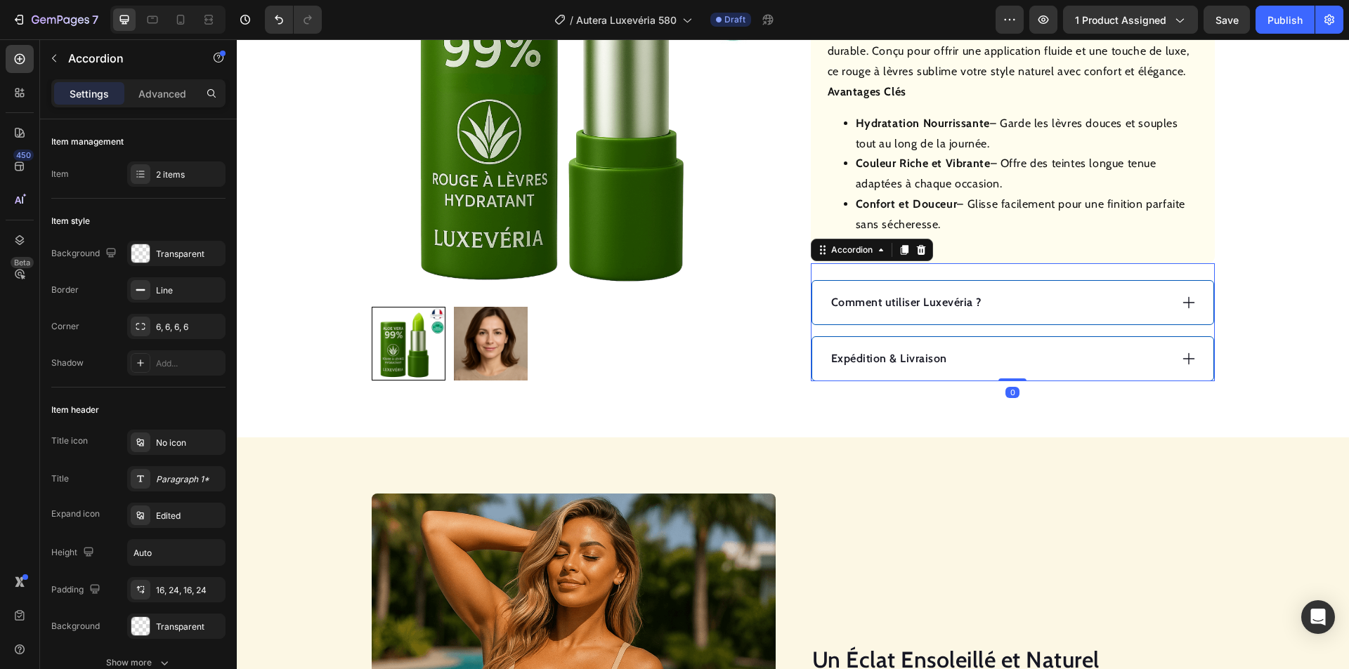
click at [1002, 356] on div "Expédition & Livraison" at bounding box center [999, 358] width 341 height 21
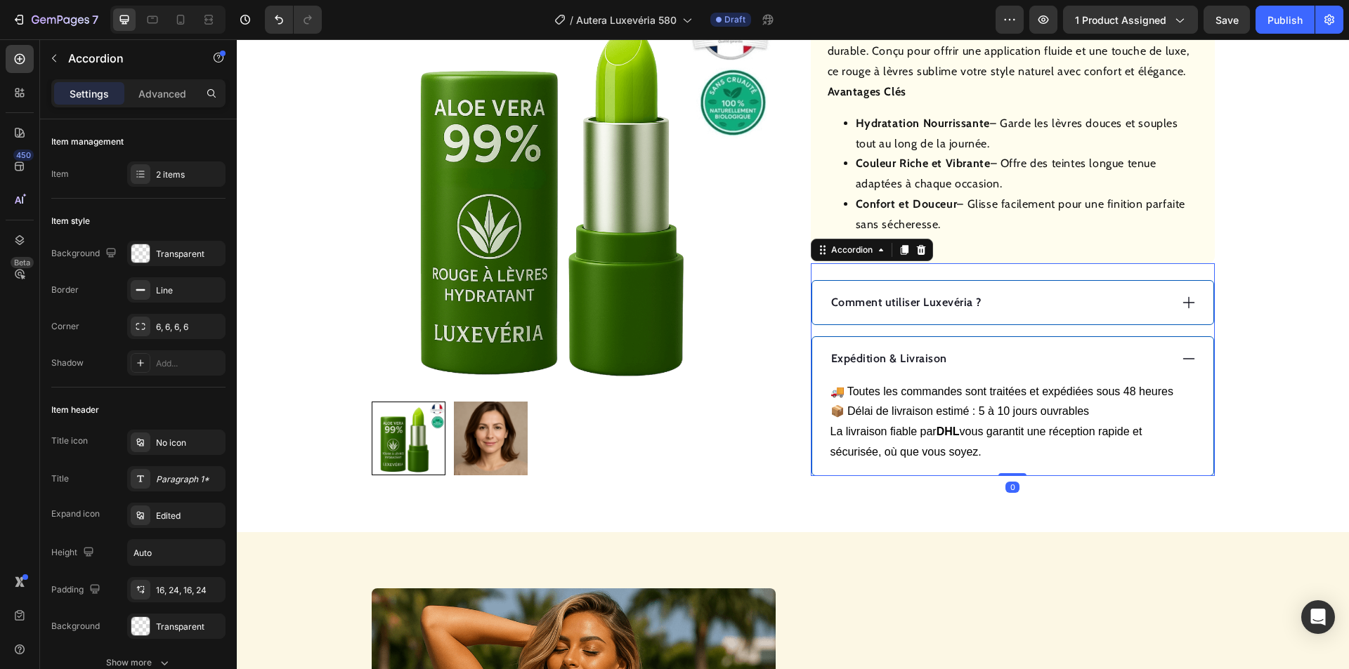
drag, startPoint x: 1007, startPoint y: 355, endPoint x: 1015, endPoint y: 348, distance: 11.0
click at [1007, 355] on div "Expédition & Livraison" at bounding box center [999, 358] width 341 height 21
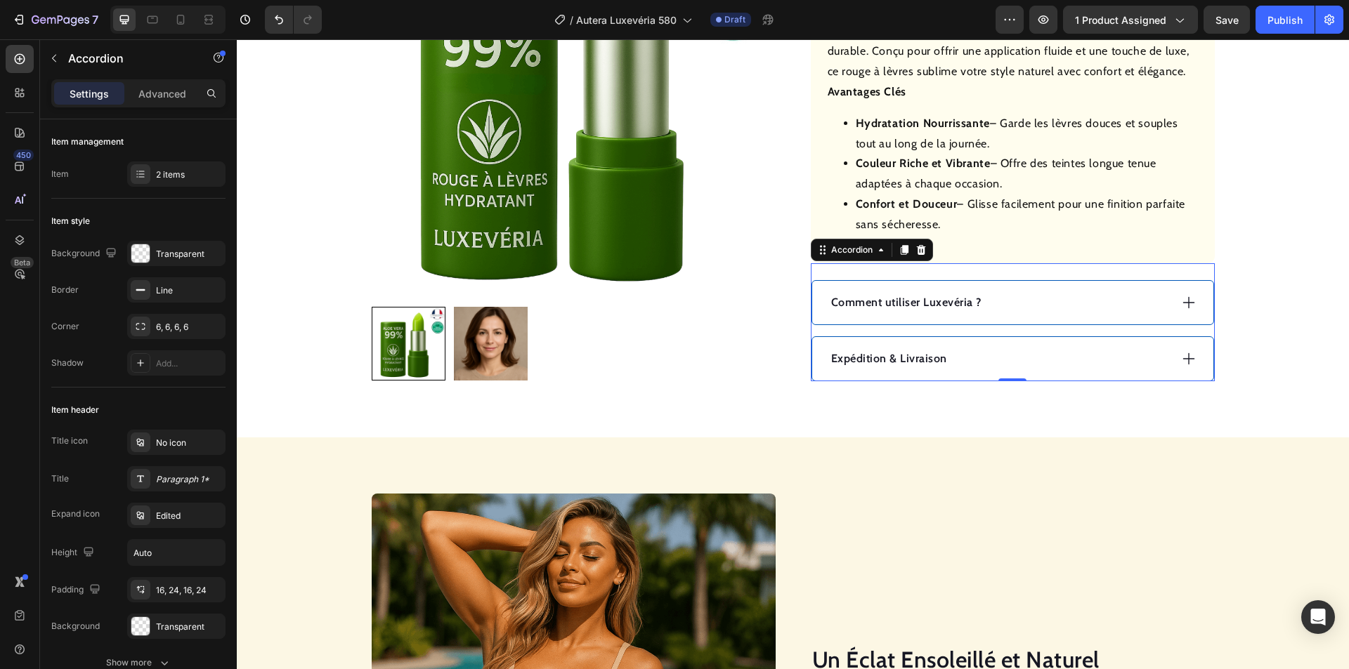
click at [1050, 301] on div "Comment utiliser Luxevéria ?" at bounding box center [999, 302] width 341 height 21
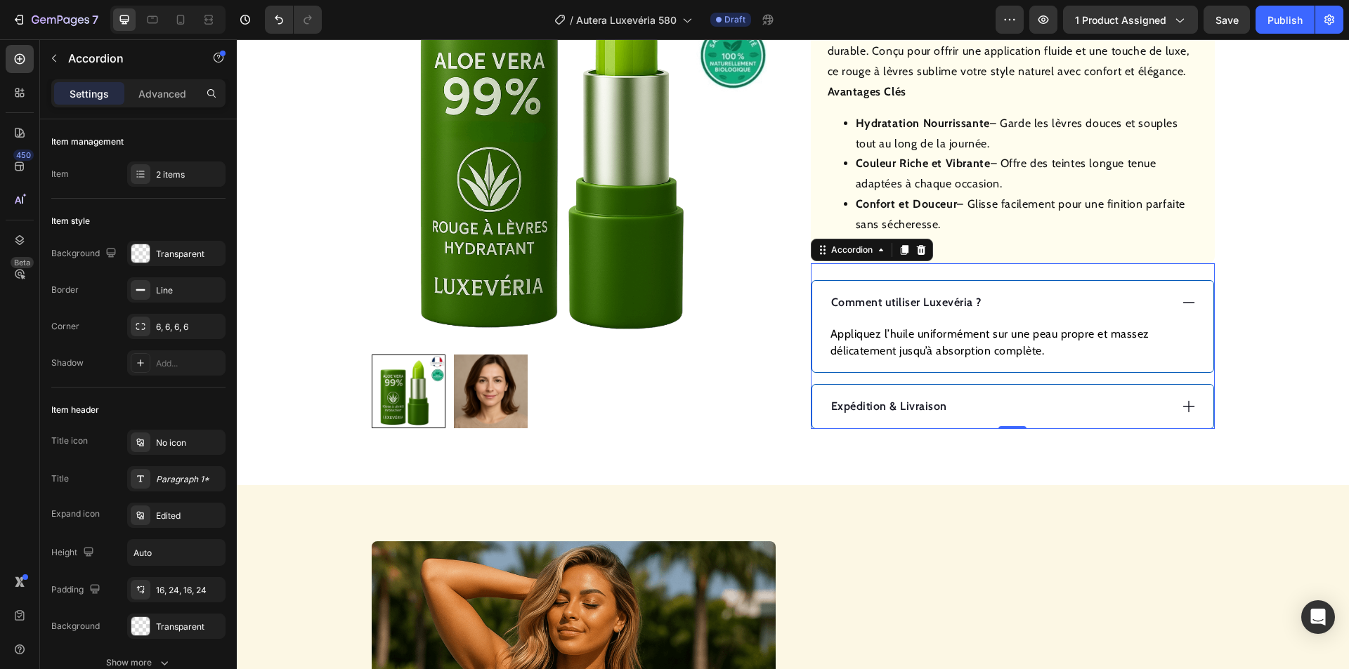
click at [953, 306] on p "Comment utiliser Luxevéria ?" at bounding box center [906, 302] width 150 height 17
click at [950, 305] on p "Comment utiliser Luxevéria ?" at bounding box center [906, 302] width 150 height 17
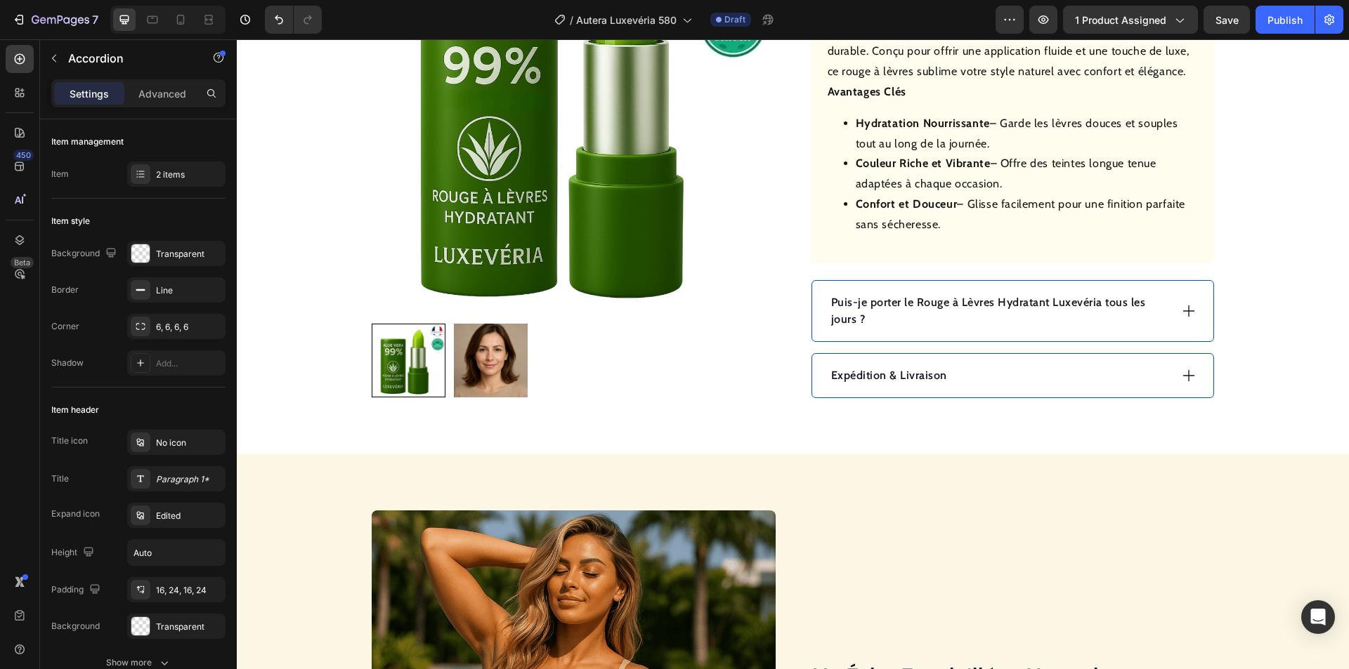
click at [1188, 307] on icon at bounding box center [1188, 310] width 15 height 15
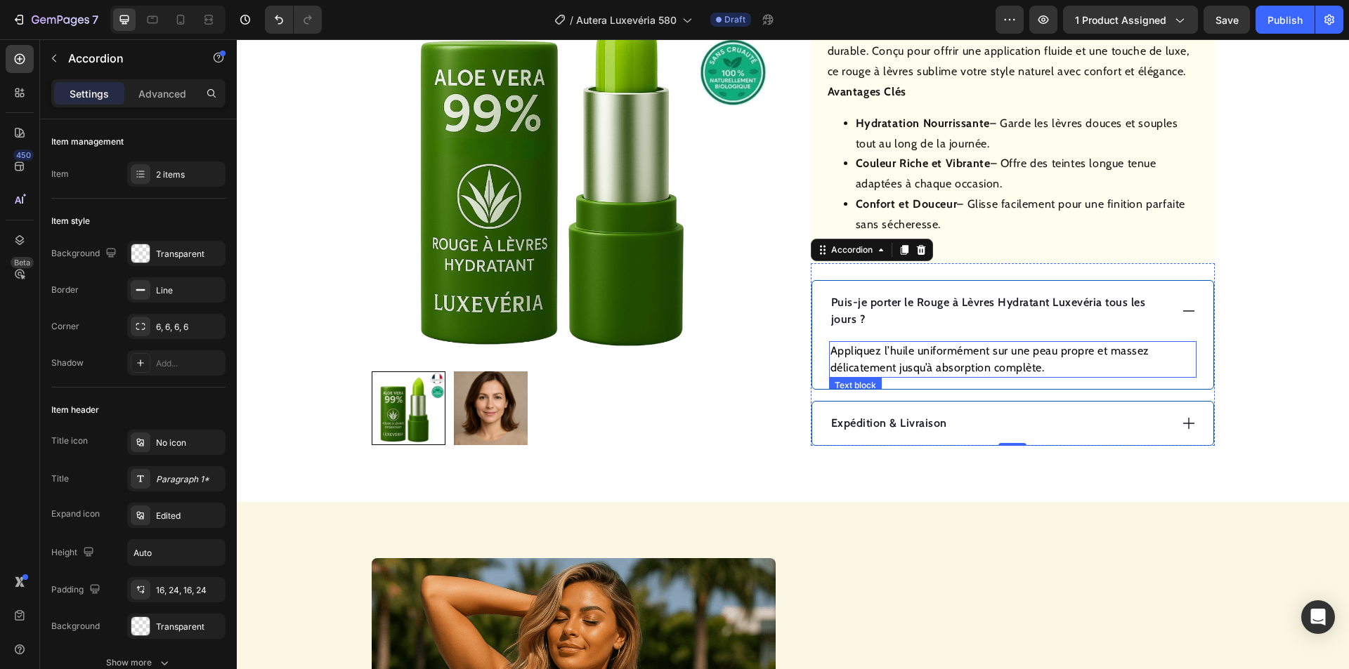
click at [937, 353] on p "Appliquez l’huile uniformément sur une peau propre et massez délicatement jusqu…" at bounding box center [1012, 360] width 365 height 34
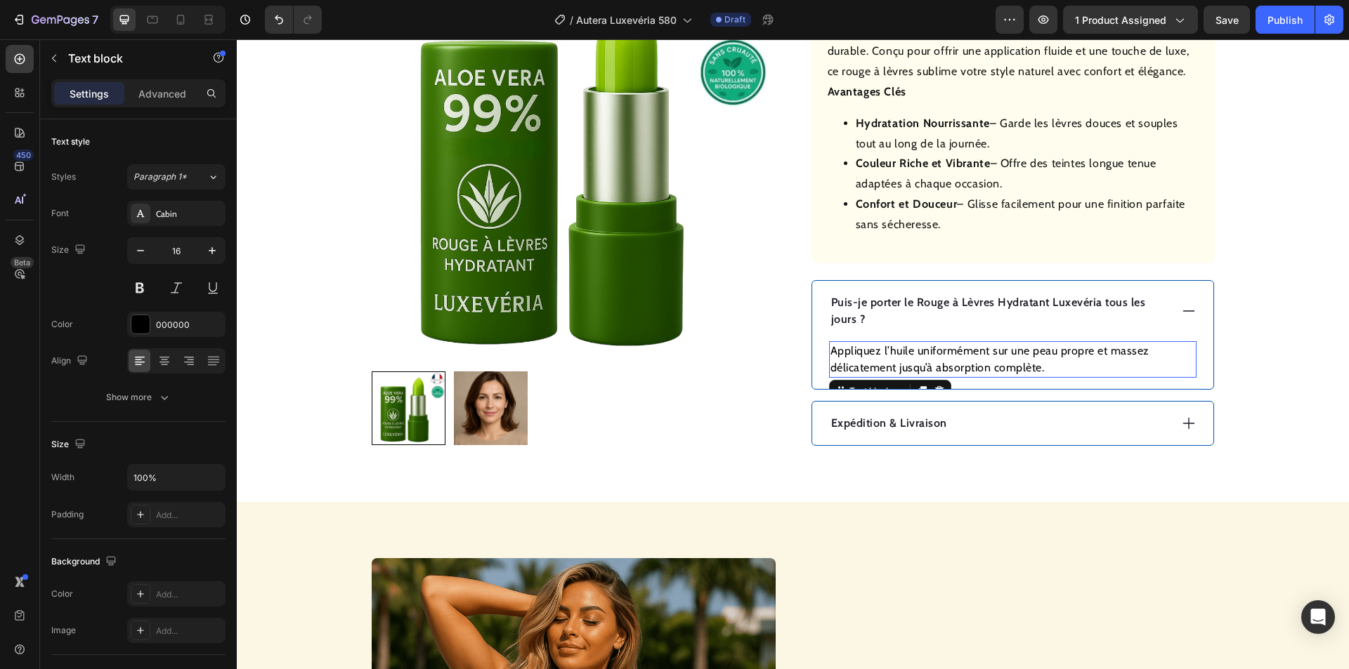
click at [937, 353] on p "Appliquez l’huile uniformément sur une peau propre et massez délicatement jusqu…" at bounding box center [1012, 360] width 365 height 34
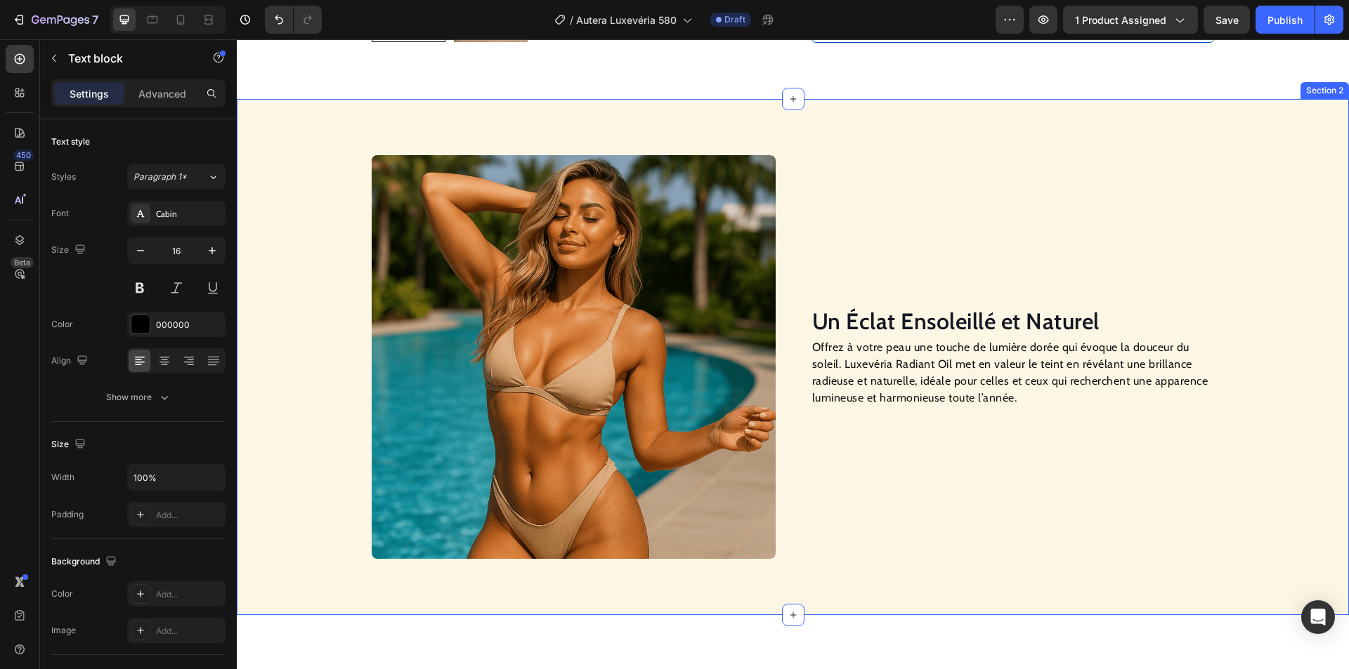
scroll to position [984, 0]
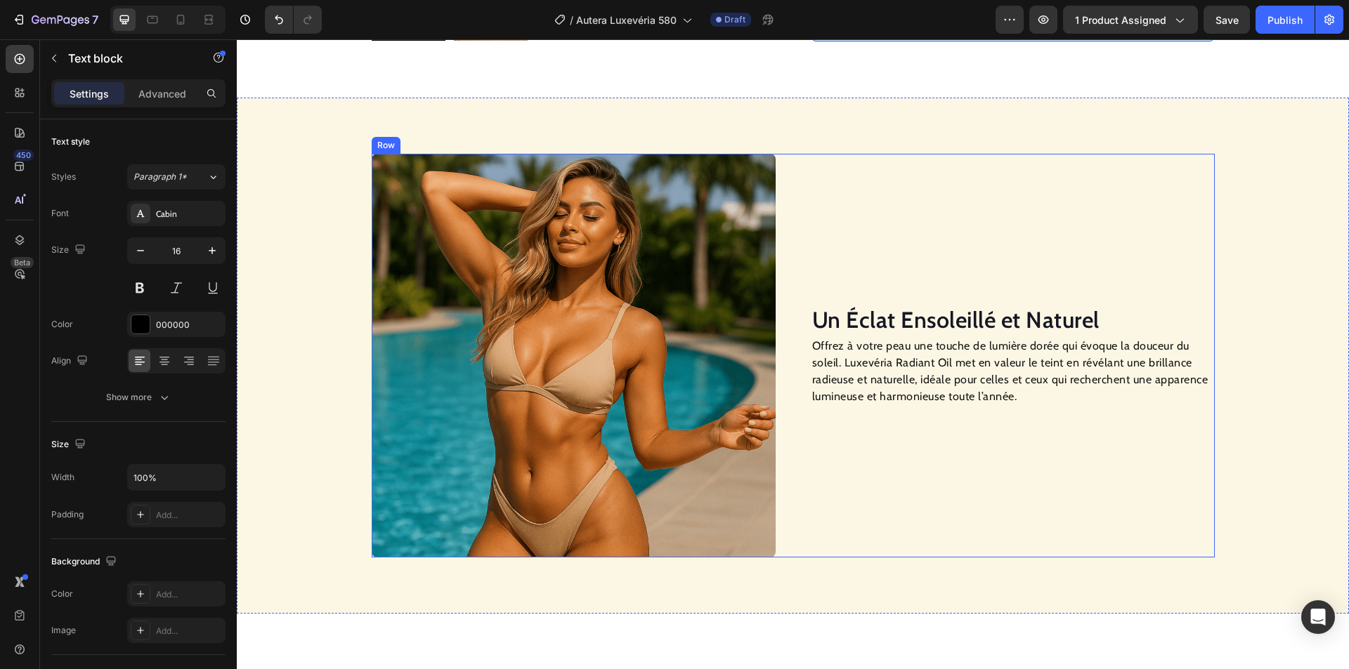
click at [901, 316] on h2 "Un Éclat Ensoleillé et Naturel" at bounding box center [1013, 320] width 404 height 32
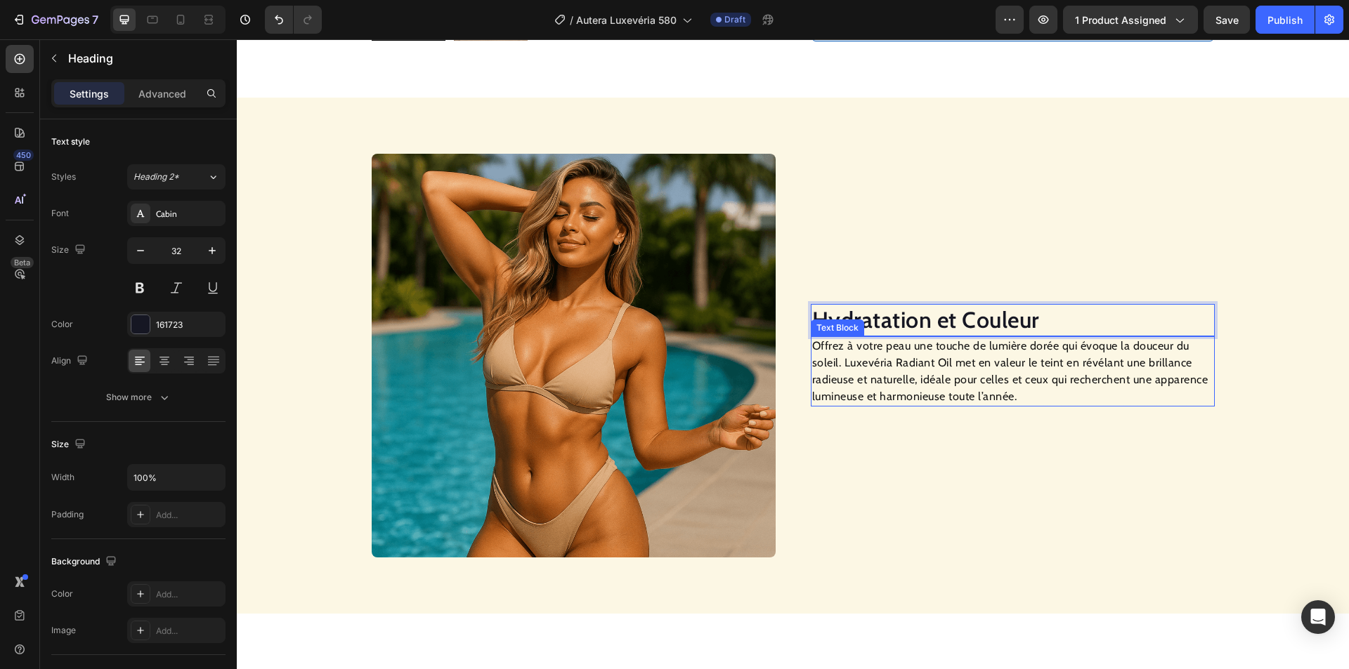
click at [931, 388] on p "Offrez à votre peau une touche de lumière dorée qui évoque la douceur du soleil…" at bounding box center [1012, 371] width 401 height 67
click at [932, 388] on p "Offrez à votre peau une touche de lumière dorée qui évoque la douceur du soleil…" at bounding box center [1012, 371] width 401 height 67
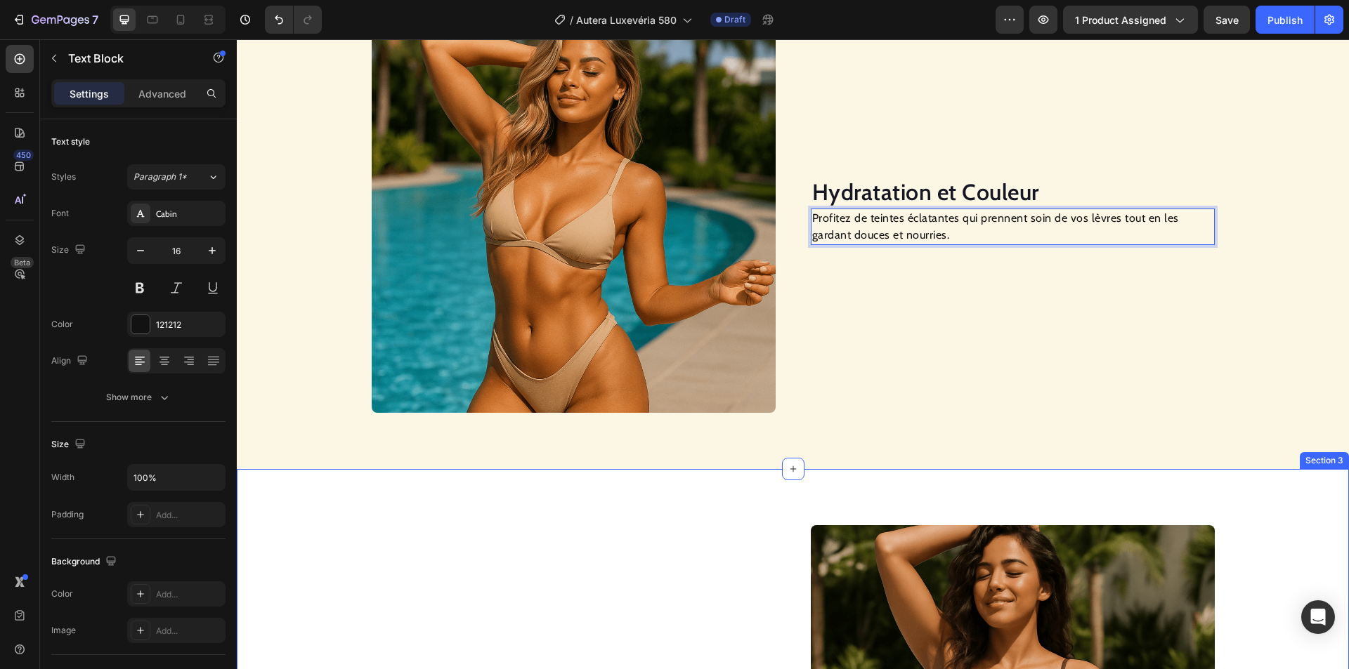
scroll to position [1352, 0]
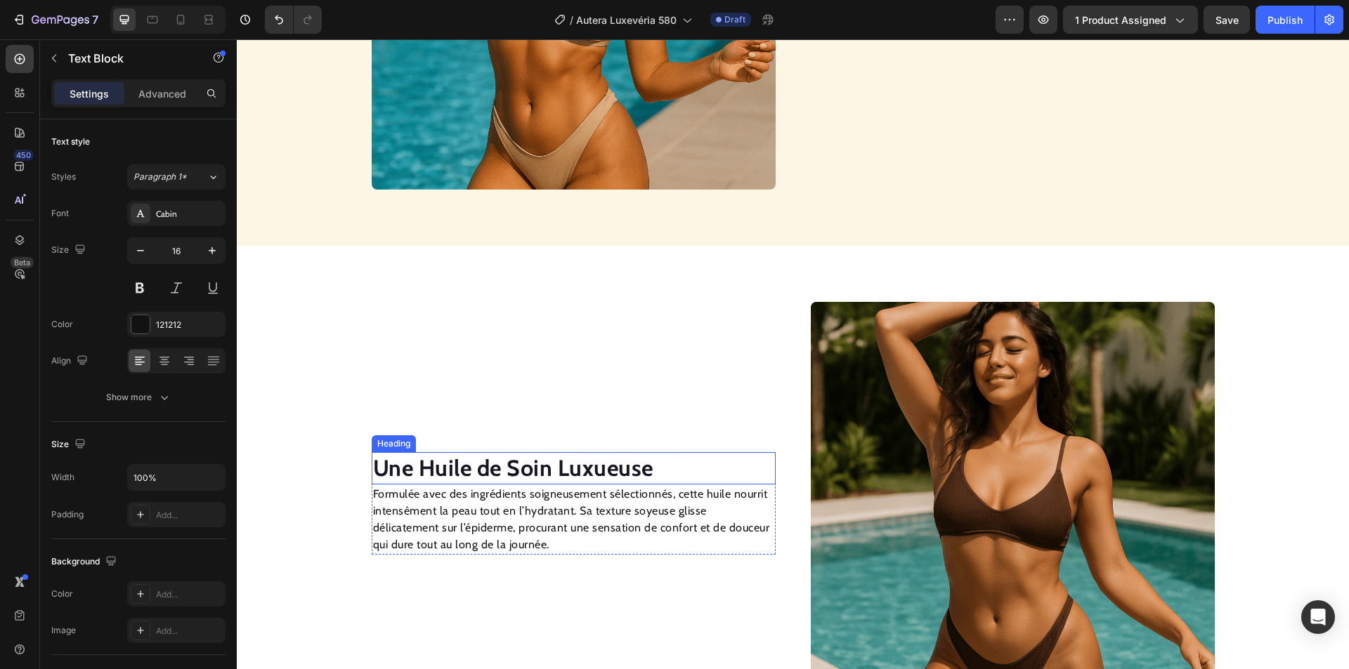
click at [505, 468] on strong "Une Huile de Soin Luxueuse" at bounding box center [513, 468] width 280 height 27
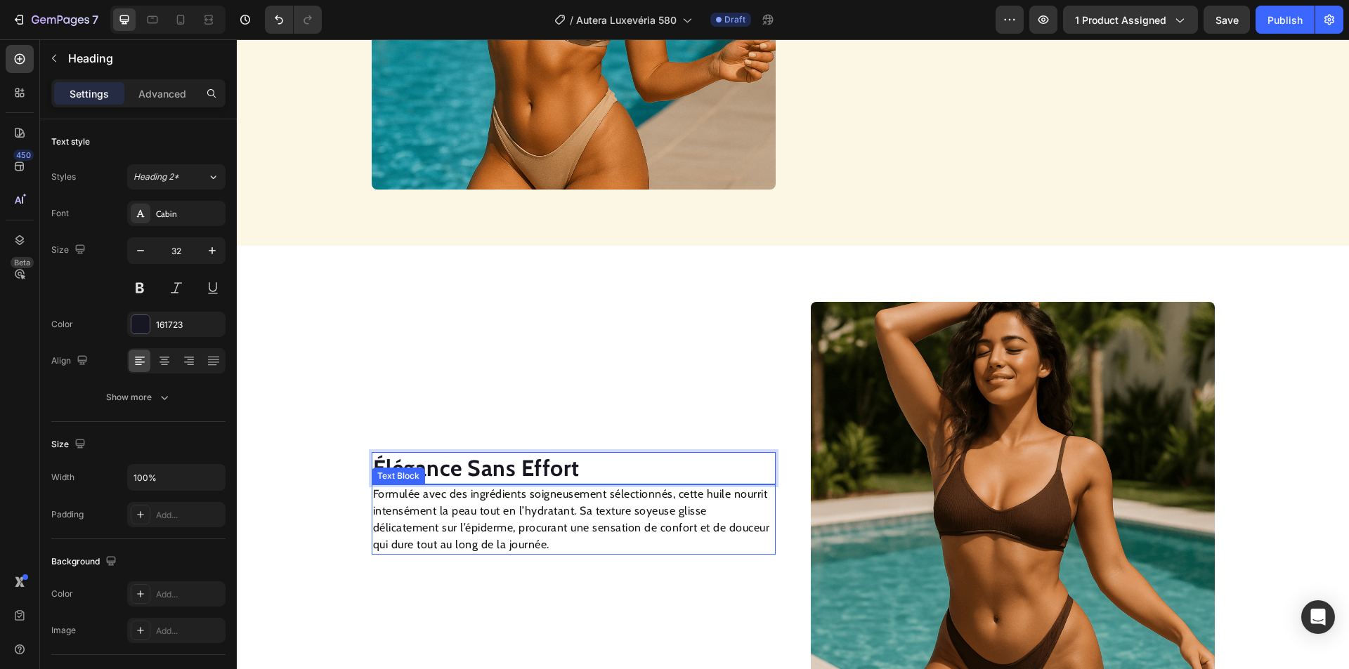
click at [478, 528] on p "Formulée avec des ingrédients soigneusement sélectionnés, cette huile nourrit i…" at bounding box center [573, 519] width 401 height 67
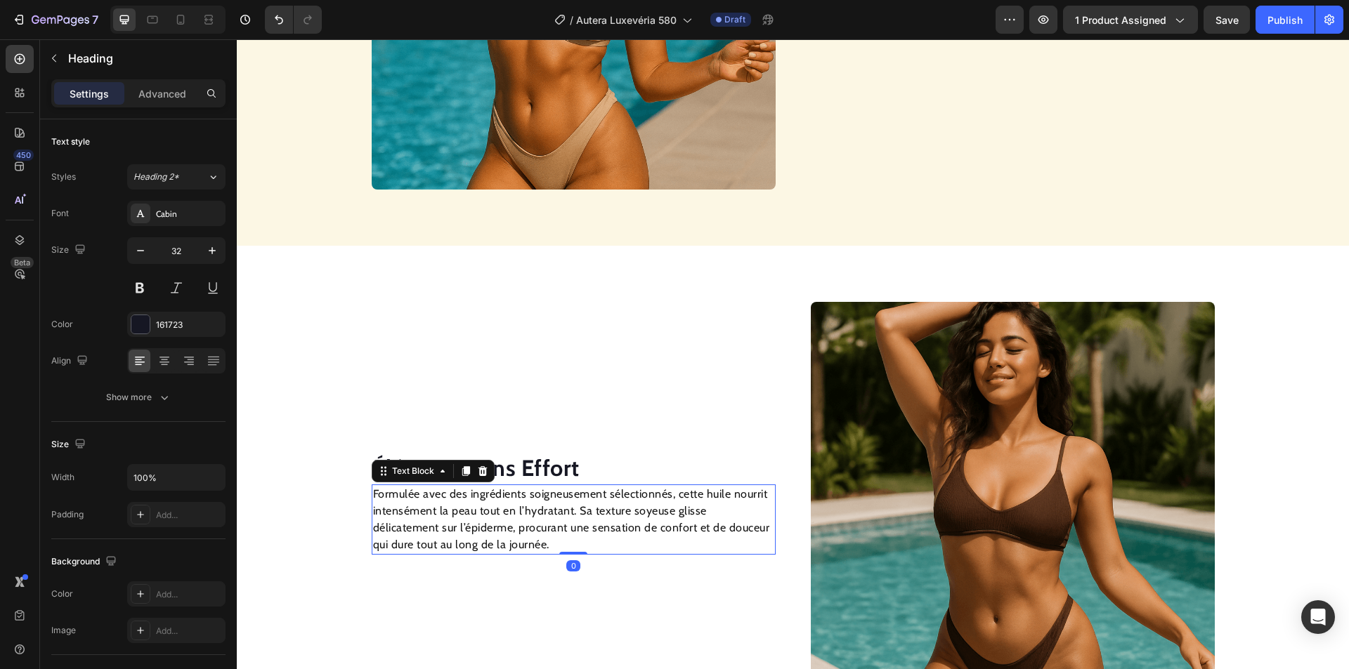
click at [480, 527] on p "Formulée avec des ingrédients soigneusement sélectionnés, cette huile nourrit i…" at bounding box center [573, 519] width 401 height 67
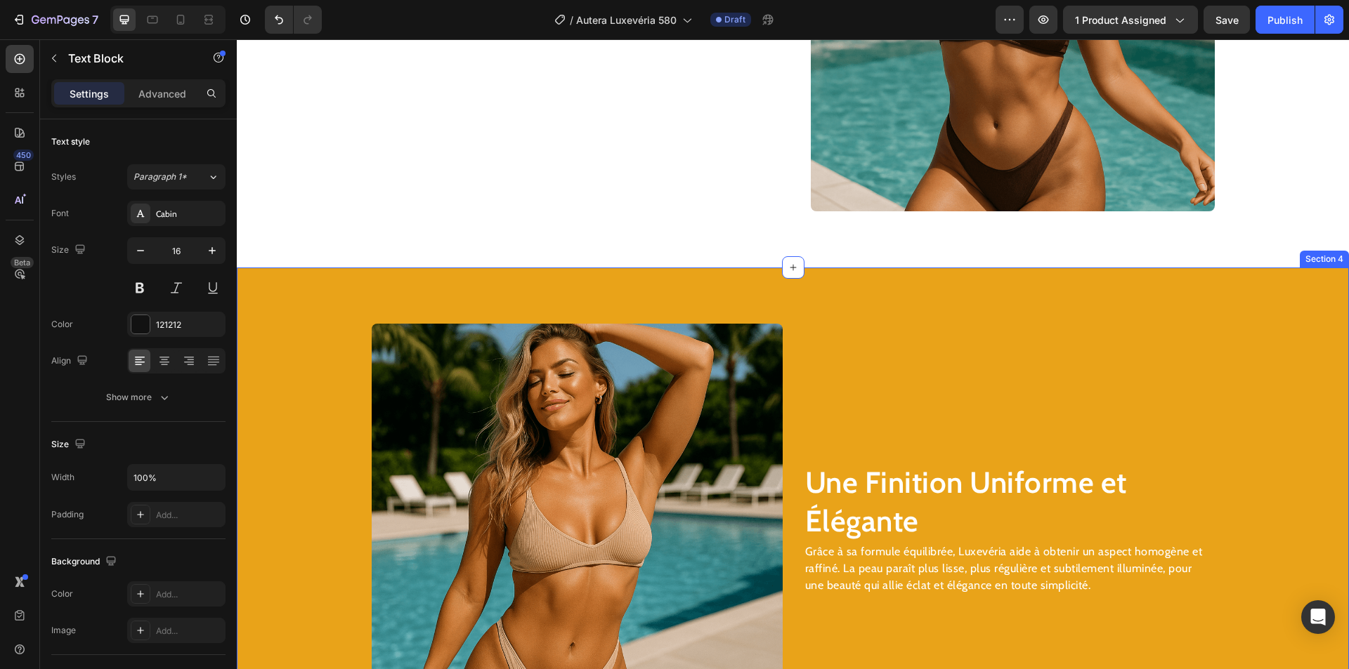
scroll to position [1869, 0]
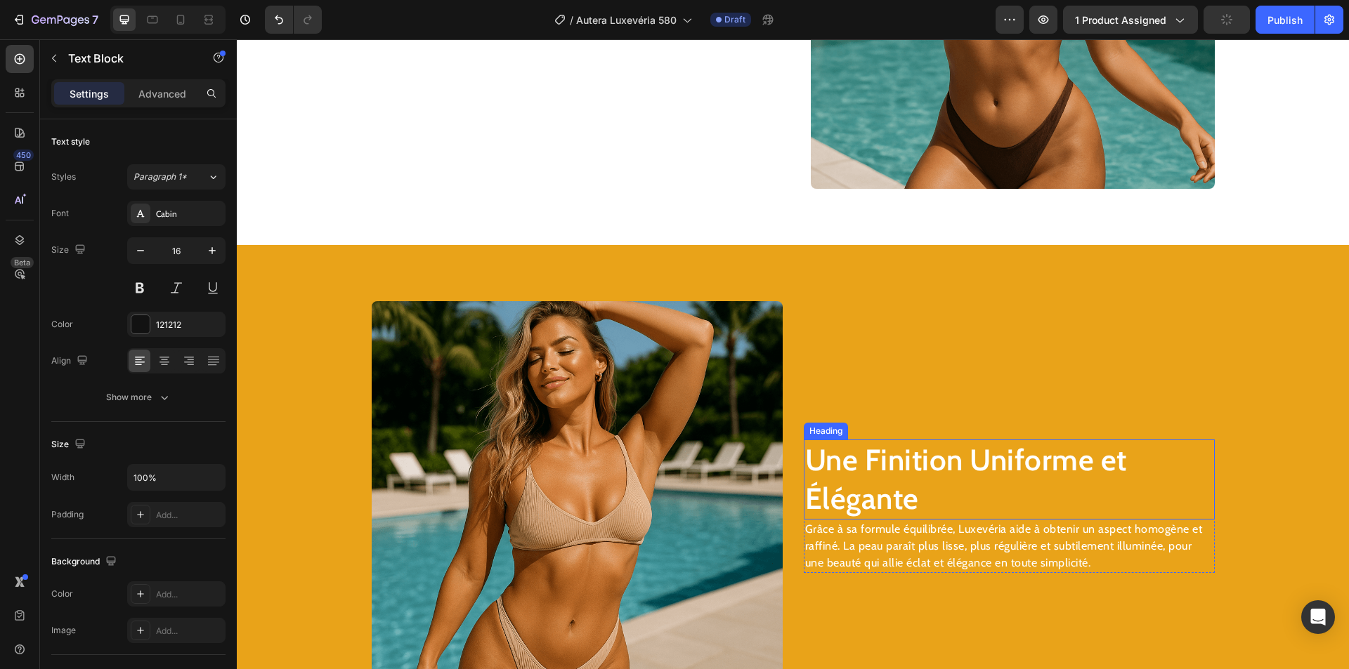
click at [934, 452] on h2 "Une Finition Uniforme et Élégante" at bounding box center [1009, 479] width 411 height 79
click at [934, 451] on h2 "Une Finition Uniforme et Élégante" at bounding box center [1009, 479] width 411 height 79
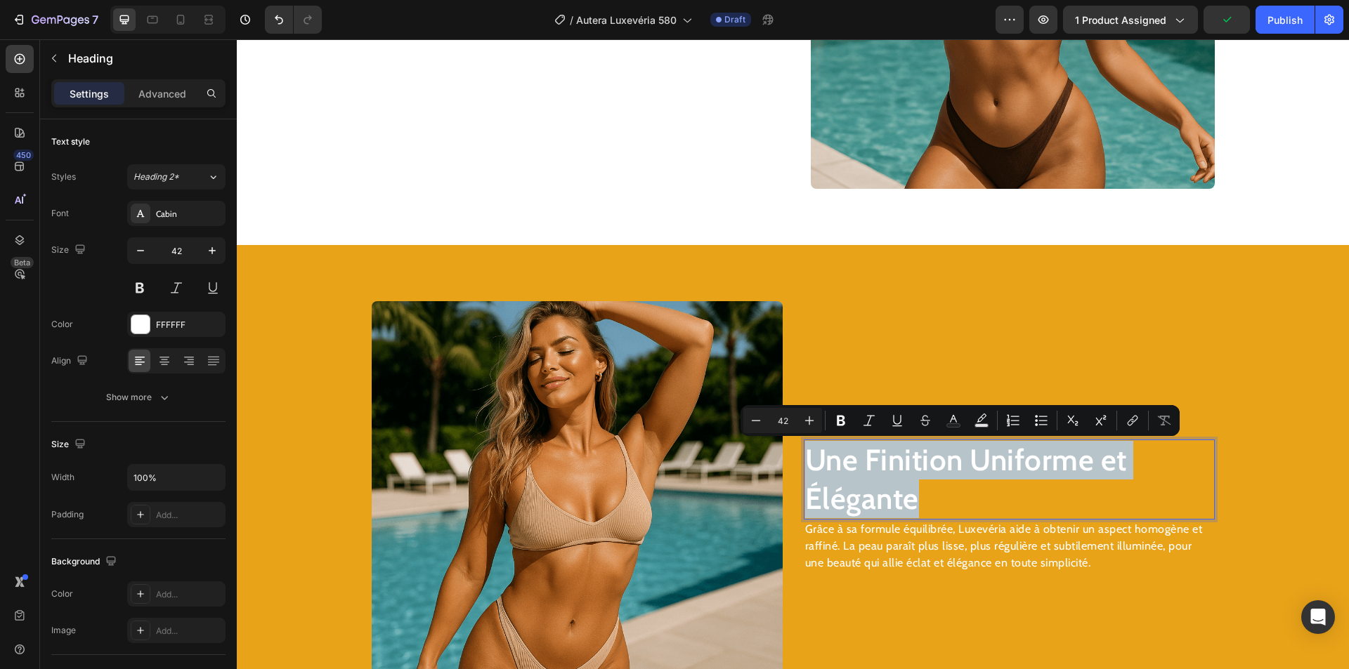
copy p "Une Finition Uniforme et Élégante"
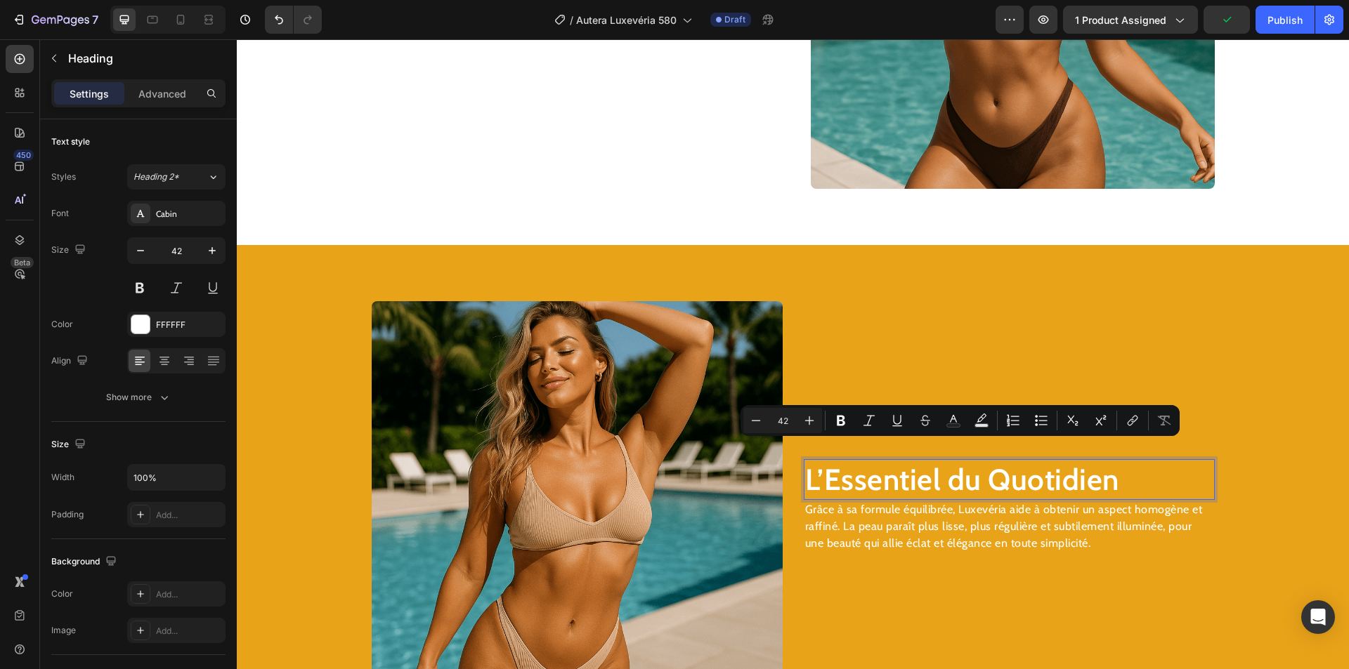
scroll to position [1888, 0]
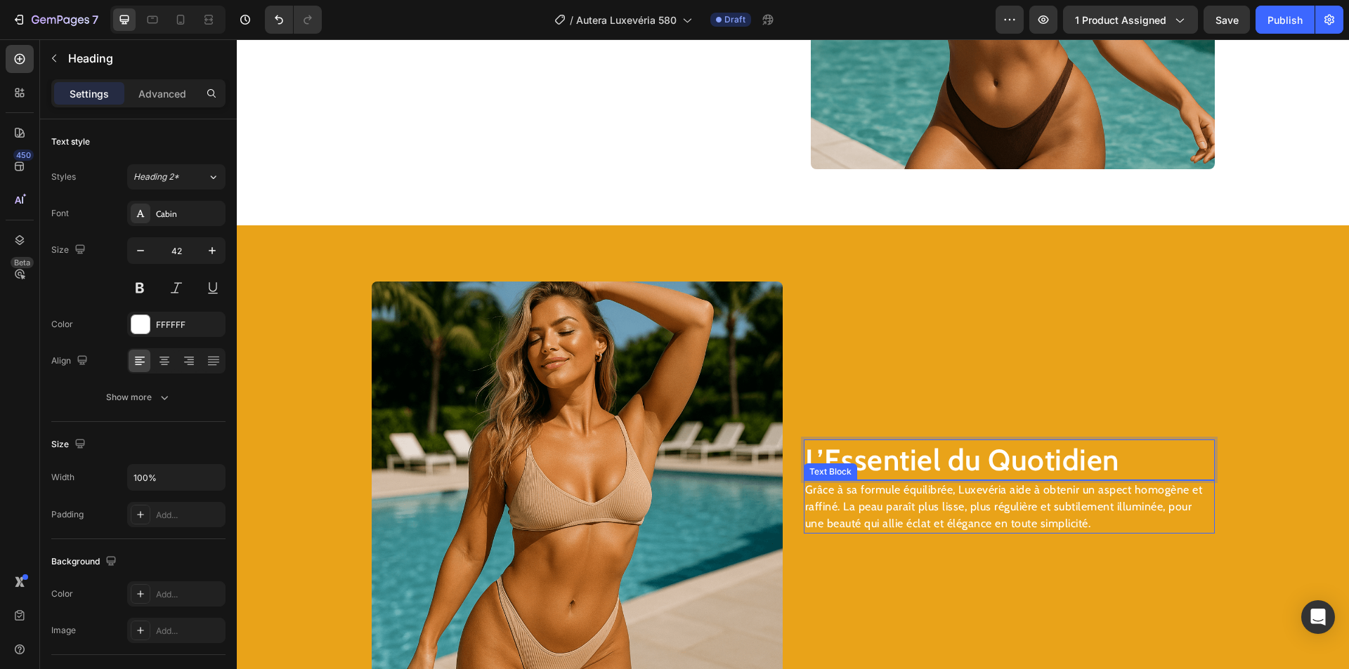
click at [908, 508] on p "Grâce à sa formule équilibrée, Luxevéria aide à obtenir un aspect homogène et r…" at bounding box center [1009, 507] width 408 height 51
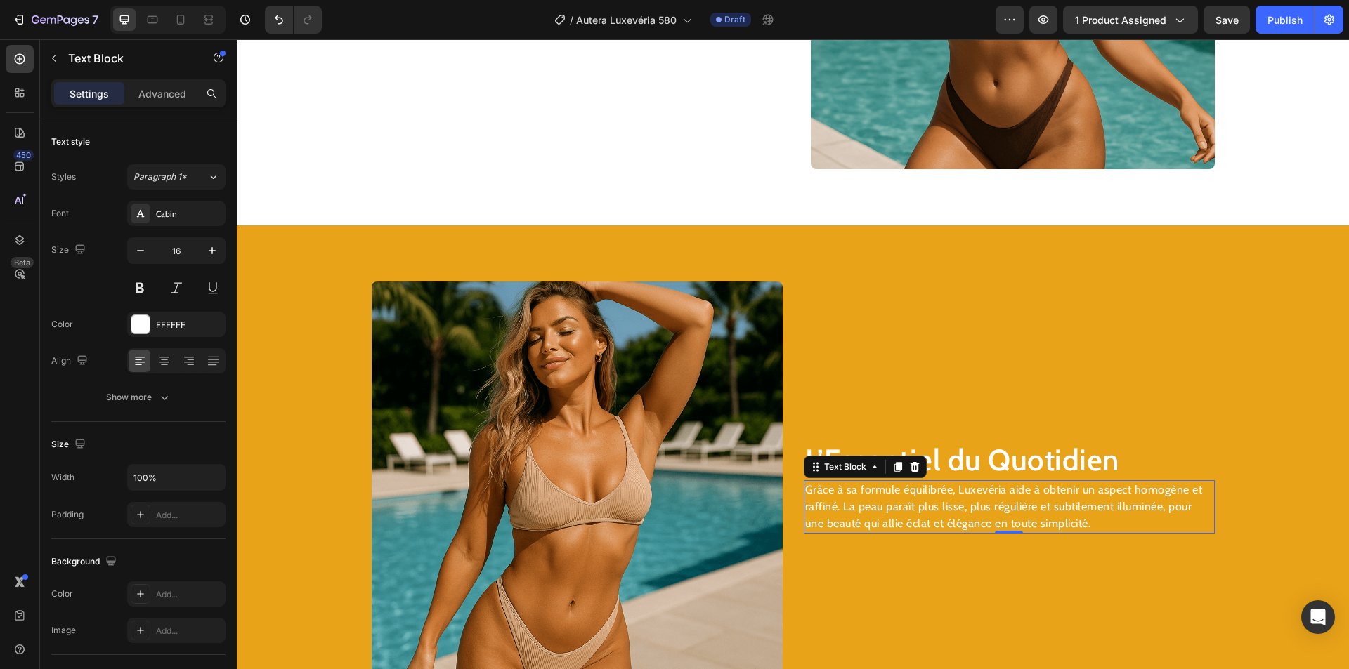
click at [908, 508] on p "Grâce à sa formule équilibrée, Luxevéria aide à obtenir un aspect homogène et r…" at bounding box center [1009, 507] width 408 height 51
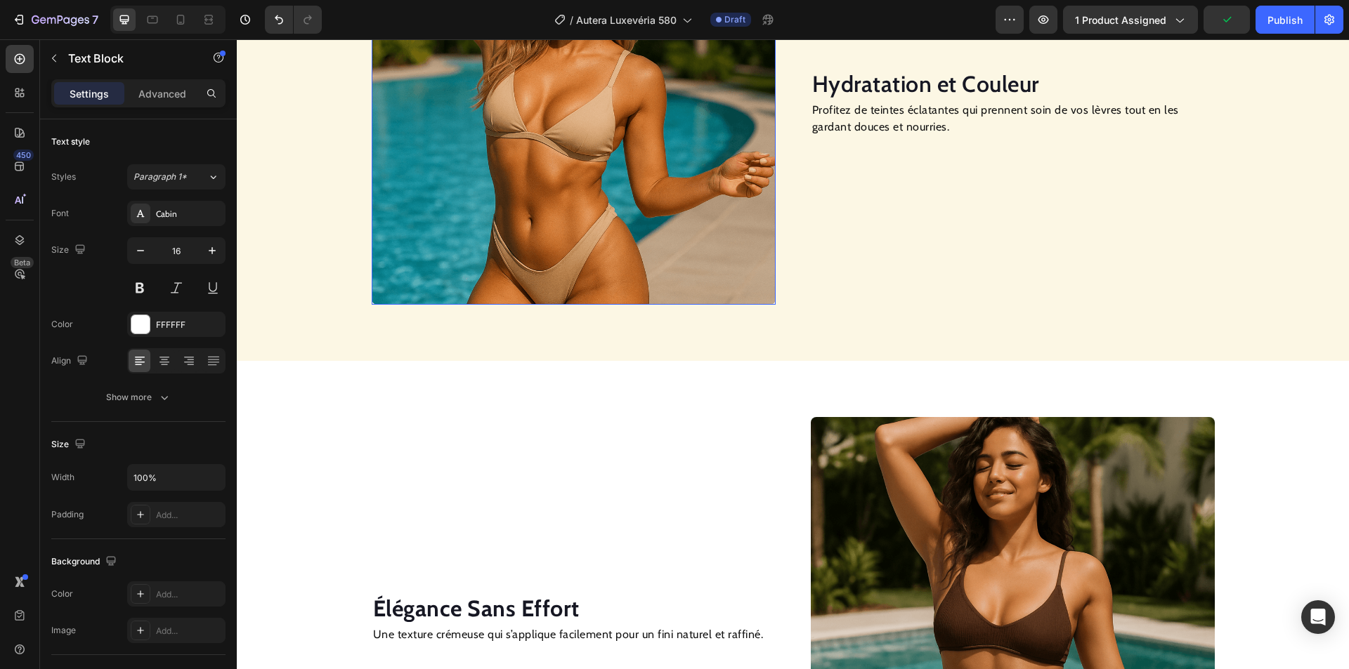
scroll to position [984, 0]
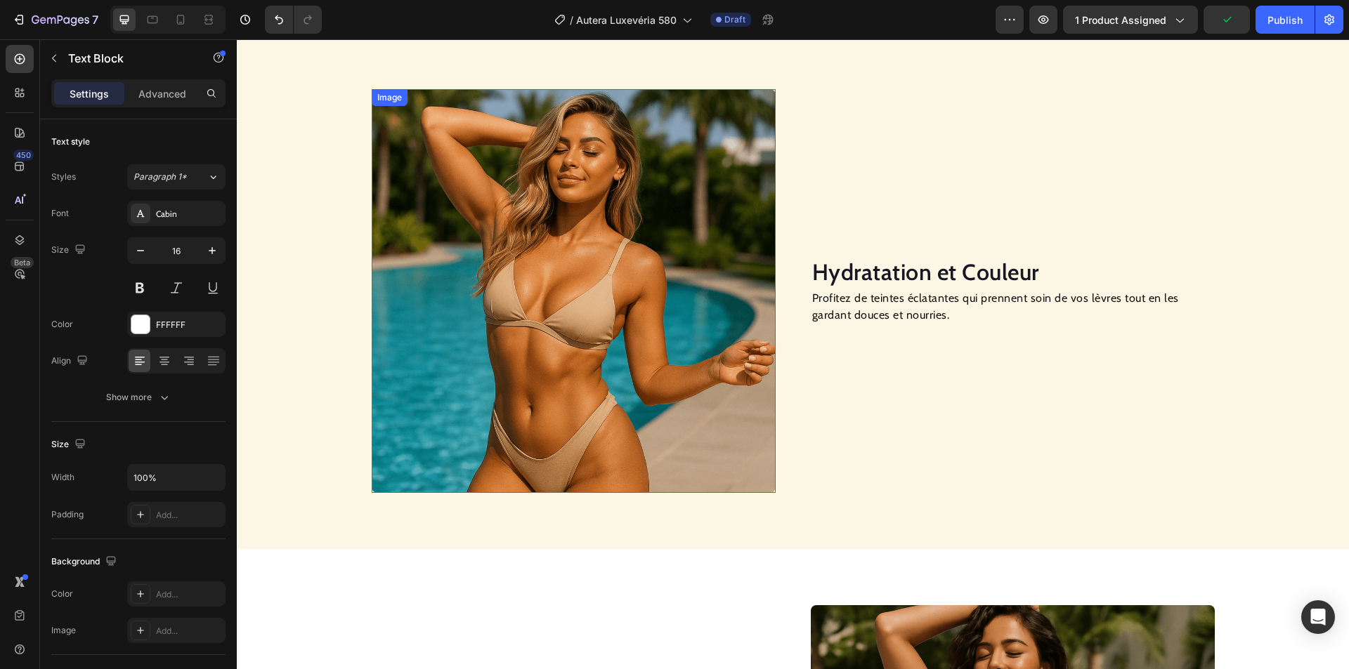
click at [599, 284] on img at bounding box center [574, 291] width 404 height 404
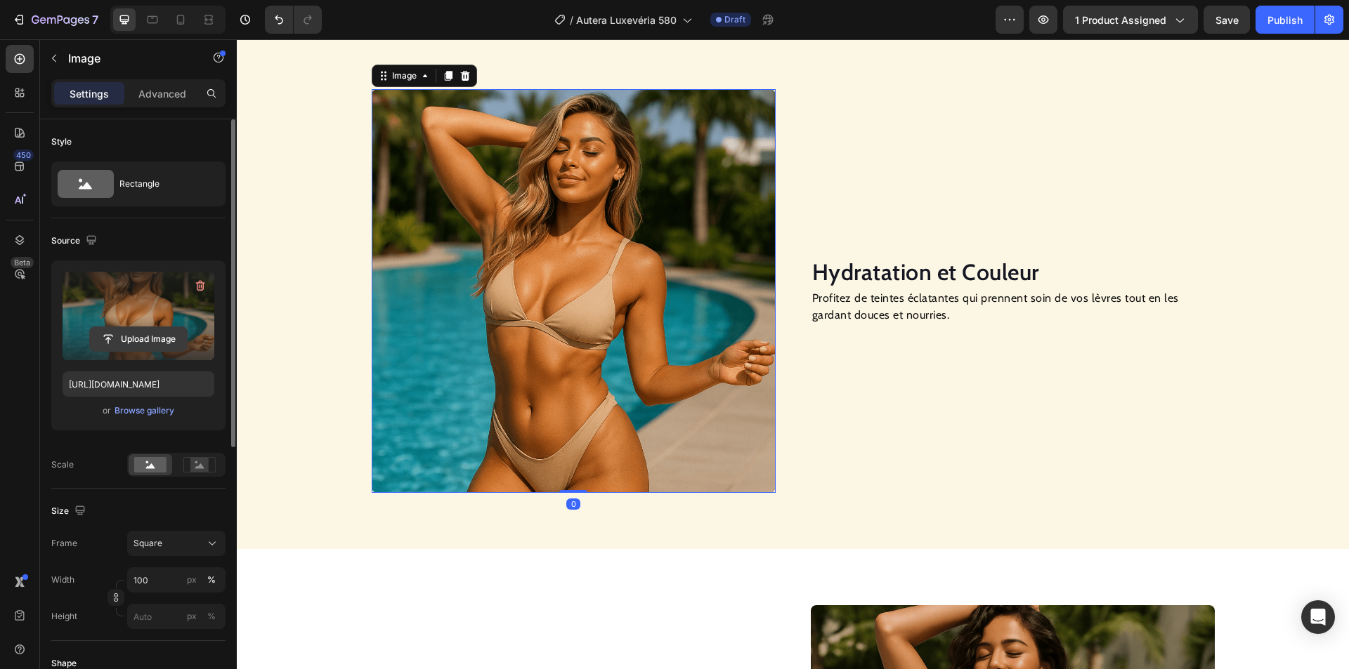
click at [167, 329] on input "file" at bounding box center [138, 339] width 97 height 24
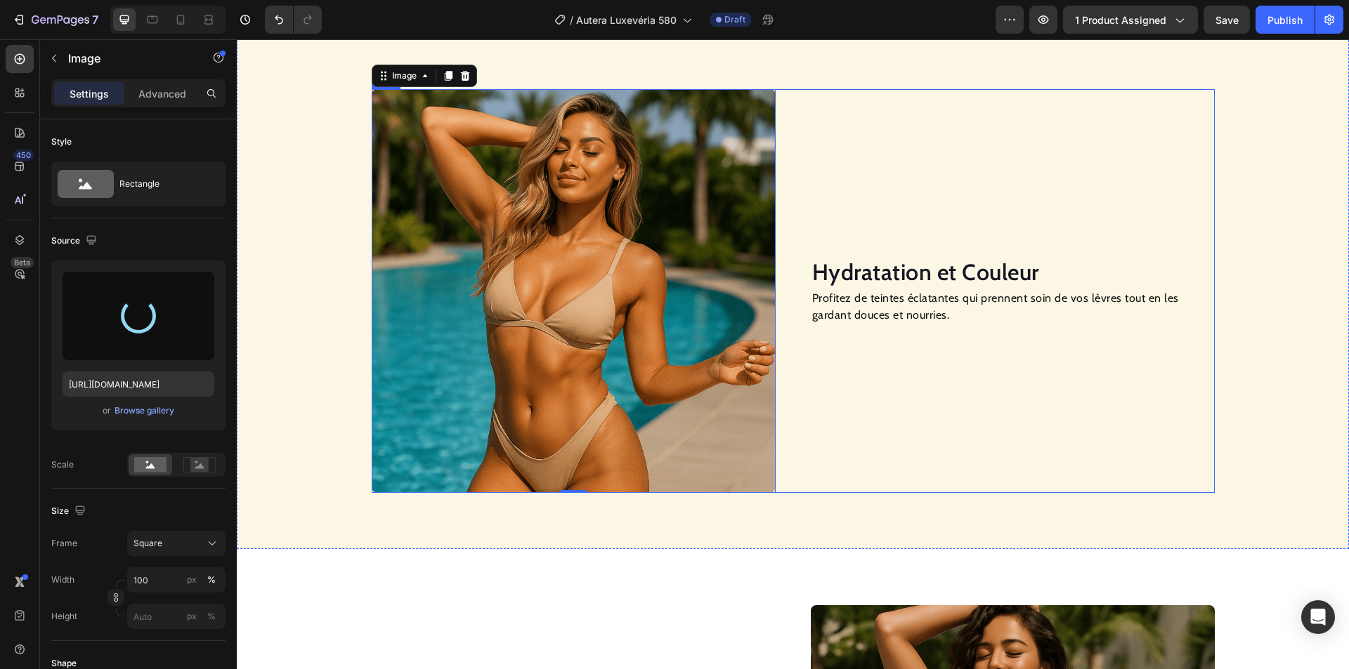
type input "https://cdn.shopify.com/s/files/1/0946/6878/3948/files/gempages_568241621464777…"
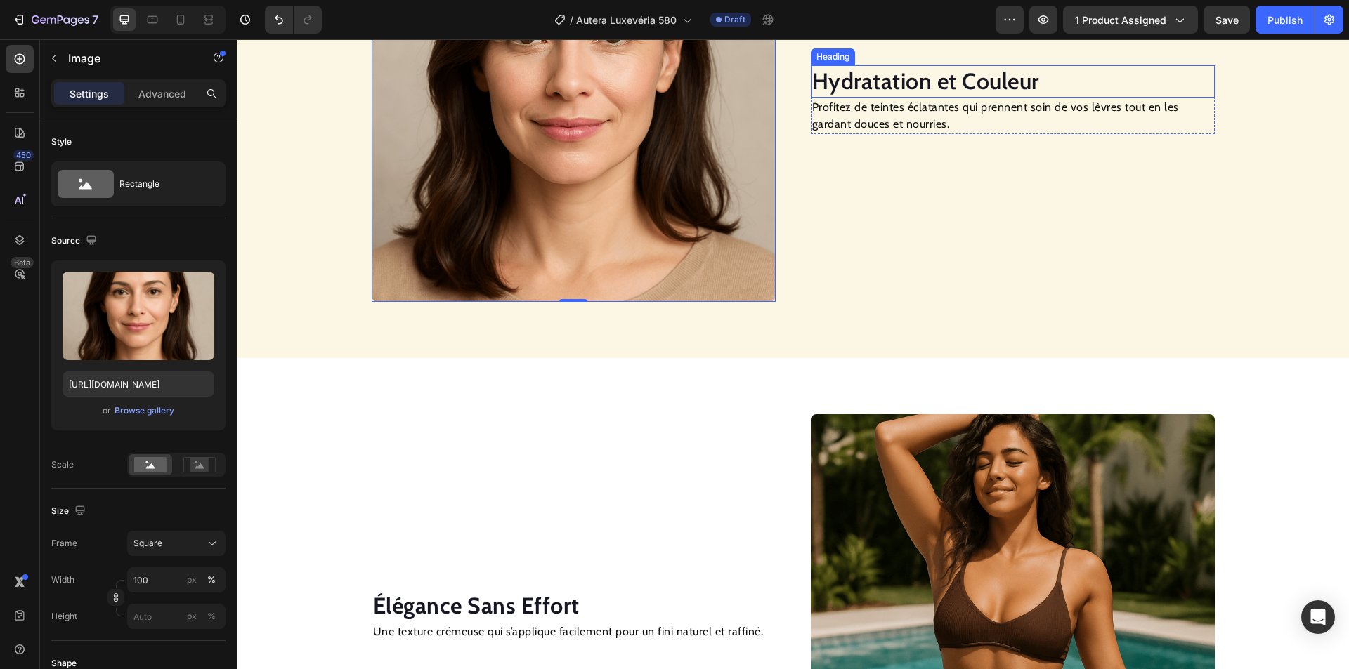
scroll to position [1265, 0]
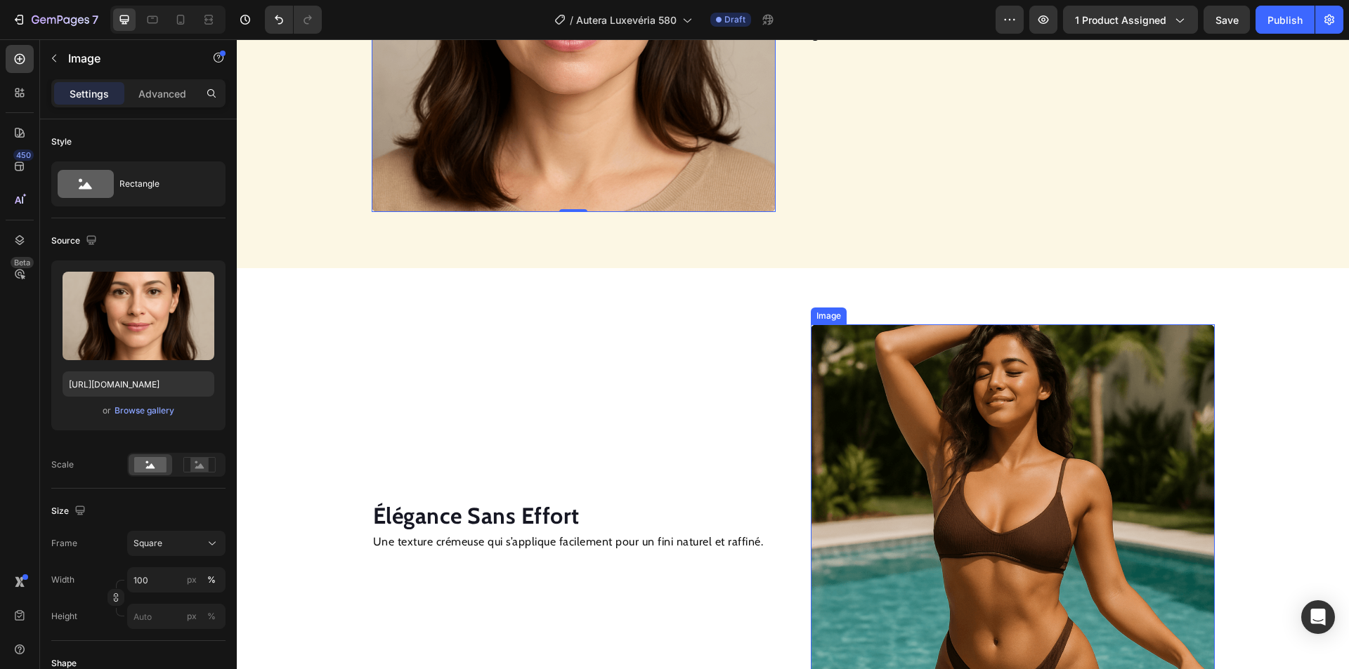
click at [974, 461] on img at bounding box center [1013, 527] width 404 height 404
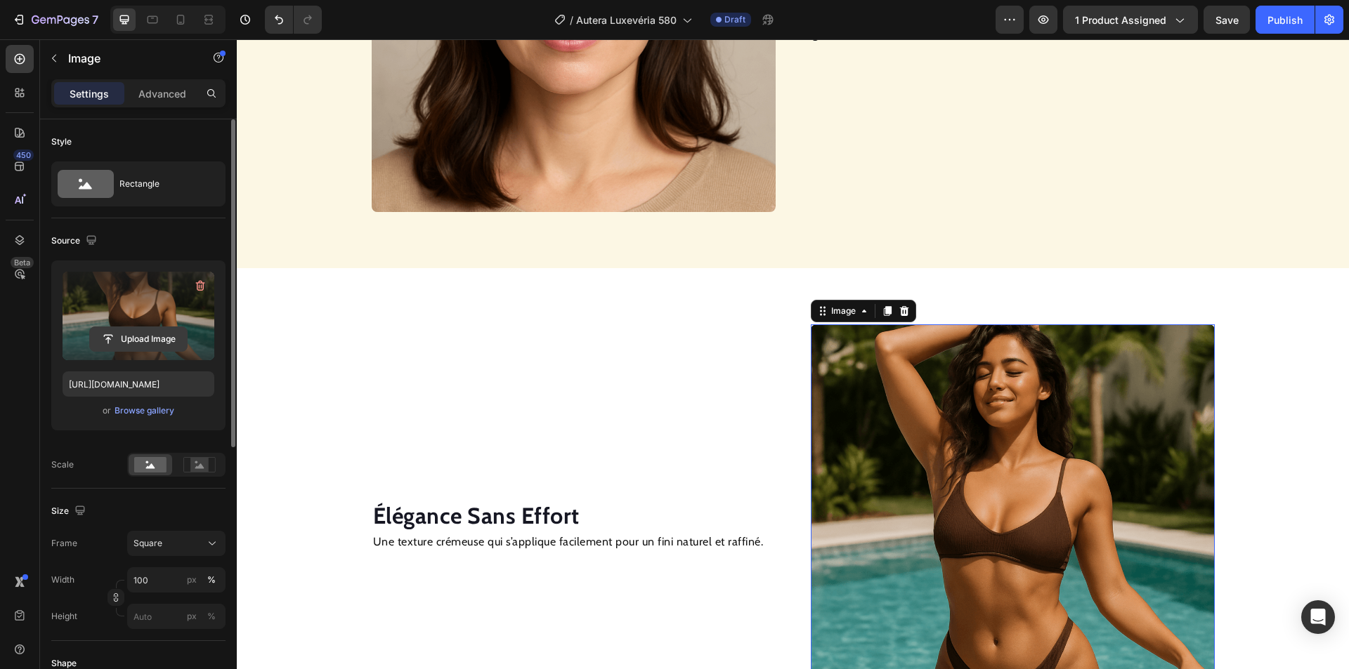
click at [129, 343] on input "file" at bounding box center [138, 339] width 97 height 24
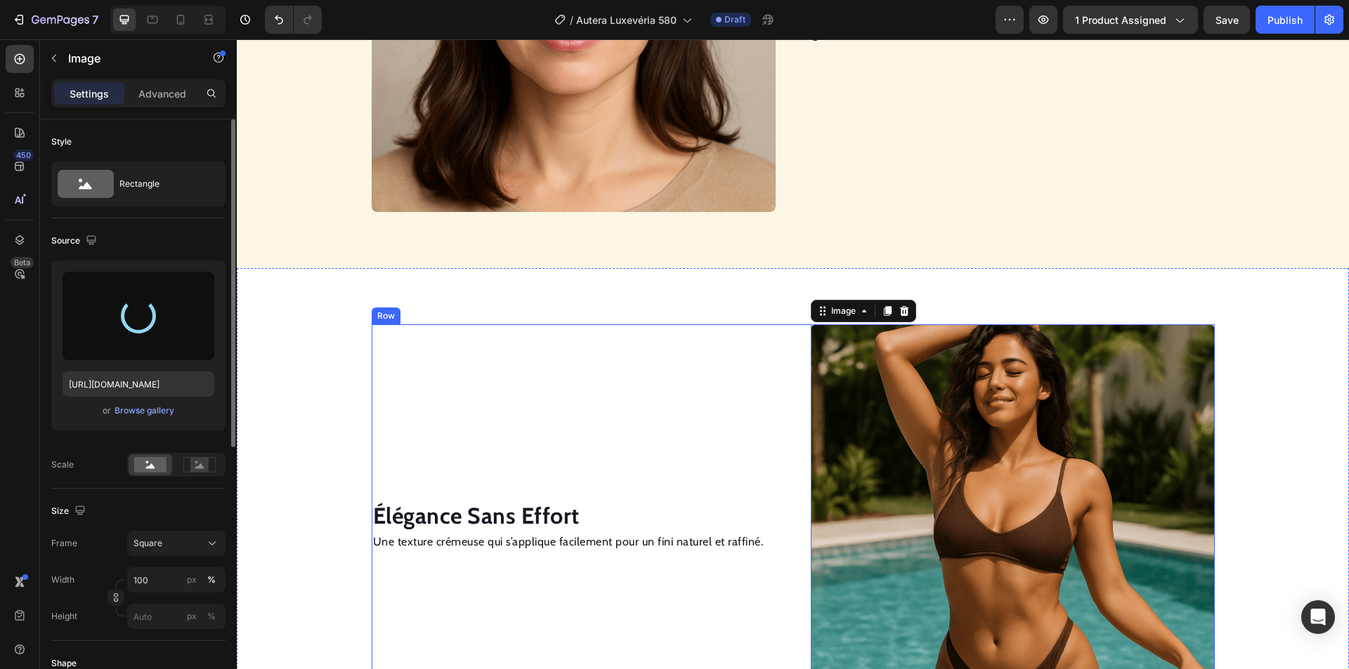
type input "https://cdn.shopify.com/s/files/1/0946/6878/3948/files/gempages_568241621464777…"
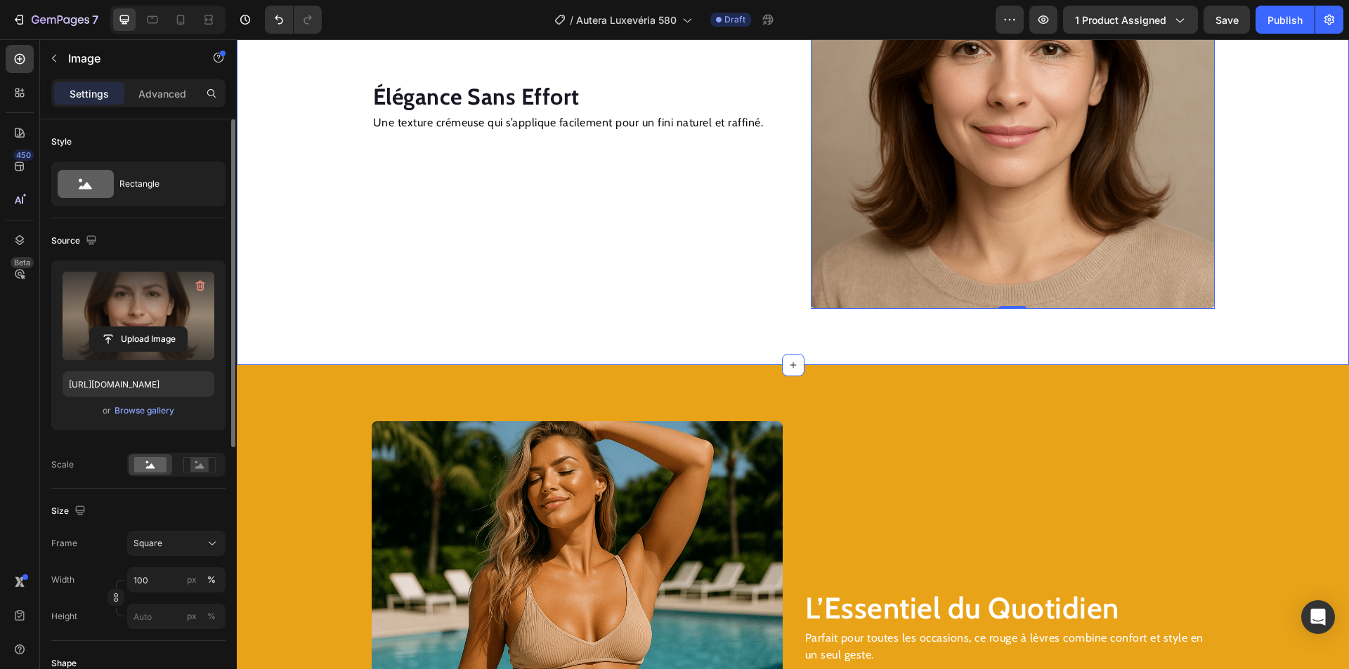
scroll to position [1686, 0]
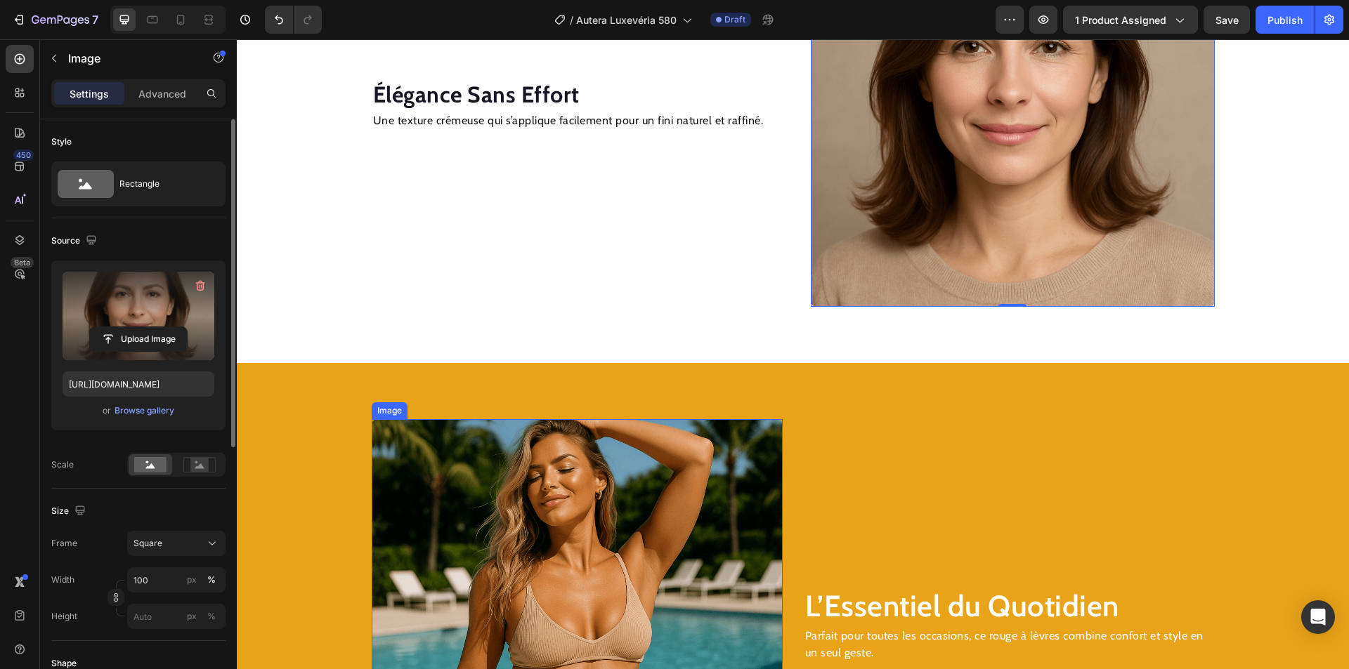
click at [422, 547] on img at bounding box center [577, 624] width 411 height 411
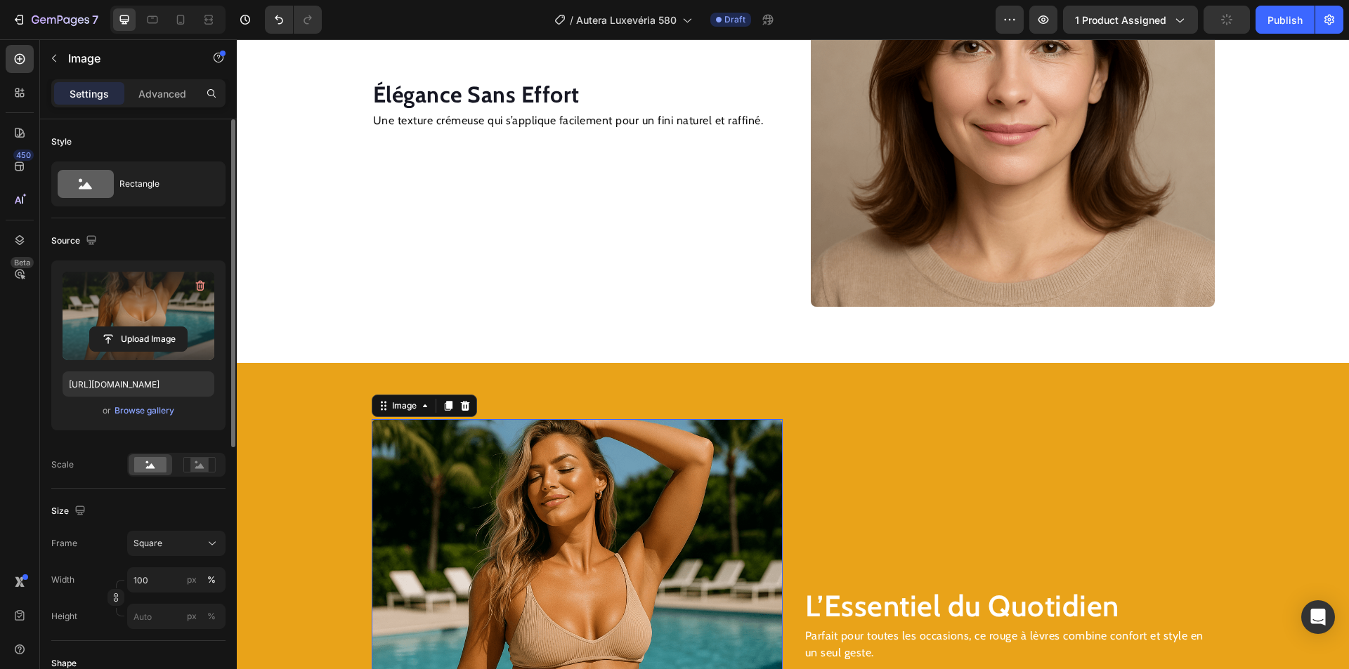
click at [163, 323] on label at bounding box center [139, 316] width 152 height 89
click at [163, 327] on input "file" at bounding box center [138, 339] width 97 height 24
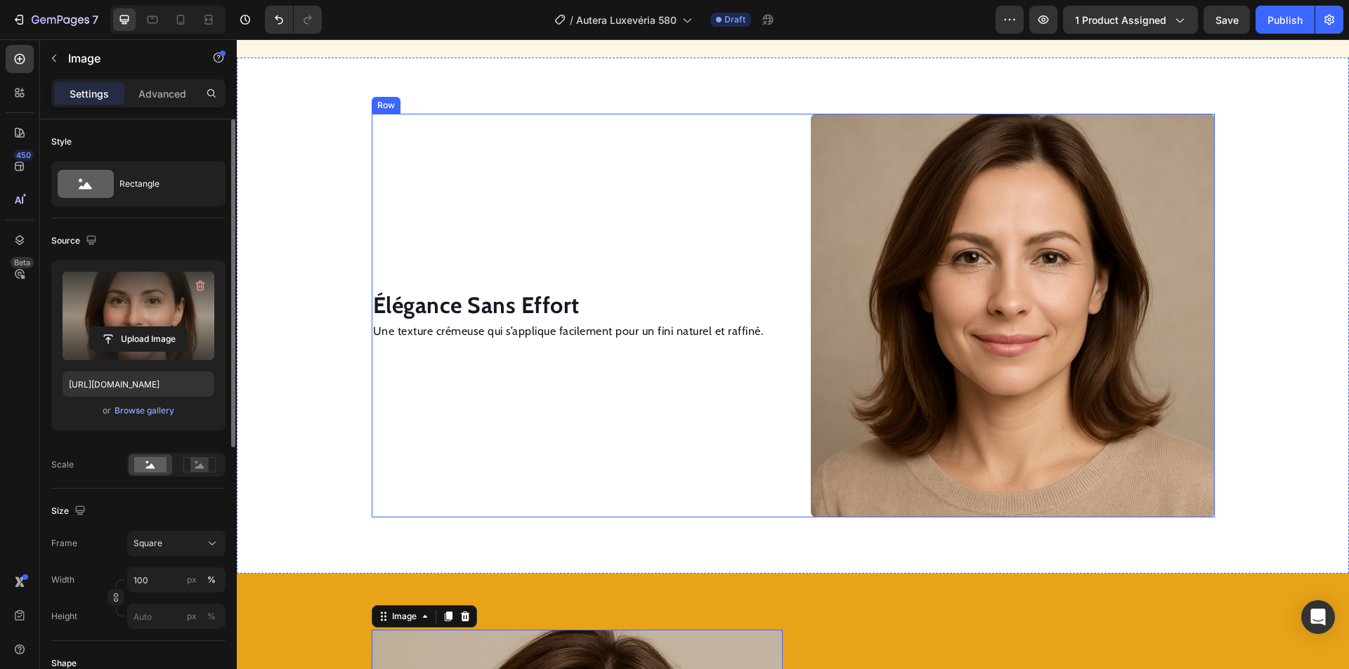
scroll to position [1194, 0]
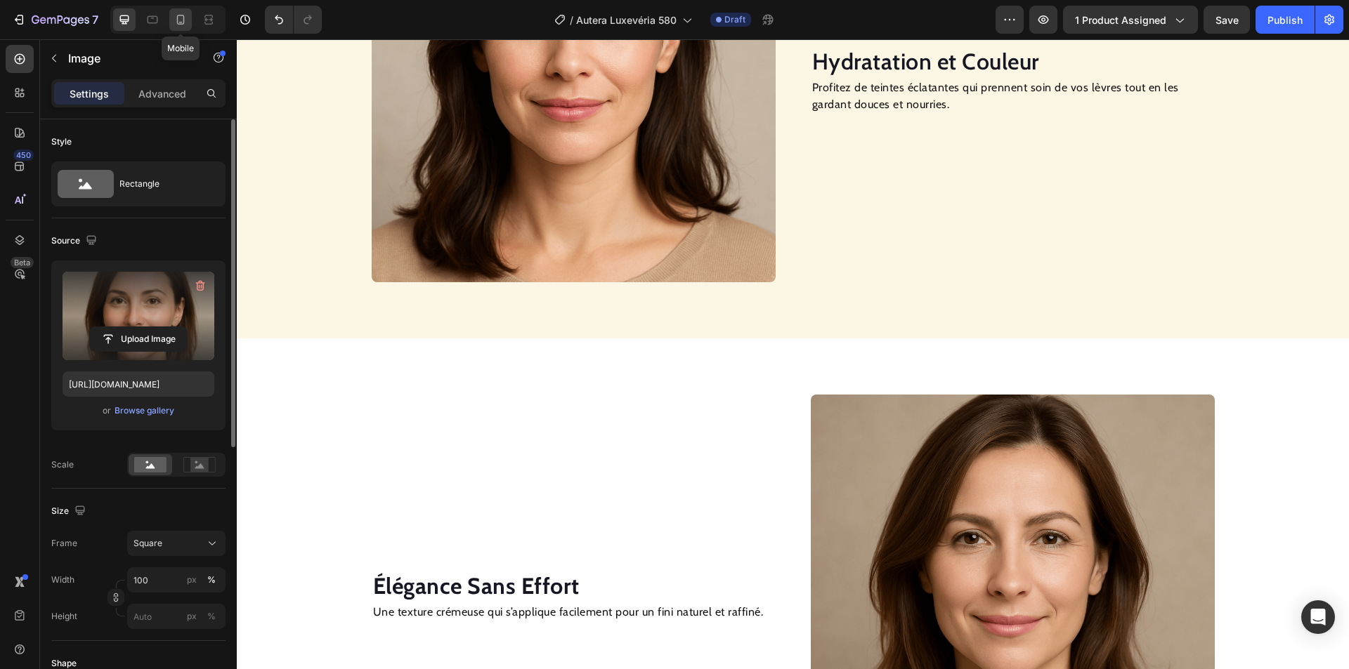
click at [174, 25] on icon at bounding box center [181, 20] width 14 height 14
type input "https://cdn.shopify.com/s/files/1/0946/6878/3948/files/gempages_568241621464777…"
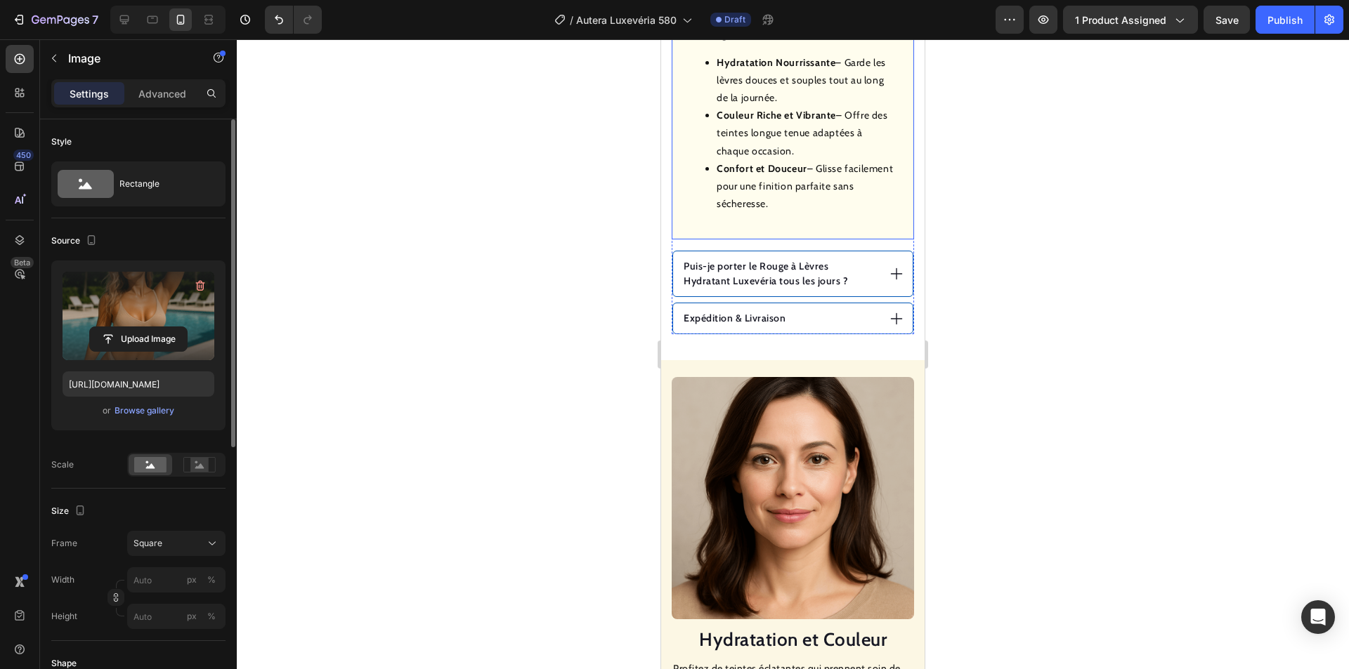
scroll to position [1057, 0]
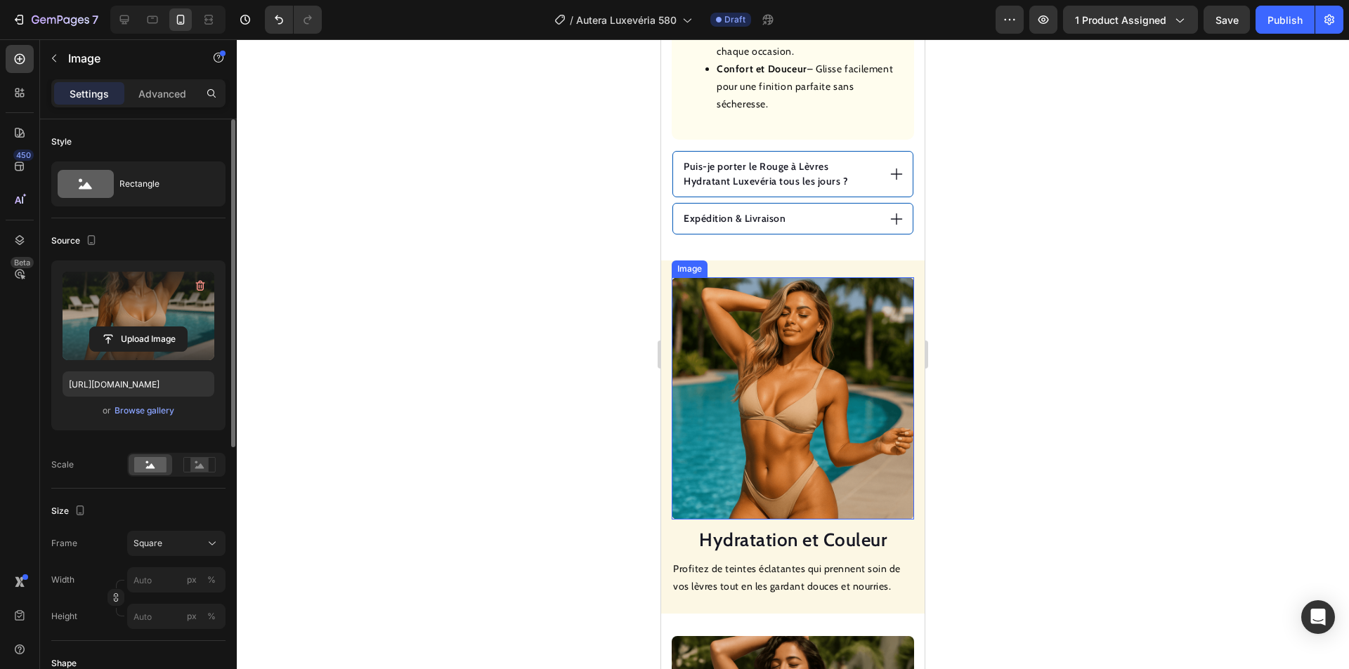
click at [799, 379] on img at bounding box center [793, 398] width 242 height 242
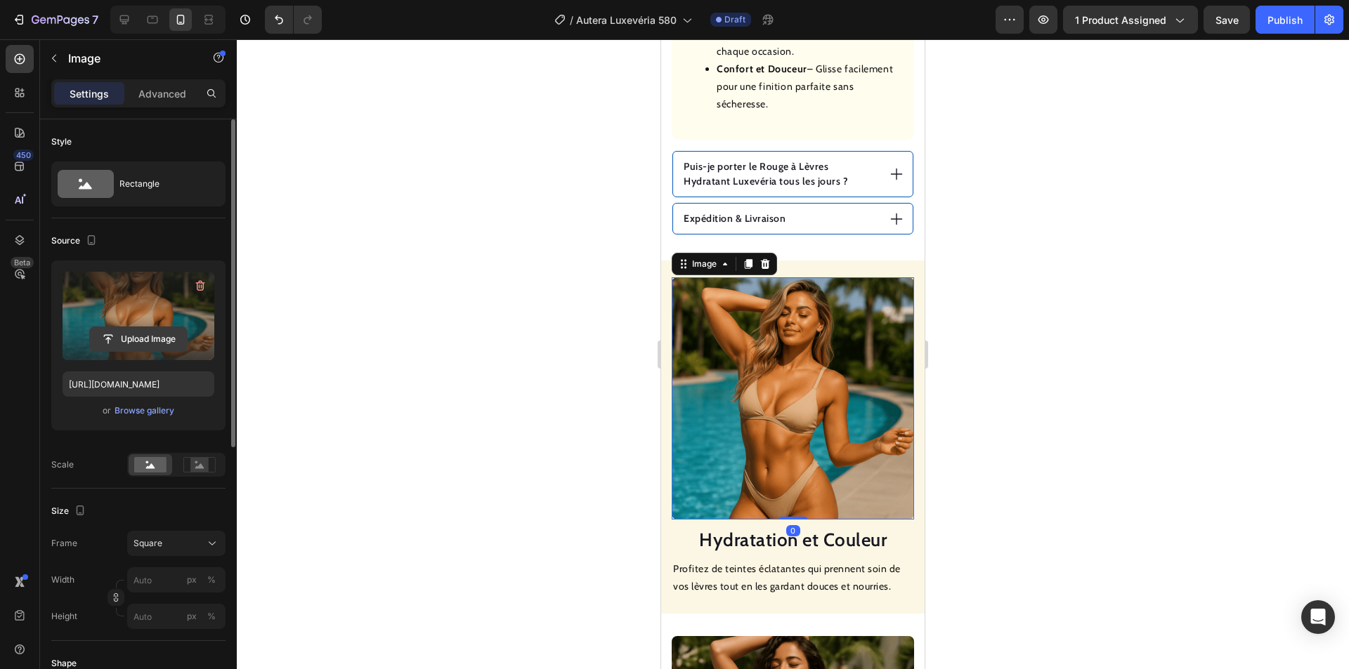
click at [148, 337] on input "file" at bounding box center [138, 339] width 97 height 24
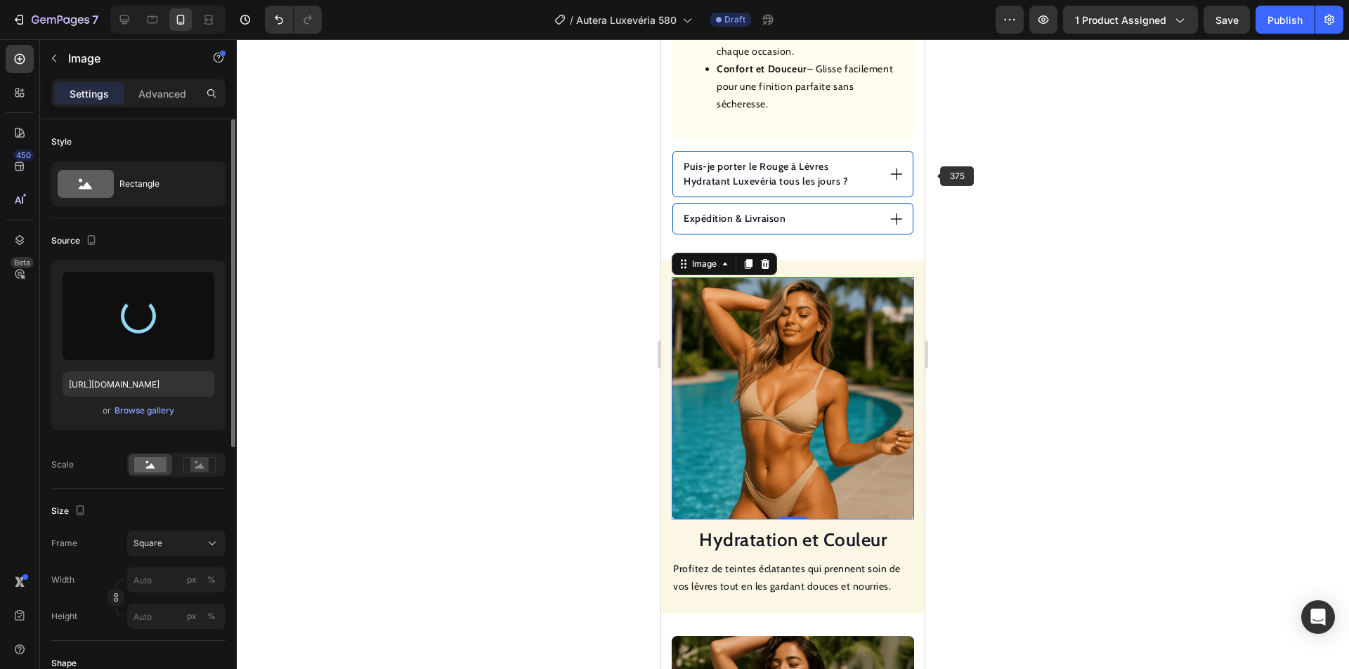
type input "https://cdn.shopify.com/s/files/1/0946/6878/3948/files/gempages_568241621464777…"
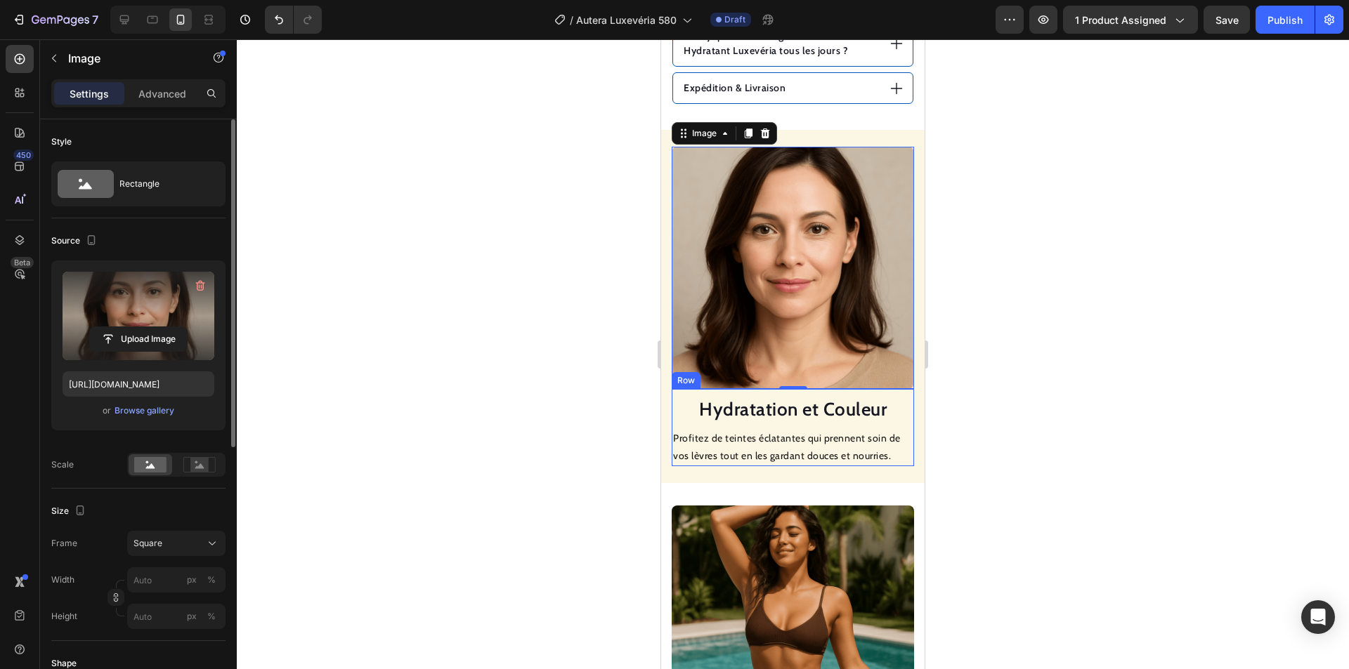
scroll to position [1478, 0]
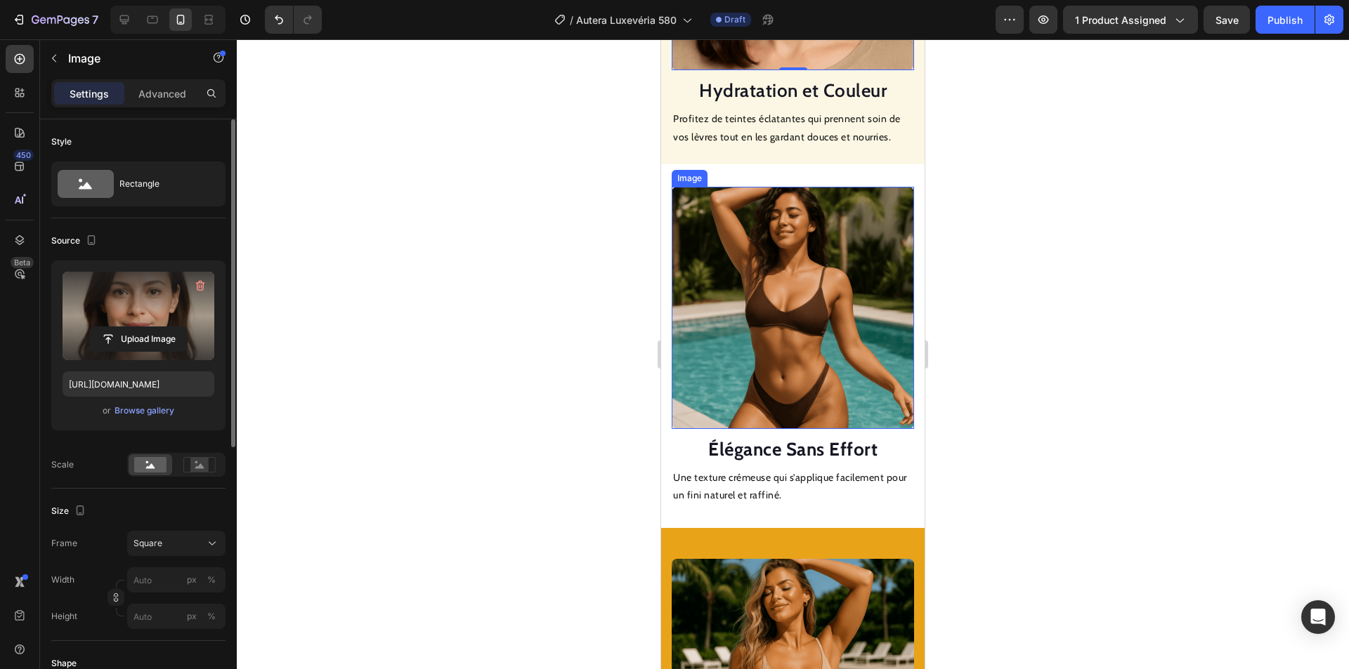
click at [763, 354] on img at bounding box center [793, 308] width 242 height 242
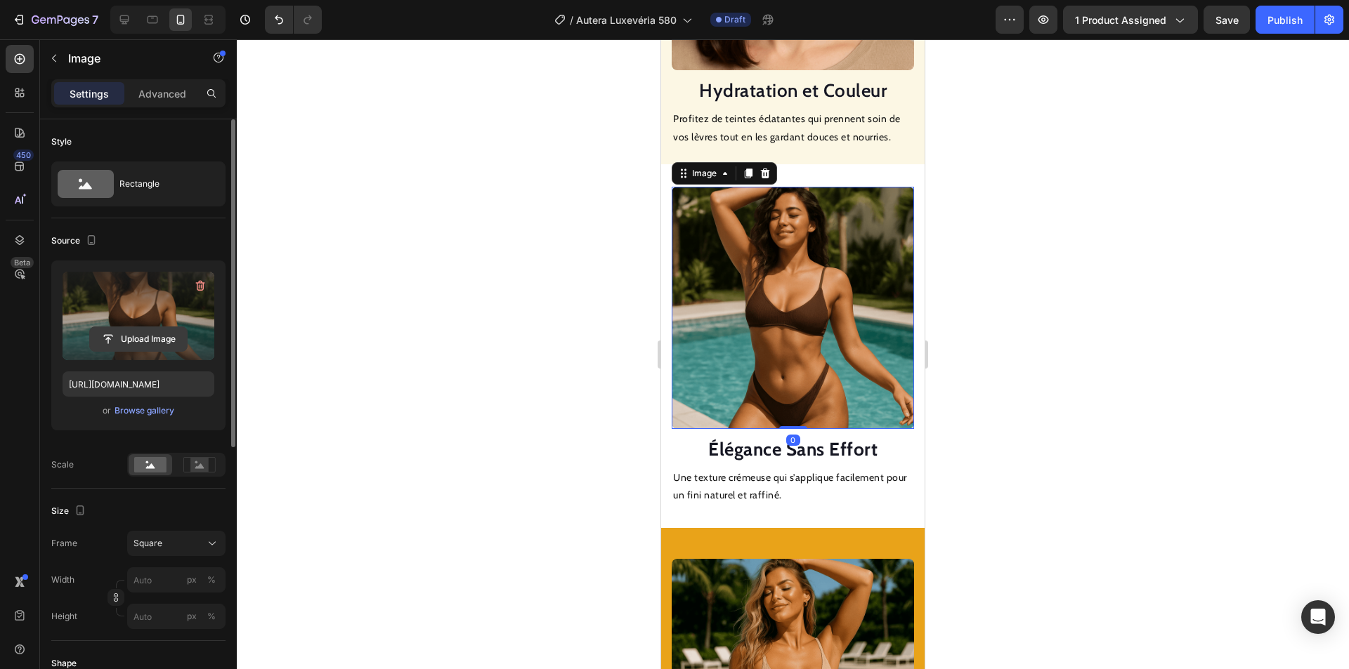
click at [151, 341] on input "file" at bounding box center [138, 339] width 97 height 24
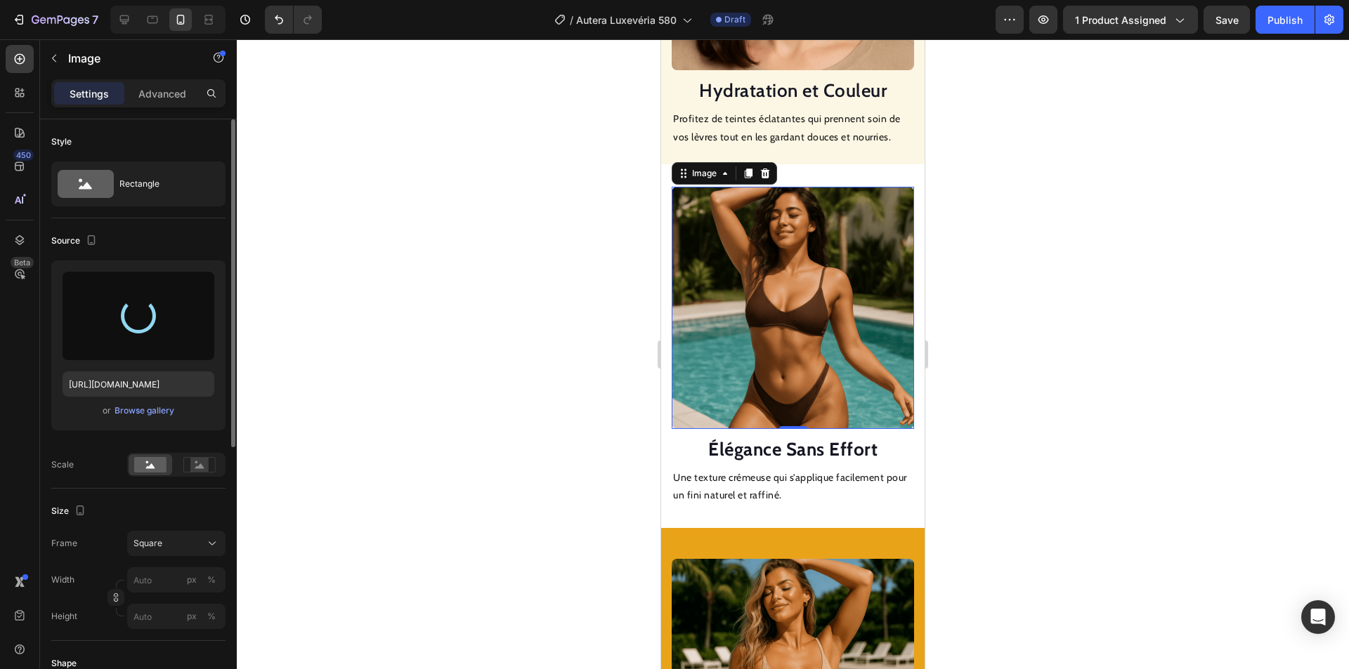
type input "https://cdn.shopify.com/s/files/1/0946/6878/3948/files/gempages_568241621464777…"
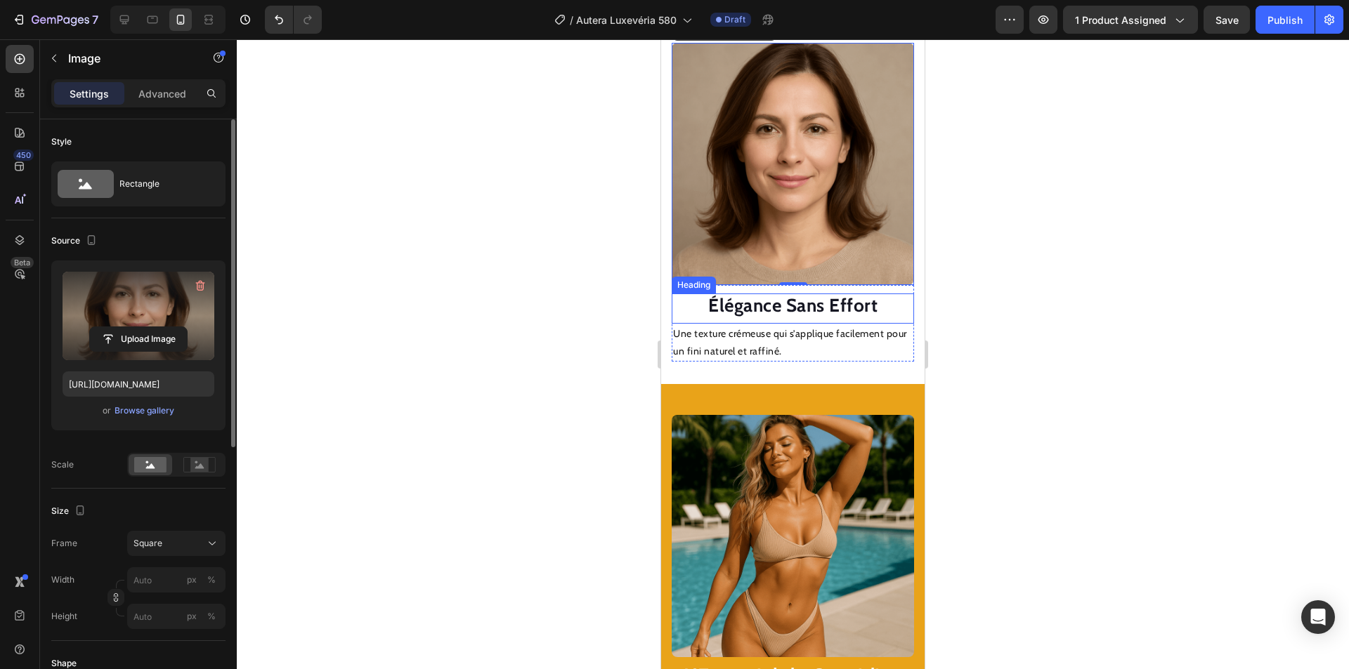
scroll to position [1619, 0]
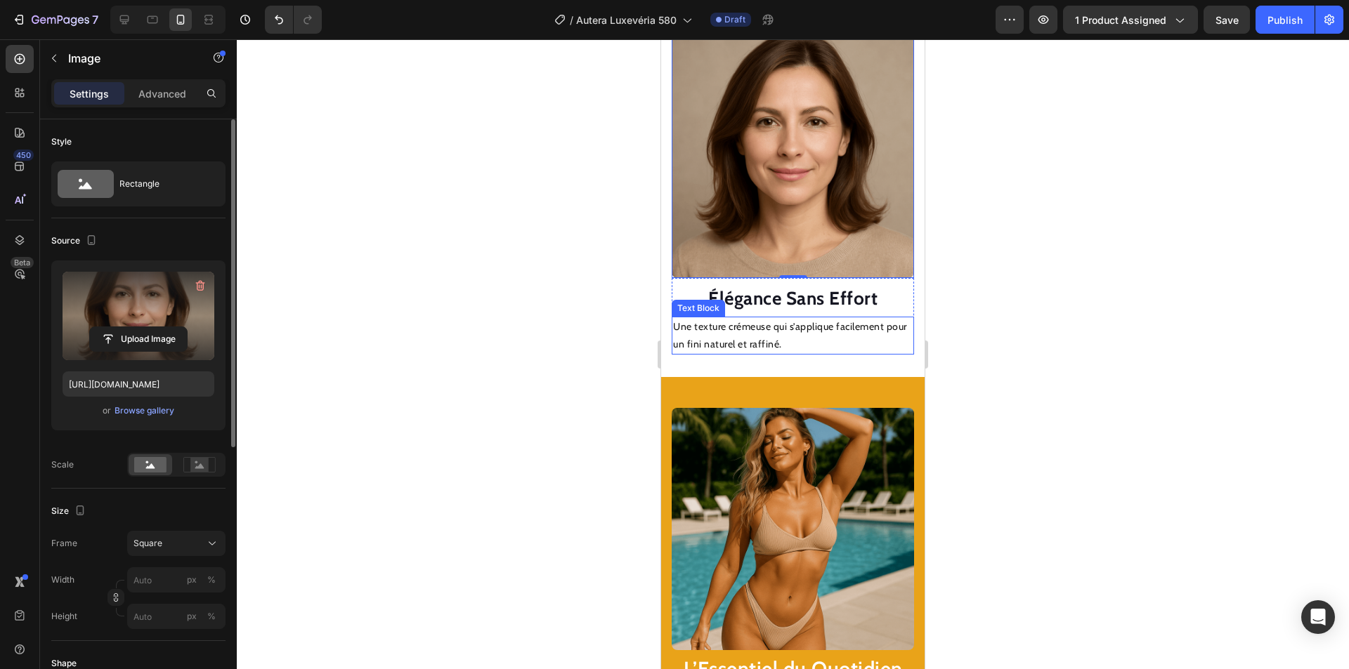
click at [773, 486] on img at bounding box center [793, 529] width 242 height 242
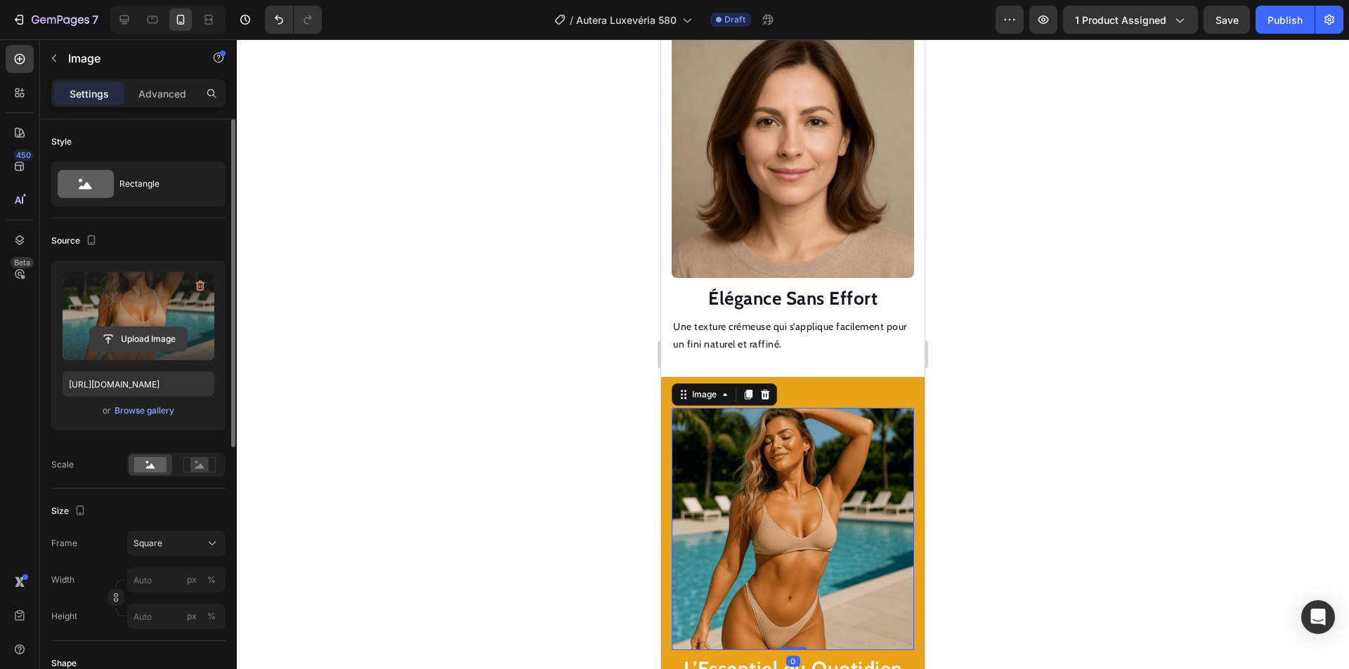
click at [116, 334] on input "file" at bounding box center [138, 339] width 97 height 24
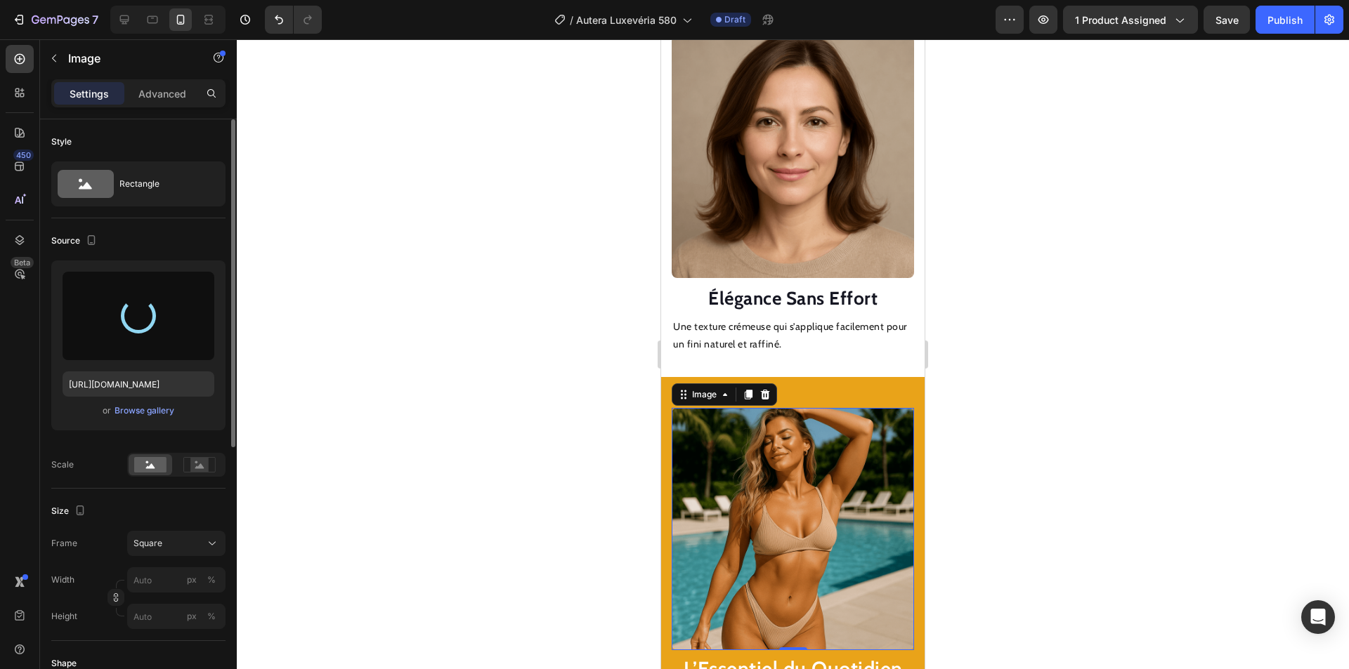
type input "https://cdn.shopify.com/s/files/1/0946/6878/3948/files/gempages_568241621464777…"
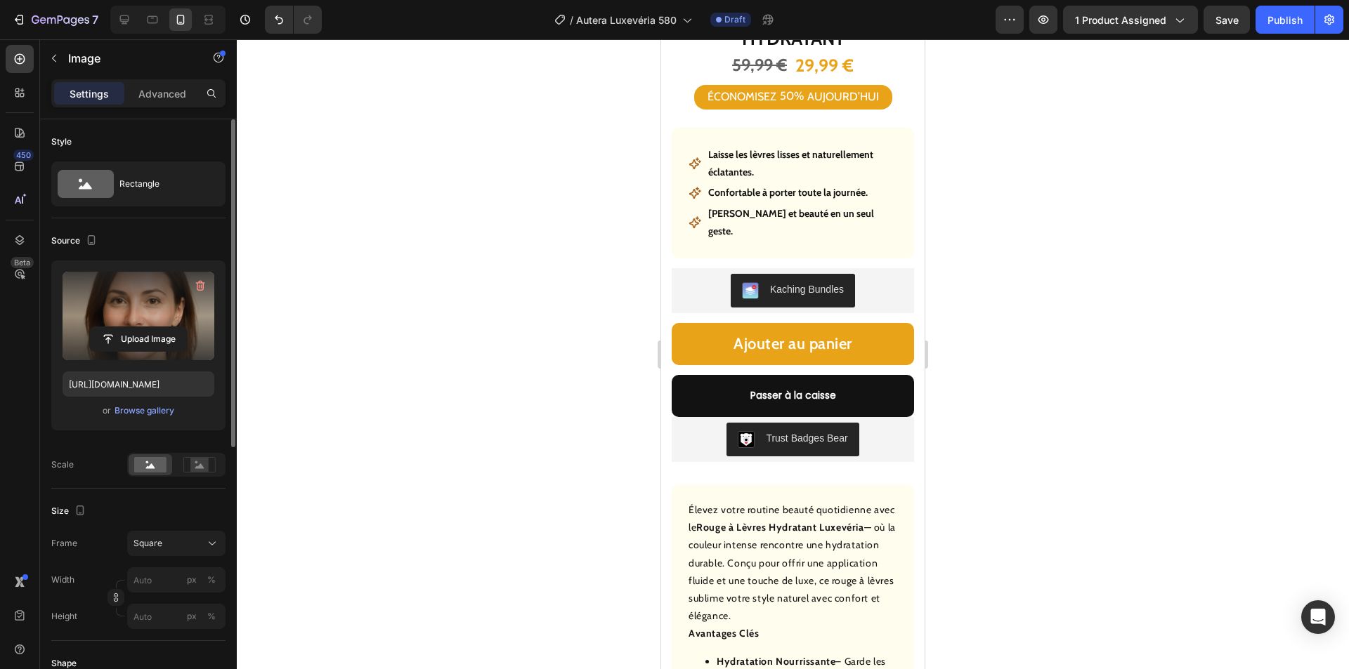
scroll to position [354, 0]
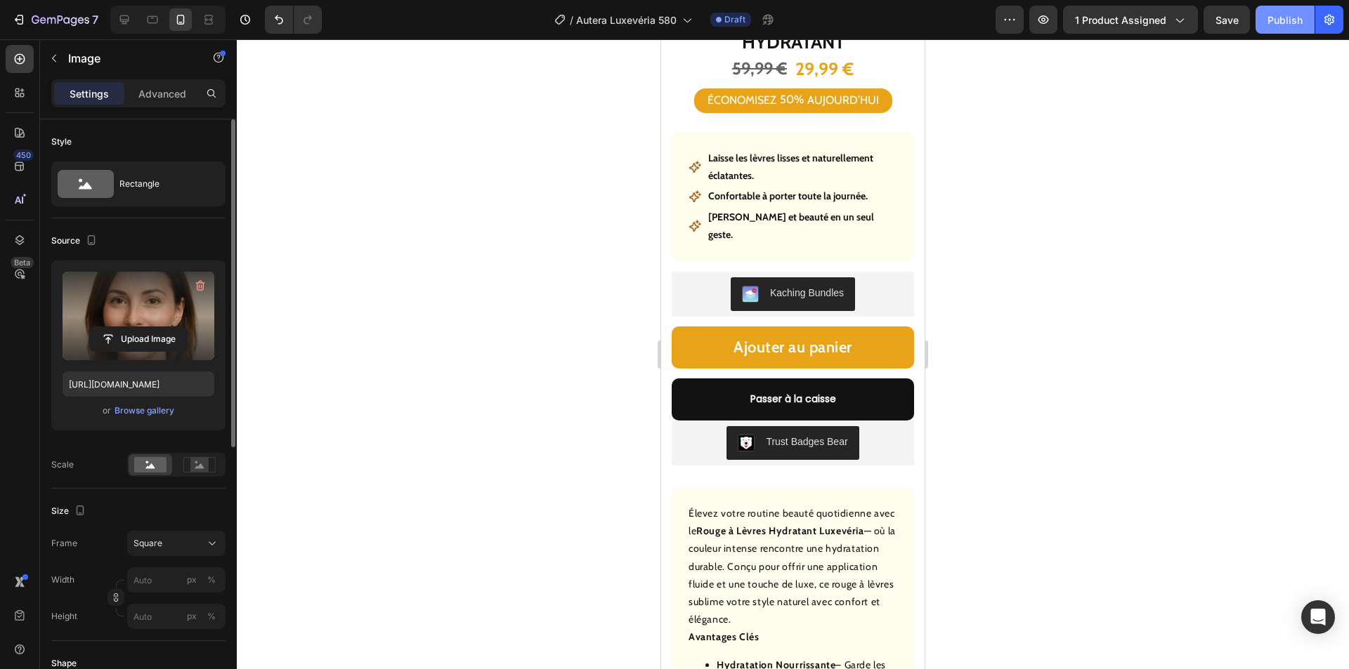
click at [1275, 15] on div "Publish" at bounding box center [1284, 20] width 35 height 15
